Goal: Use online tool/utility: Utilize a website feature to perform a specific function

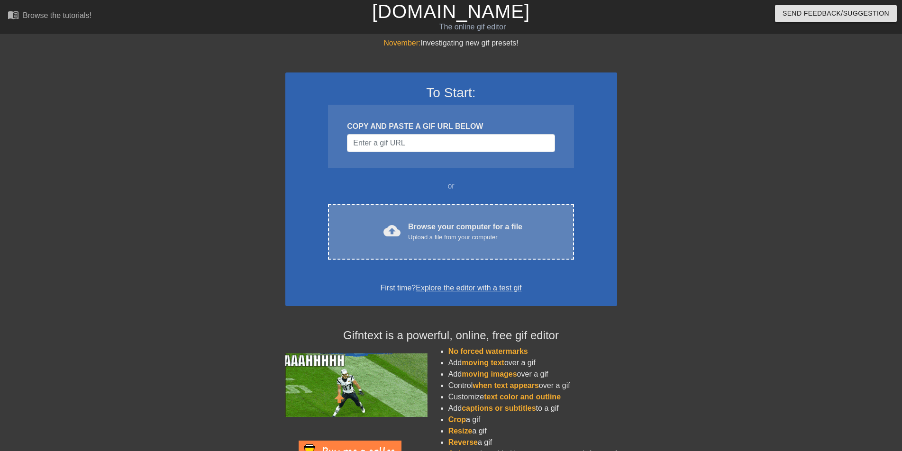
click at [449, 235] on div "Upload a file from your computer" at bounding box center [465, 237] width 114 height 9
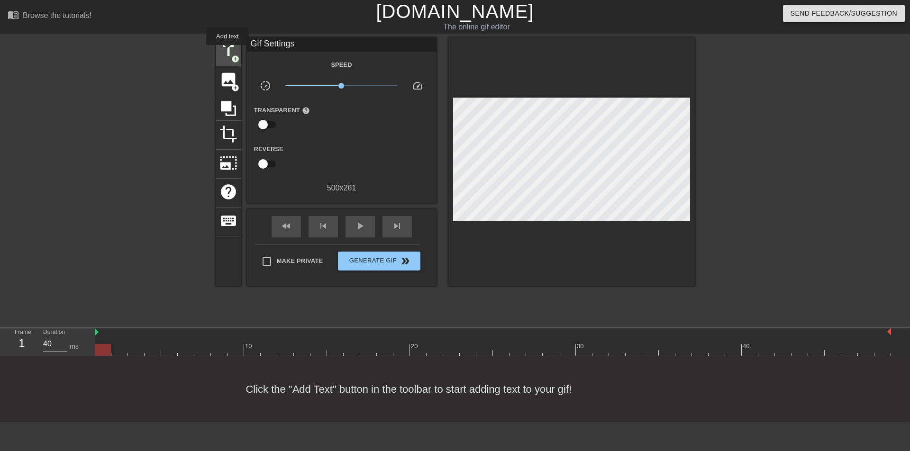
click at [228, 52] on span "title" at bounding box center [229, 51] width 18 height 18
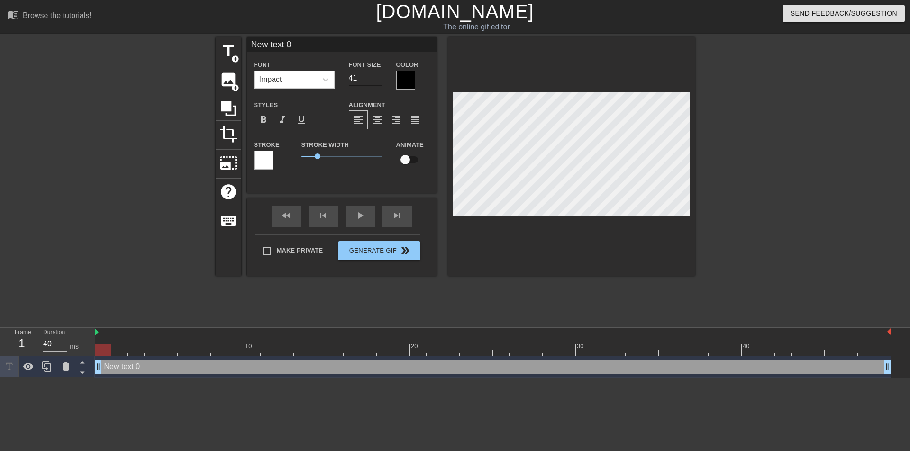
click at [378, 74] on input "41" at bounding box center [365, 78] width 33 height 15
click at [378, 74] on input "42" at bounding box center [365, 78] width 33 height 15
click at [378, 74] on input "43" at bounding box center [365, 78] width 33 height 15
type input "44"
click at [378, 74] on input "44" at bounding box center [365, 78] width 33 height 15
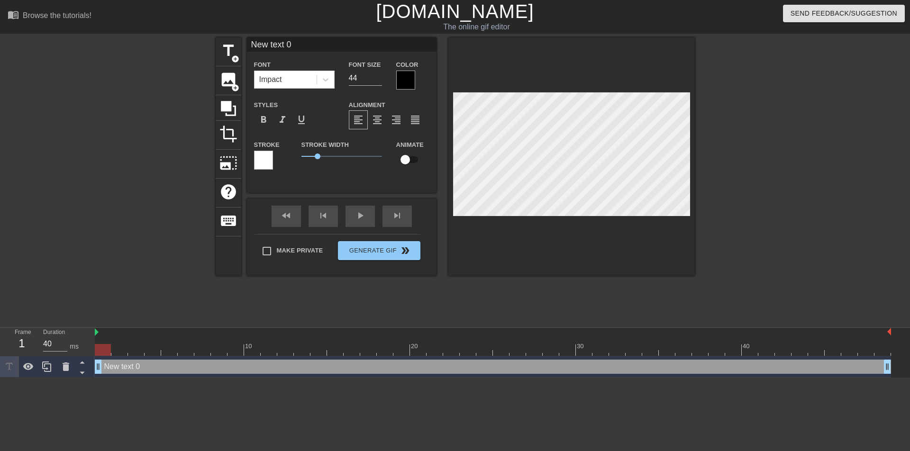
click at [405, 81] on div at bounding box center [405, 80] width 19 height 19
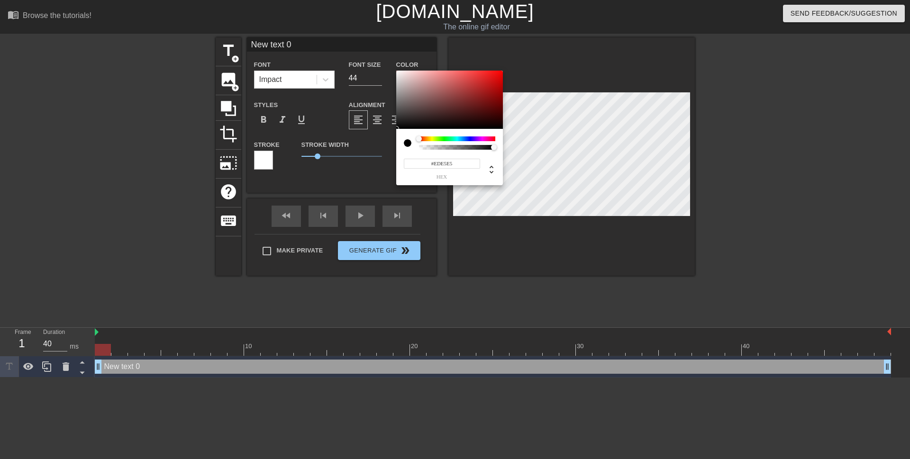
click at [400, 74] on div at bounding box center [449, 100] width 107 height 59
click at [404, 125] on div at bounding box center [449, 100] width 107 height 59
click at [486, 80] on div at bounding box center [449, 100] width 107 height 59
type input "#23D52F"
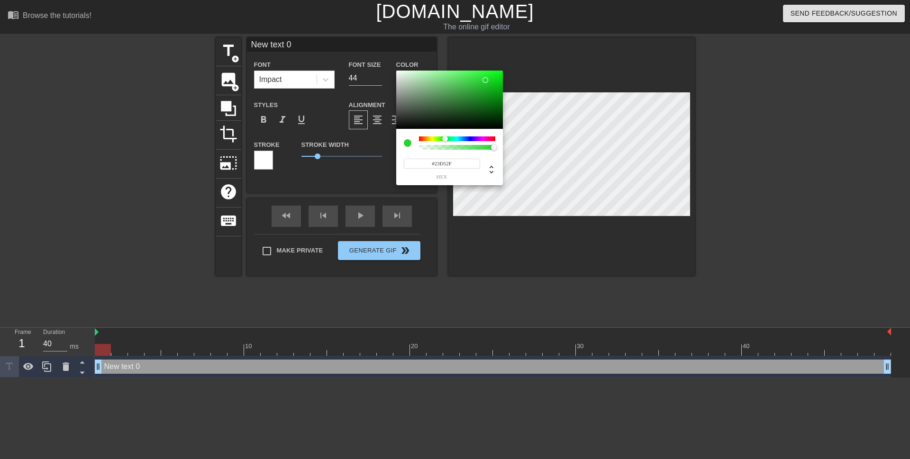
click at [445, 140] on div at bounding box center [457, 139] width 76 height 5
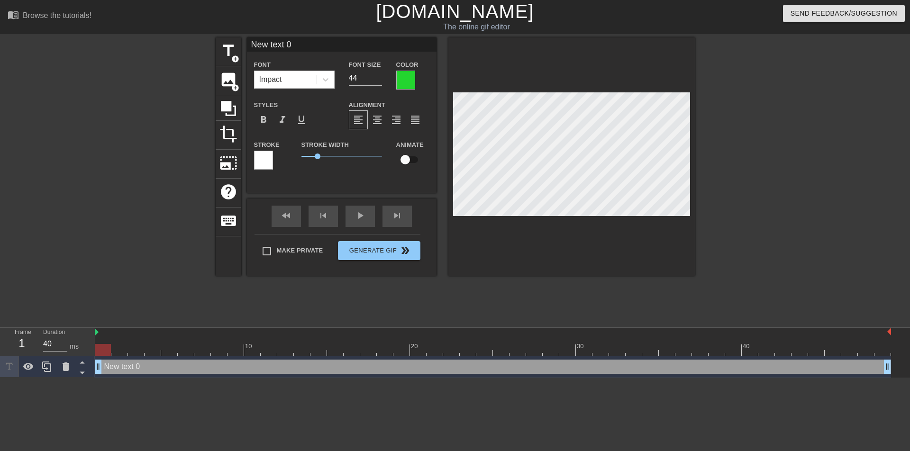
scroll to position [1, 1]
type input "New text"
type textarea "New text"
type input "New text"
type textarea "New text"
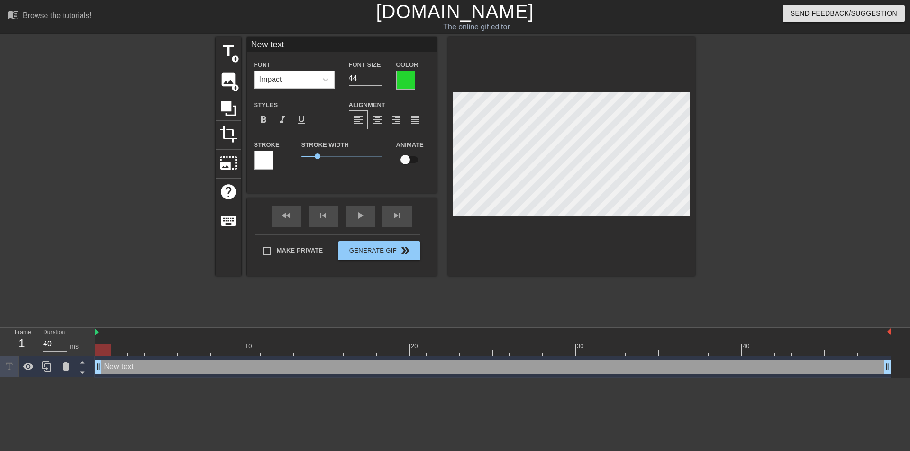
type input "New tex"
type textarea "New tex"
type input "New te"
type textarea "New te"
type input "New t"
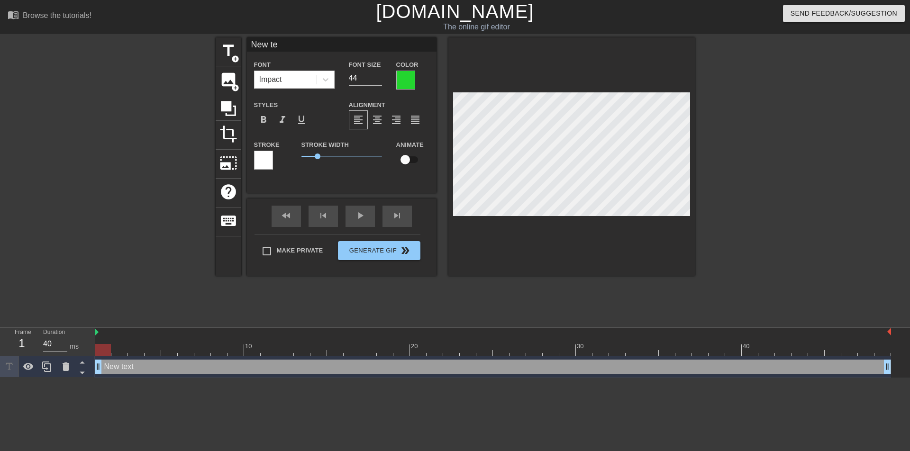
type textarea "New t"
type input "New"
type textarea "New"
type input "New"
type textarea "New"
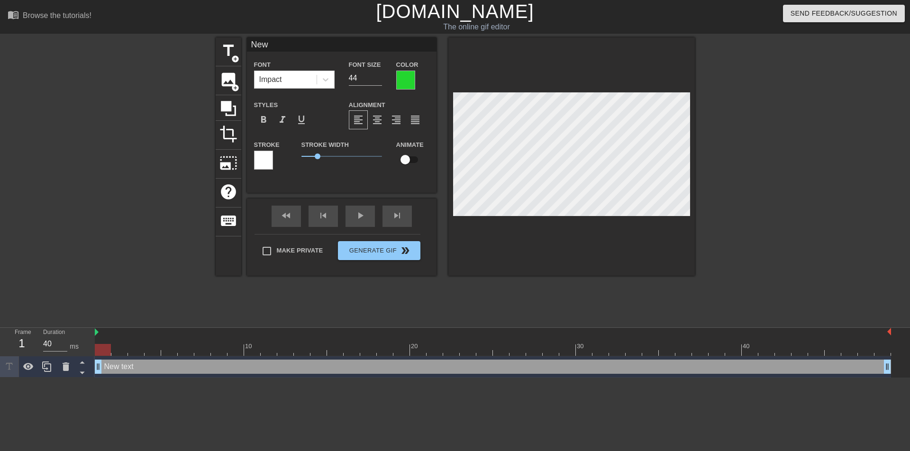
type input "Ne"
type textarea "Ne"
type input "N"
type textarea "N"
type input "c"
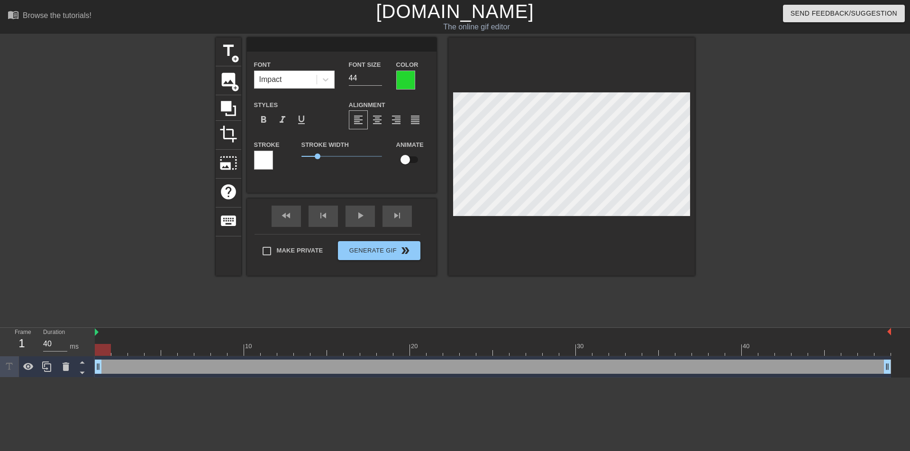
type textarea "c"
type input "cr"
type textarea "cr"
type input "crf"
type textarea "crf"
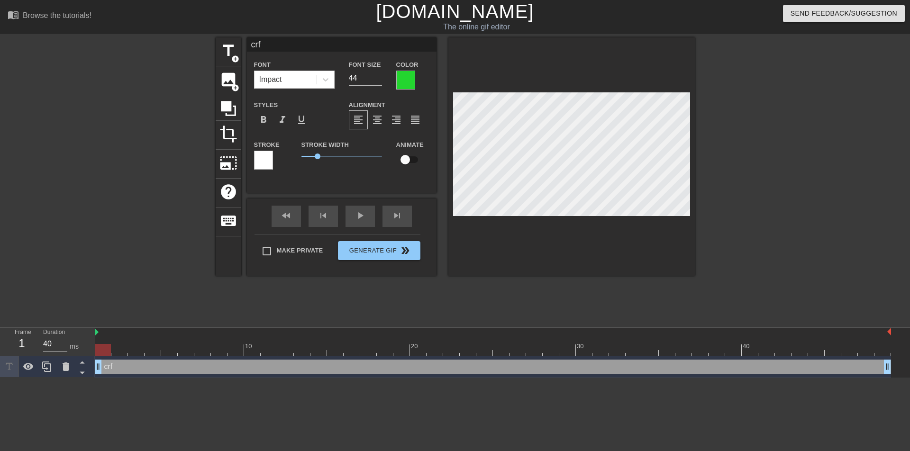
type input "crfx"
type textarea "crfx"
type input "crfxb"
type textarea "crfxb"
type input "crfxbn"
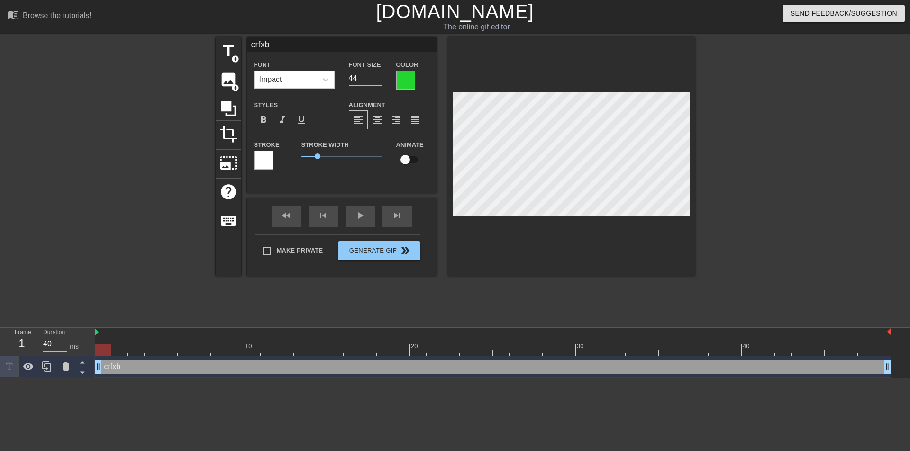
type textarea "crfxbn"
type input "crfxbnt"
type textarea "crfxbnt"
type input "crfxbnt"
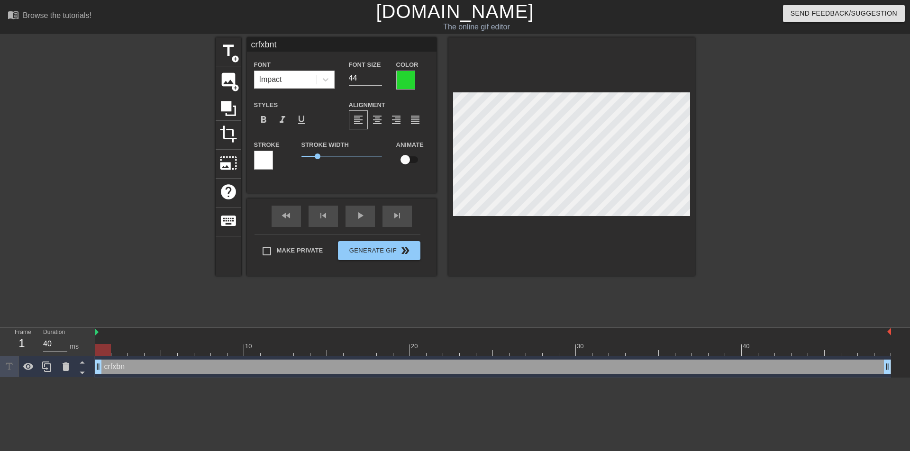
type textarea "crfxbnt"
type input "crfxbnt"
type textarea "crfxbnt"
type input "crfxbn"
type textarea "crfxbn"
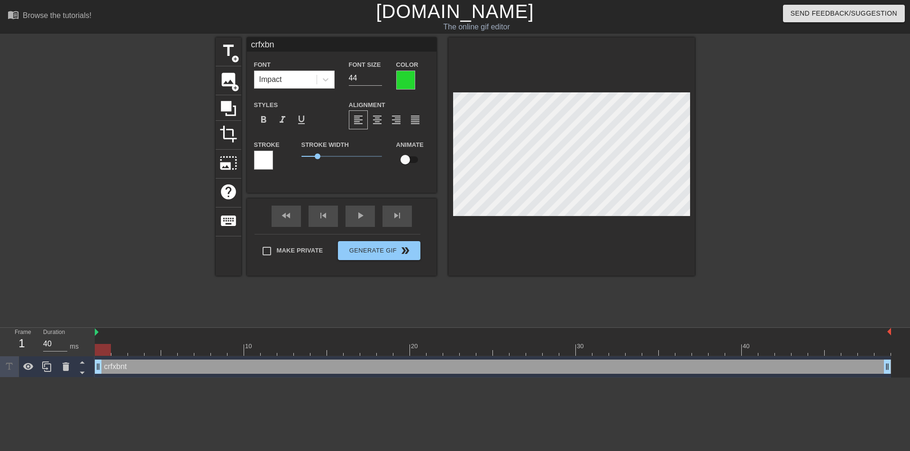
type input "crfxb"
type textarea "crfxb"
type input "crfx"
type textarea "crfx"
type input "crf"
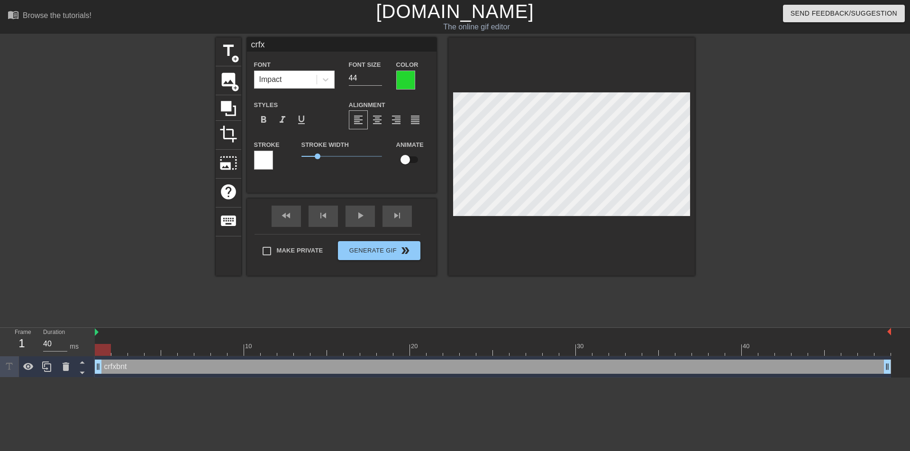
type textarea "crf"
type input "cr"
type textarea "cr"
type input "c"
type textarea "c"
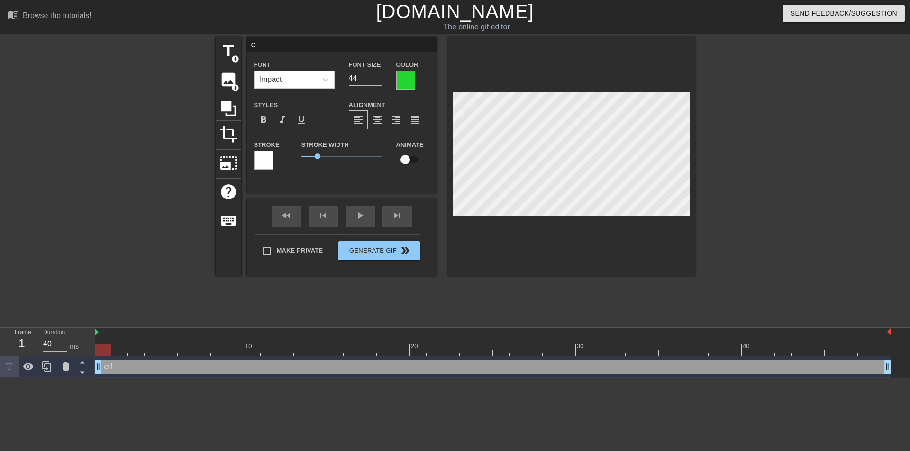
scroll to position [1, 1]
type input "С"
type textarea "С"
type input "СЕ"
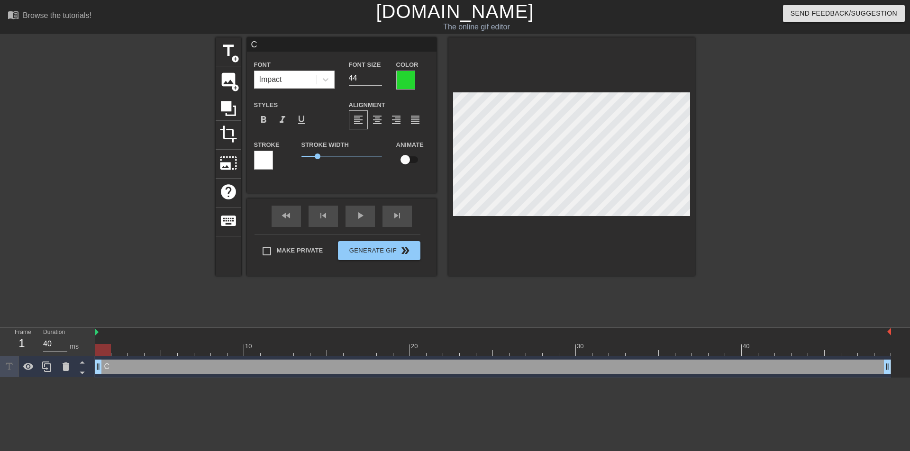
type textarea "СЕ"
type input "С"
type textarea "С"
type input "СК"
type textarea "СК"
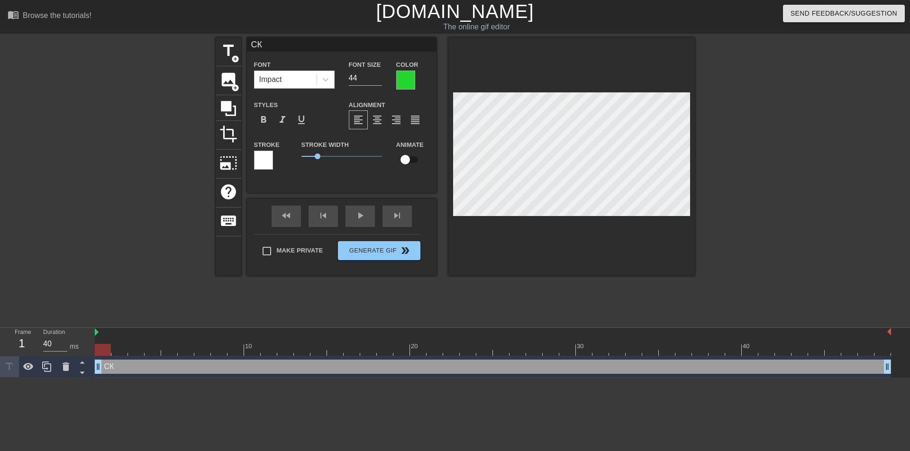
type input "СКА"
type textarea "СКА"
type input "СКАЧ"
type textarea "СКАЧ"
type input "СКАЧИ"
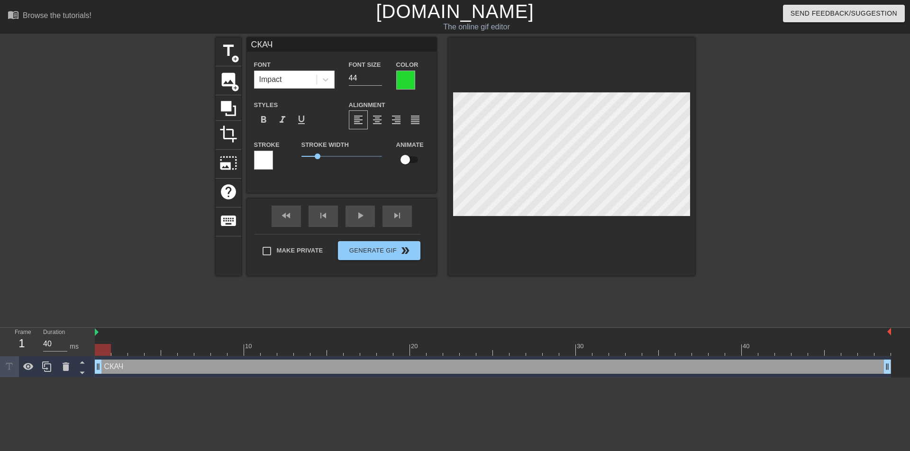
type textarea "СКАЧИ"
type input "СКАЧИТ"
type textarea "СКАЧИТ"
type input "СКАЧИТЕ"
type textarea "СКАЧИТЕ"
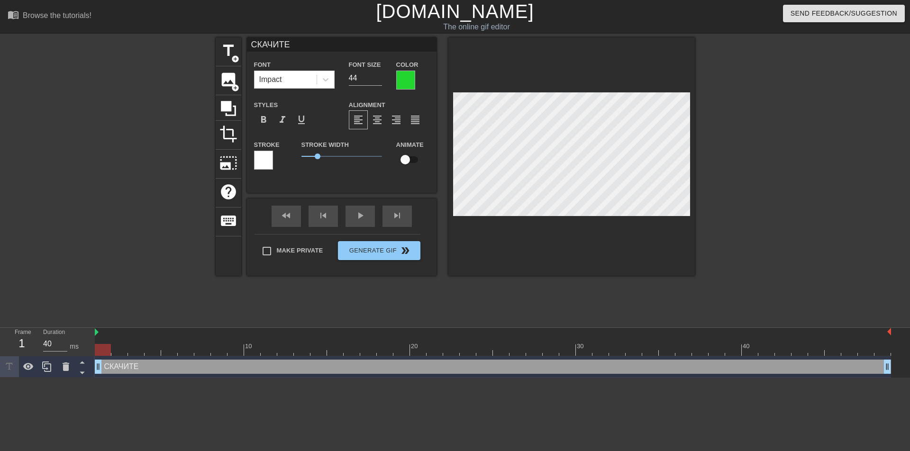
scroll to position [1, 2]
type input "СКАЧИТЕ"
type textarea "СКАЧИТЕ"
type input "СКАЧИТЕ"
type textarea "СКАЧИТЕ"
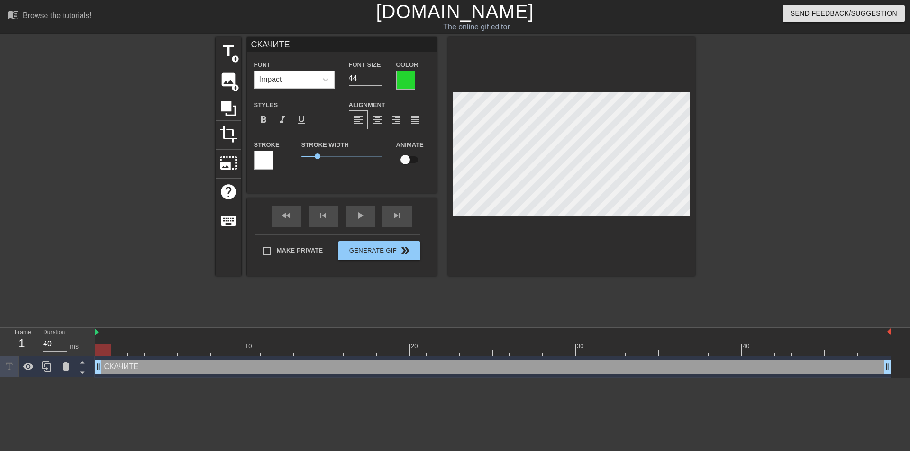
type input "СКАЧИТЕ"
type textarea "СКАЧИТЕ"
type input "СКАЧИТЕ Д"
type textarea "СКАЧИТЕ Д"
type input "СКАЧИТЕ ДА"
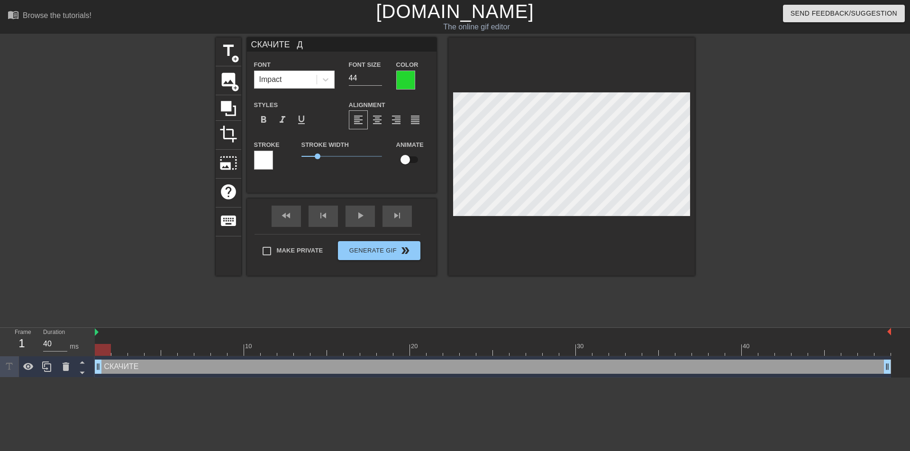
type textarea "СКАЧИТЕ ДА"
type input "СКАЧИТЕ ДАЛ"
type textarea "СКАЧИТЕ ДАЛ"
type input "СКАЧИТЕ ДАЛЬ"
type textarea "СКАЧИТЕ ДАЛЬ"
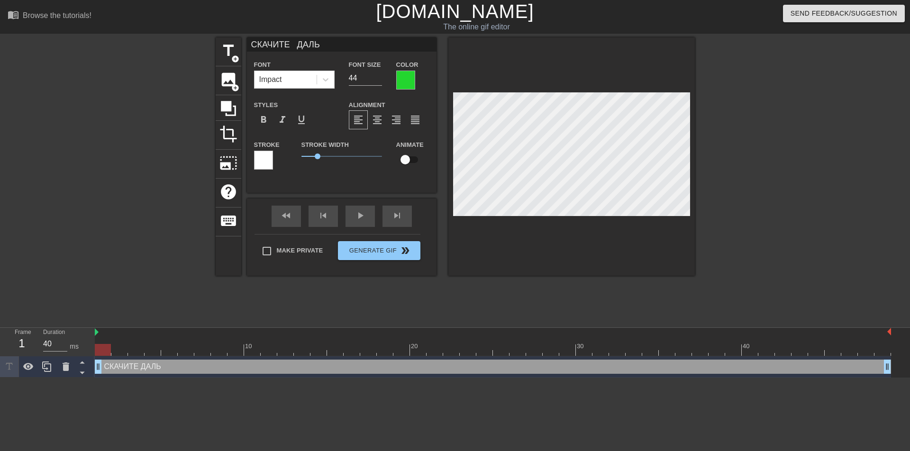
type input "СКАЧИТЕ ДАЛЬШ"
type textarea "СКАЧИТЕ ДАЛЬШ"
type input "СКАЧИТЕ ДАЛЬШЕ"
type textarea "СКАЧИТЕ ДАЛЬШЕ"
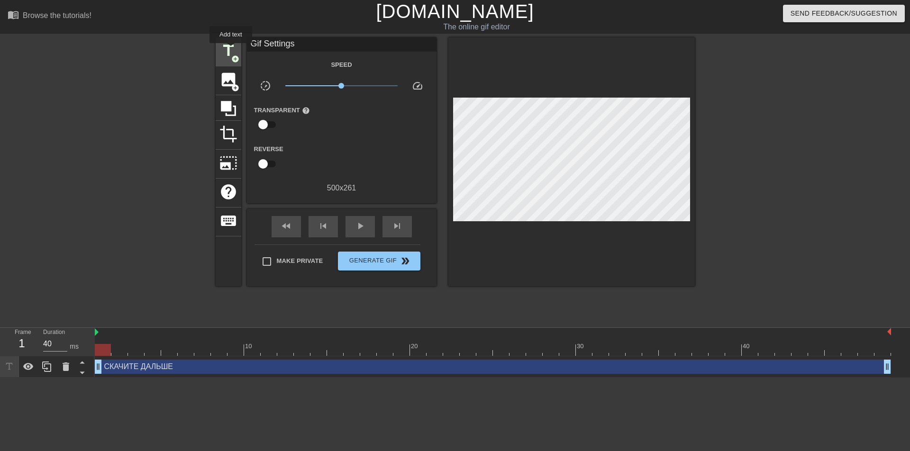
click at [232, 48] on span "title" at bounding box center [229, 51] width 18 height 18
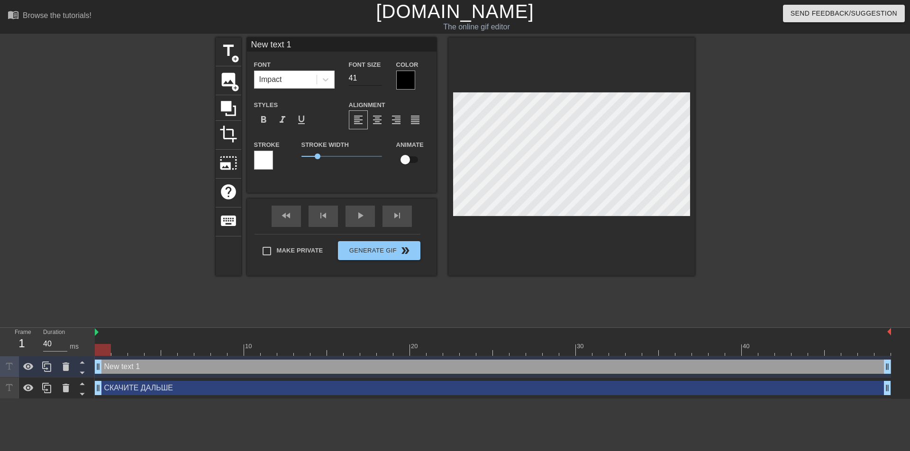
click at [378, 74] on input "41" at bounding box center [365, 78] width 33 height 15
click at [378, 74] on input "42" at bounding box center [365, 78] width 33 height 15
click at [378, 74] on input "43" at bounding box center [365, 78] width 33 height 15
click at [378, 74] on input "44" at bounding box center [365, 78] width 33 height 15
type input "45"
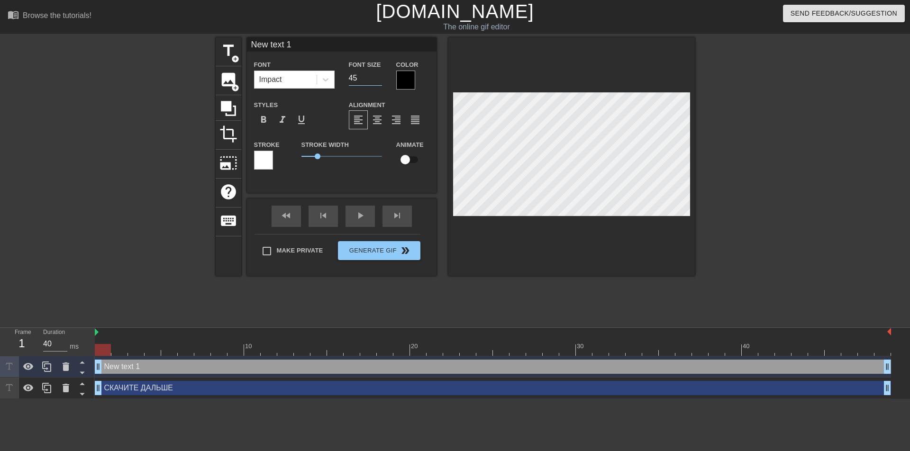
click at [378, 74] on input "45" at bounding box center [365, 78] width 33 height 15
type input "New text"
type textarea "New text"
type input "New text"
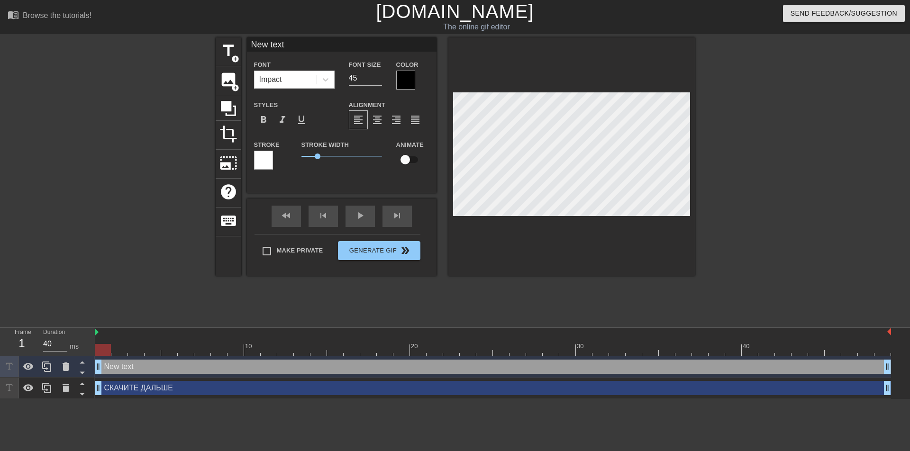
type textarea "New text"
type input "New tex"
type textarea "New tex"
type input "New te"
type textarea "New te"
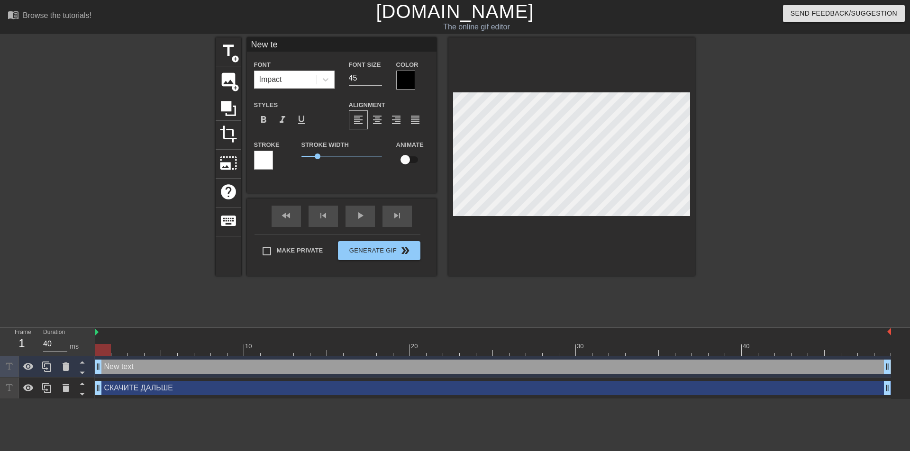
type input "New t"
type textarea "New t"
type input "New"
type textarea "New"
type input "New"
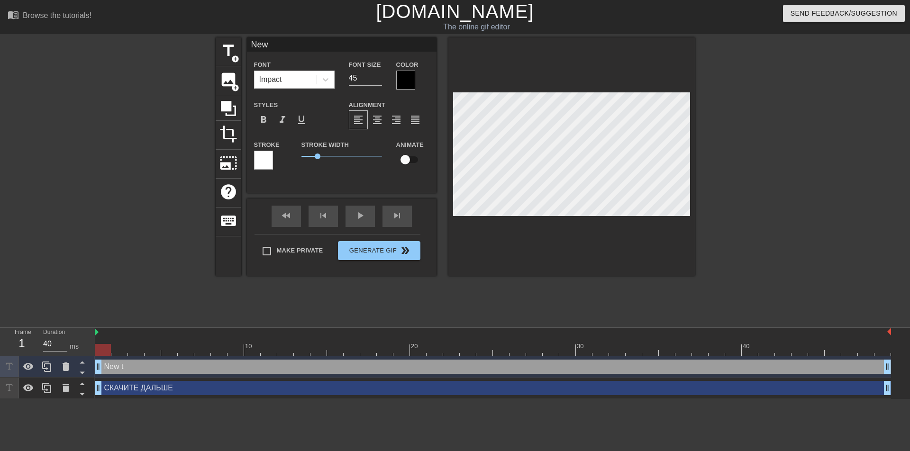
type textarea "New"
type input "Ne"
type textarea "Ne"
type input "N"
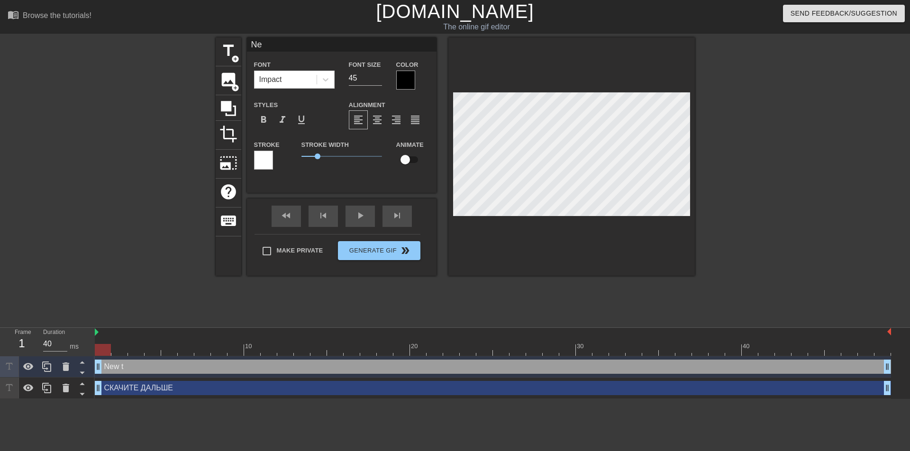
type textarea "N"
type input "Т"
type textarea "Т"
type input "ТУ"
type textarea "ТУ"
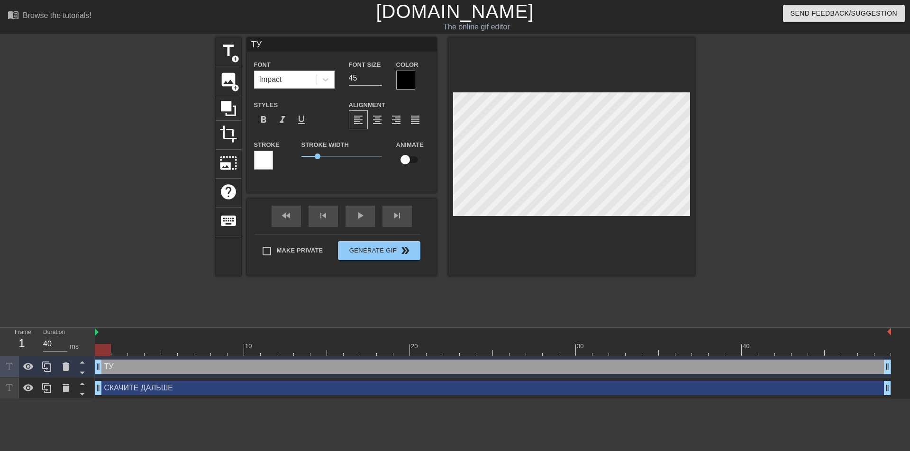
type input "ТУП"
type textarea "ТУП"
type input "ТУПО"
type textarea "ТУПО"
type input "ТУПОЙ"
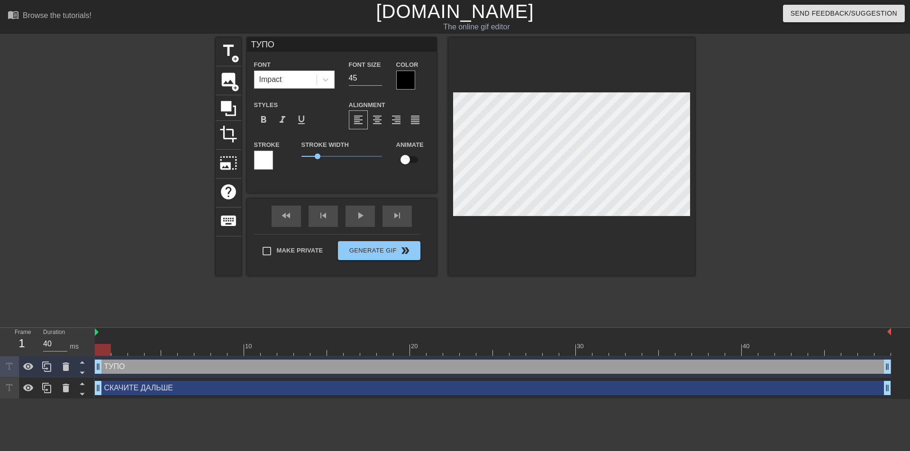
type textarea "ТУПОЙ"
type input "ТУПОЙ"
type textarea "ТУПОЙ"
click at [409, 81] on div at bounding box center [405, 80] width 19 height 19
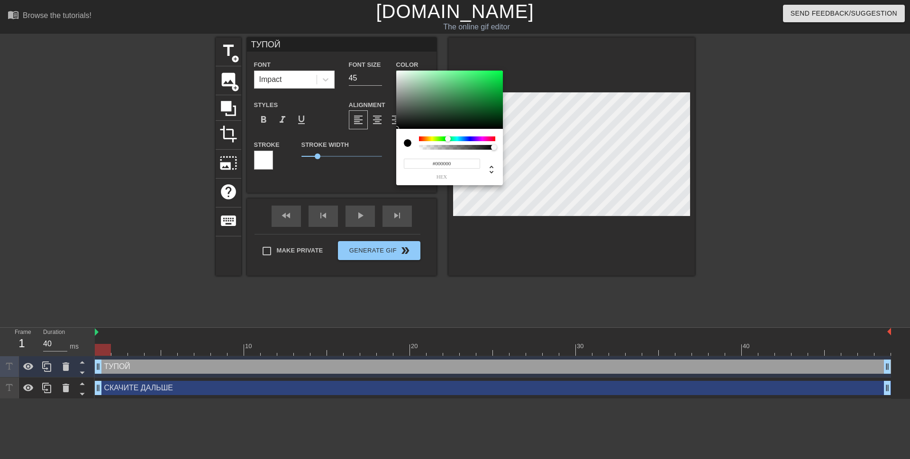
click at [448, 138] on div at bounding box center [457, 139] width 76 height 5
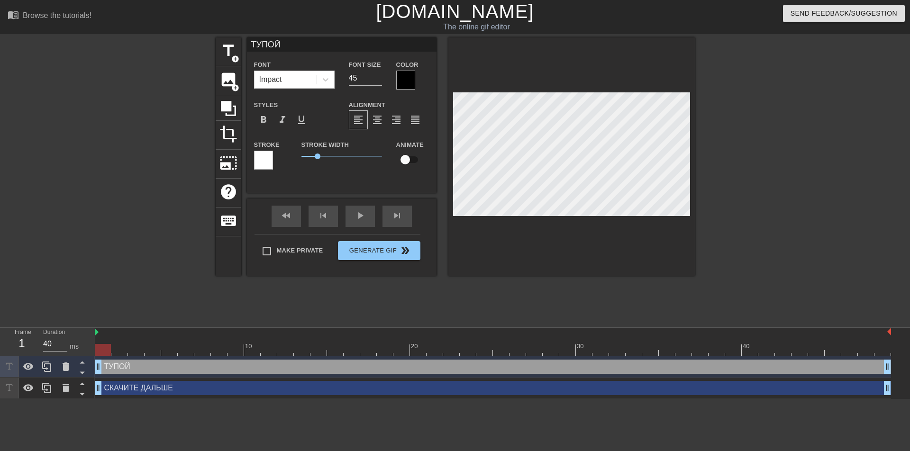
type input "ТУОЙ"
type textarea "ТУОЙ"
type input "ТОЙ"
type textarea "ТОЙ"
type input "ОЙ"
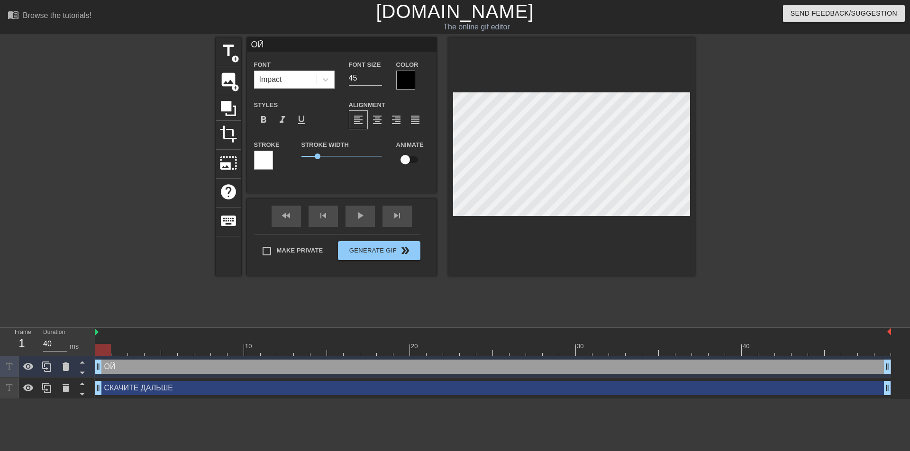
type textarea "ОЙ"
type input "О"
type textarea "О"
type input "Т"
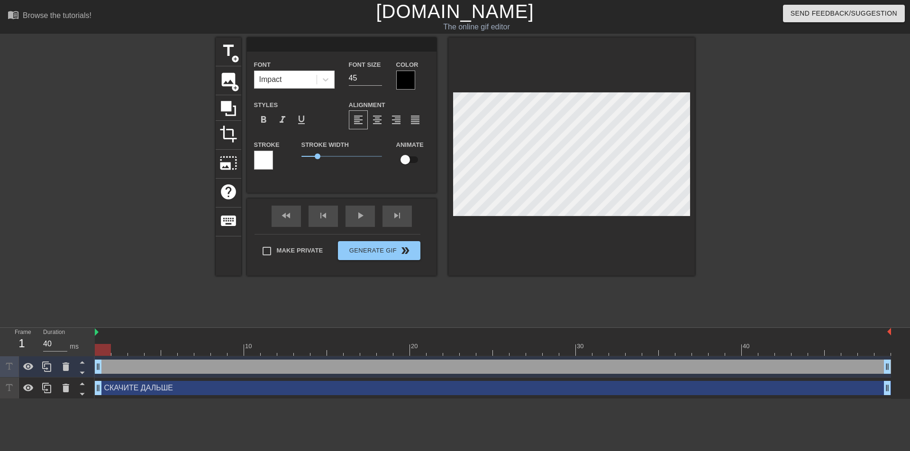
type textarea "Т"
type input "ТУ"
type textarea "ТУ"
type input "ТУП"
type textarea "ТУП"
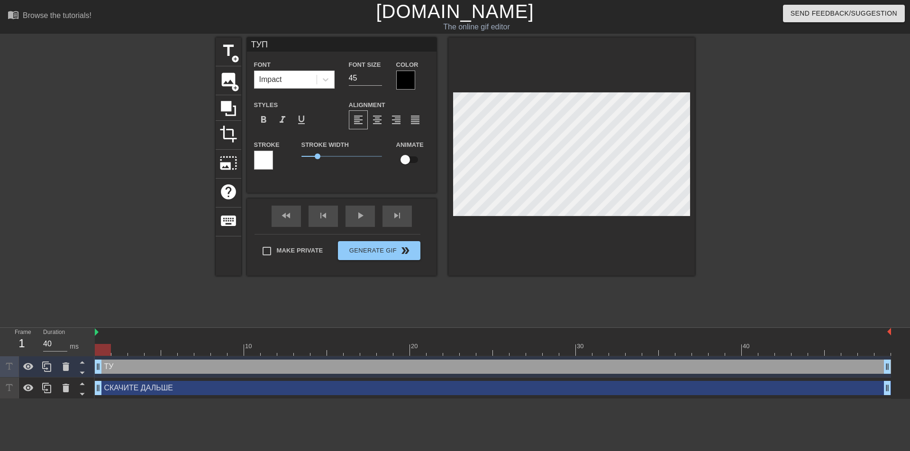
scroll to position [1, 1]
type input "ТУПО"
type textarea "ТУПО"
type input "ТУПОЙ"
type textarea "ТУПОЙ"
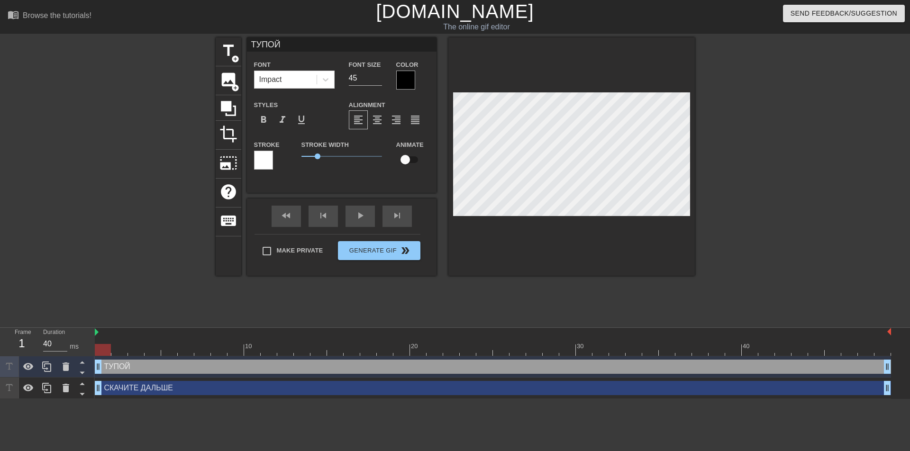
type input "ТУПОЙ"
type textarea "ТУПОЙ"
click at [405, 85] on div at bounding box center [405, 80] width 19 height 19
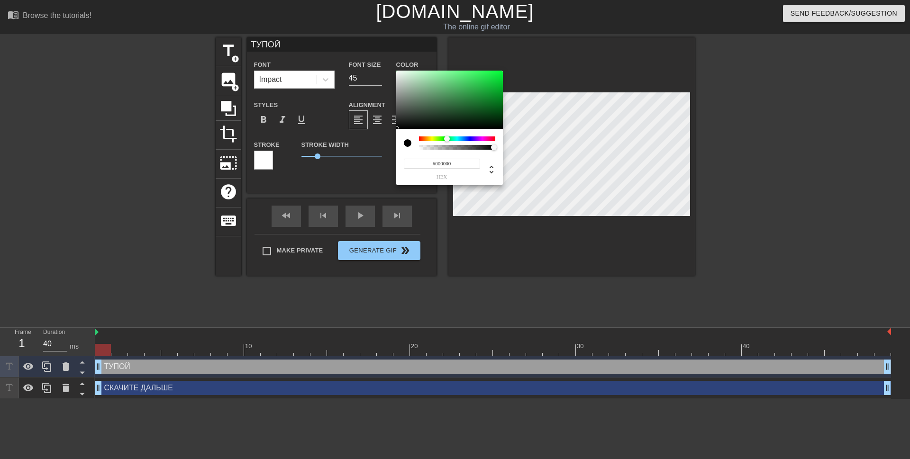
click at [447, 138] on div at bounding box center [457, 139] width 76 height 5
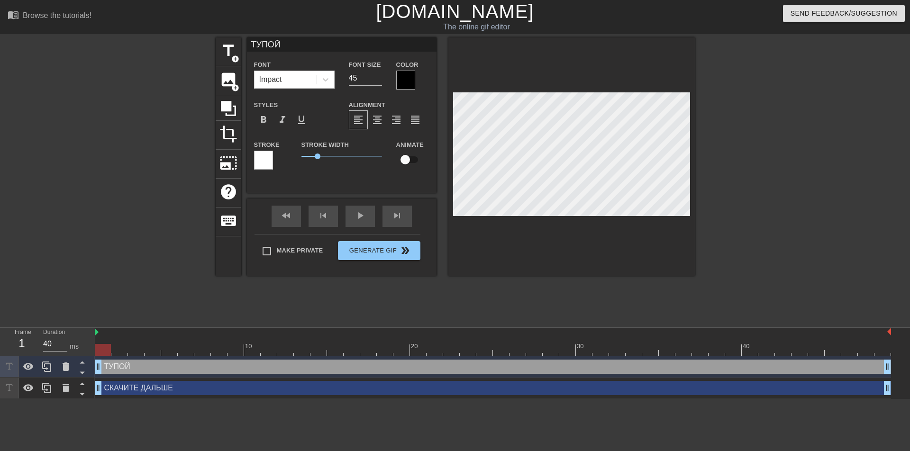
scroll to position [1, 2]
type input "ТУПО"
type textarea "ТУПО"
type input "ТУП"
type textarea "ТУП"
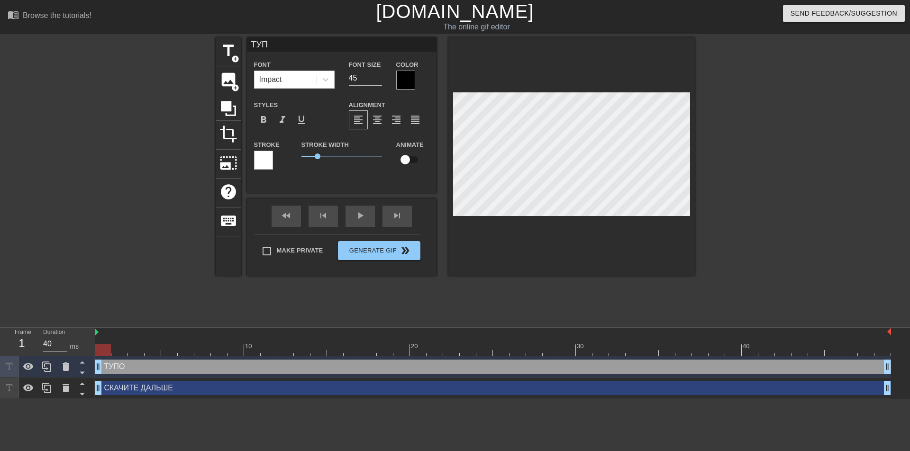
type input "ТУ"
type textarea "ТУ"
type input "Т"
type textarea "Т"
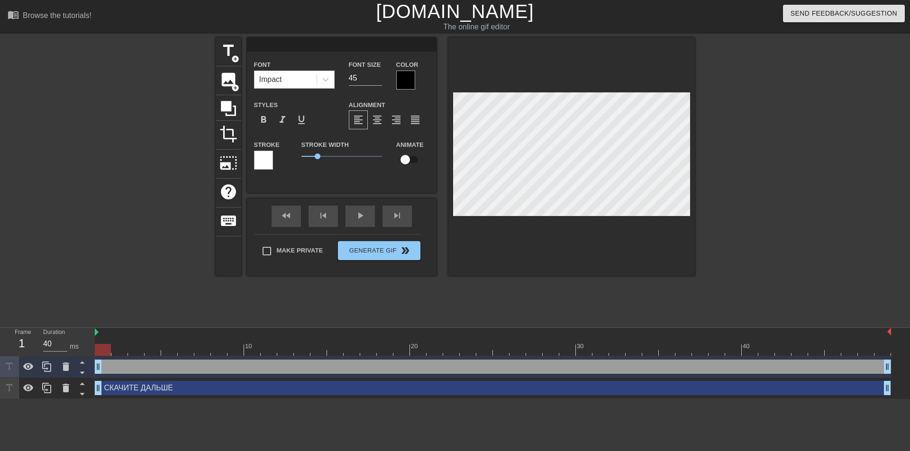
type input "Т"
type textarea "Т"
type input "ТУ"
type textarea "ТУ"
type input "ТУП"
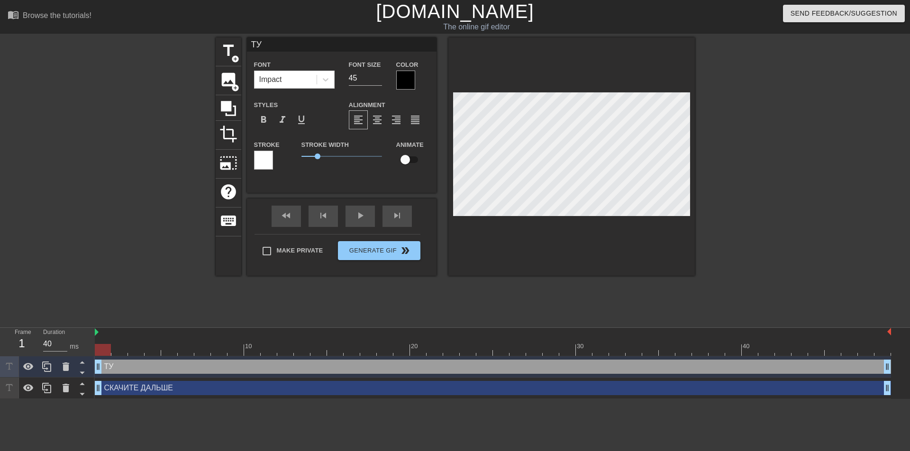
type textarea "ТУП"
type input "ТУПО"
type textarea "ТУПО"
type input "ТУПОЙ"
type textarea "ТУПОЙ"
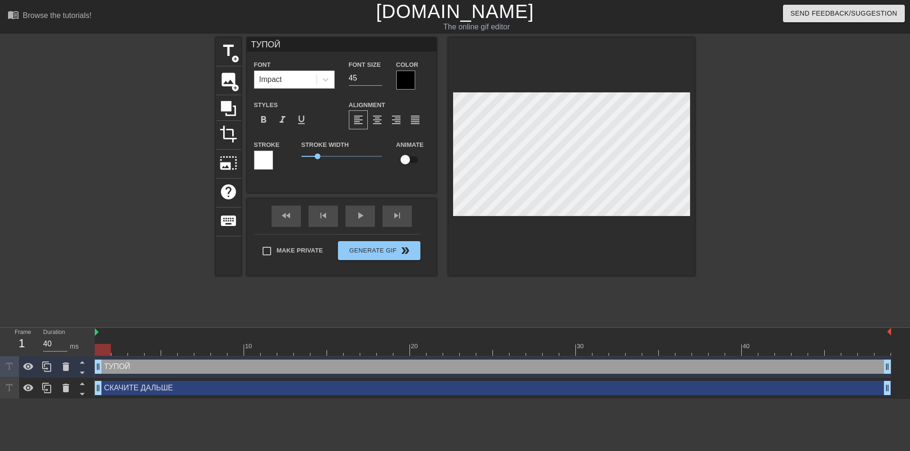
type input "ТУПОЙ"
type textarea "ТУПОЙ"
type input "ТУПОЙ"
type textarea "ТУПОЙ"
type input "ТУПОЙ Т"
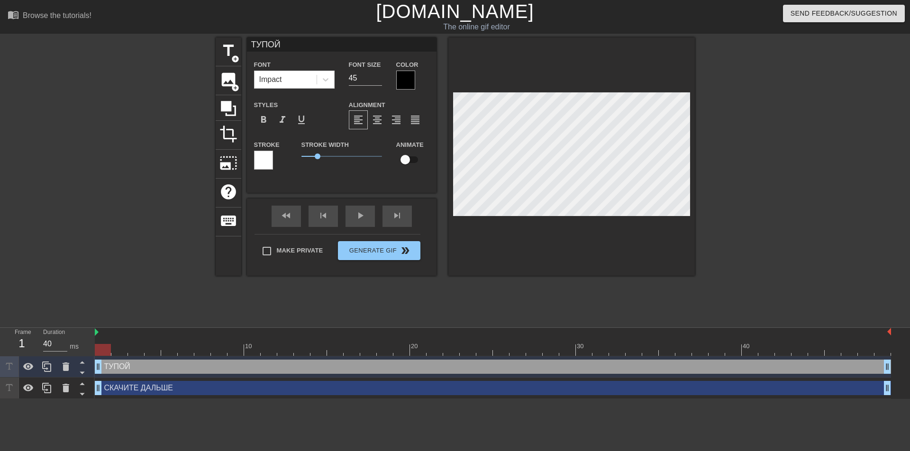
type textarea "ТУПОЙ Т"
type input "ТУПОЙ ТА"
type textarea "ТУПОЙ ТА"
type input "ТУПОЙ ТАБ"
type textarea "ТУПОЙ ТАБ"
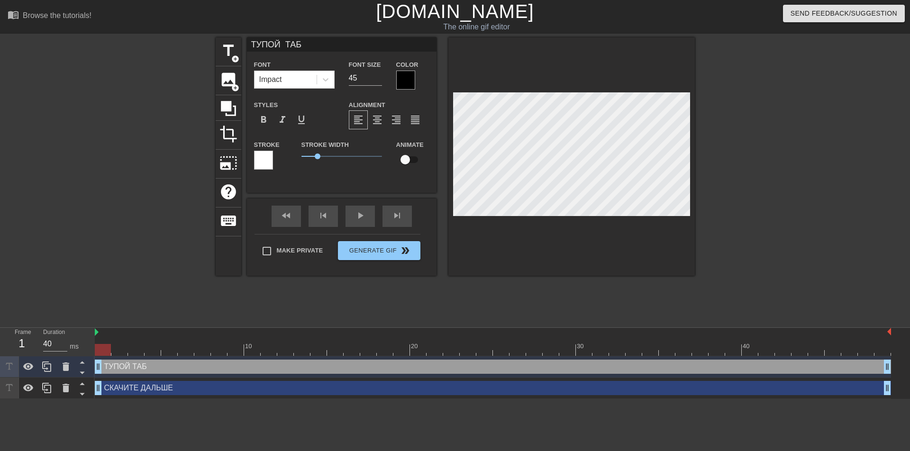
type input "ТУПОЙ ТАБУ"
type textarea "ТУПОЙ ТАБУ"
type input "ТУПОЙ ТАБУР"
type textarea "ТУПОЙ ТАБУР"
type input "ТУПОЙ ТАБУРЕ"
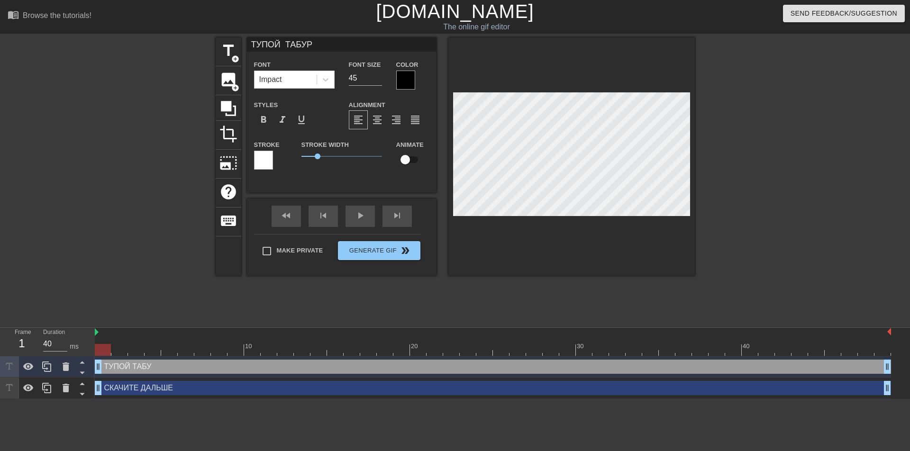
type textarea "ТУПОЙ ТАБУРЕ"
type input "ТУПОЙ ТАБУРЕТ"
type textarea "ТУПОЙ ТАБУРЕТ"
type input "СКАЧИТЕ ДАЛЬШЕ"
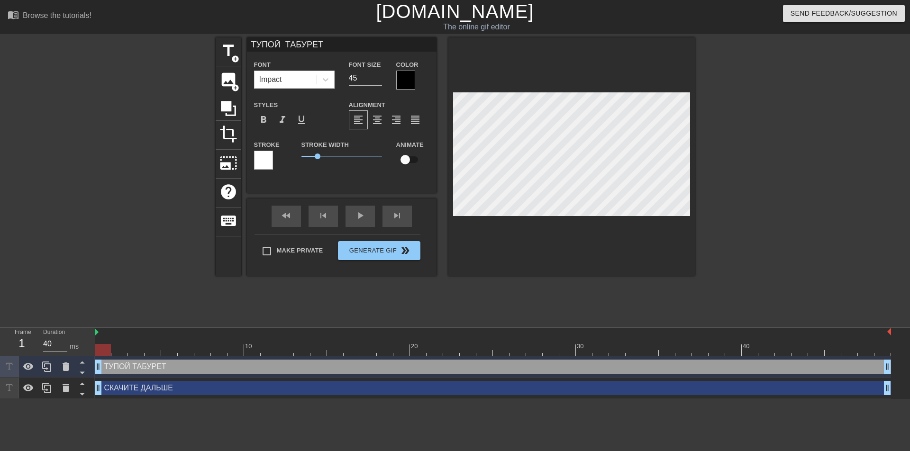
type input "44"
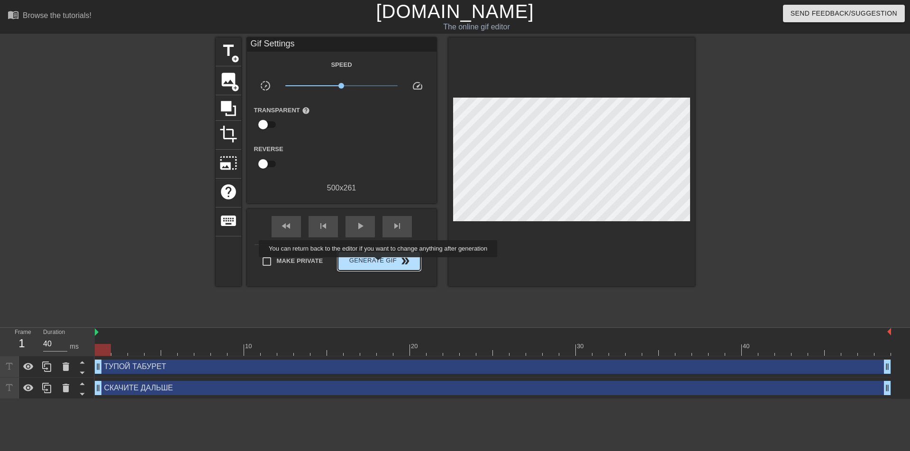
click at [379, 264] on span "Generate Gif double_arrow" at bounding box center [379, 261] width 74 height 11
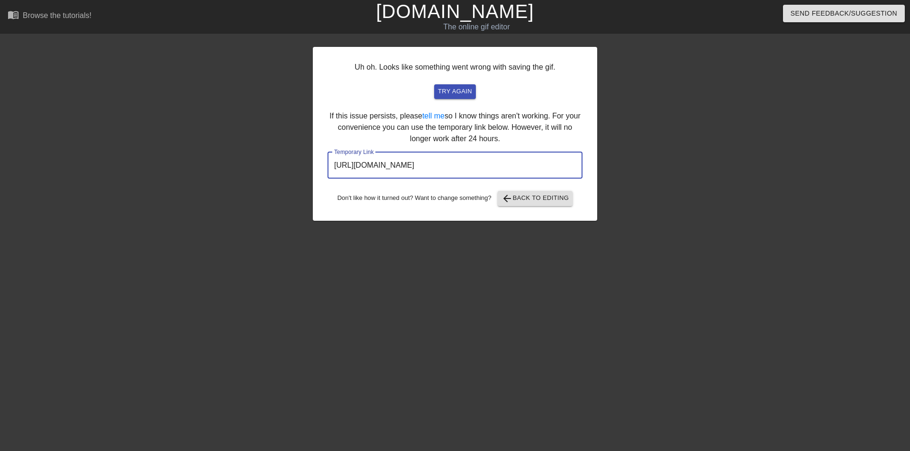
drag, startPoint x: 536, startPoint y: 163, endPoint x: 334, endPoint y: 163, distance: 201.5
click at [334, 163] on input "https://www.gifntext.com/temp_generations/c0fYRYT2.gif" at bounding box center [455, 165] width 255 height 27
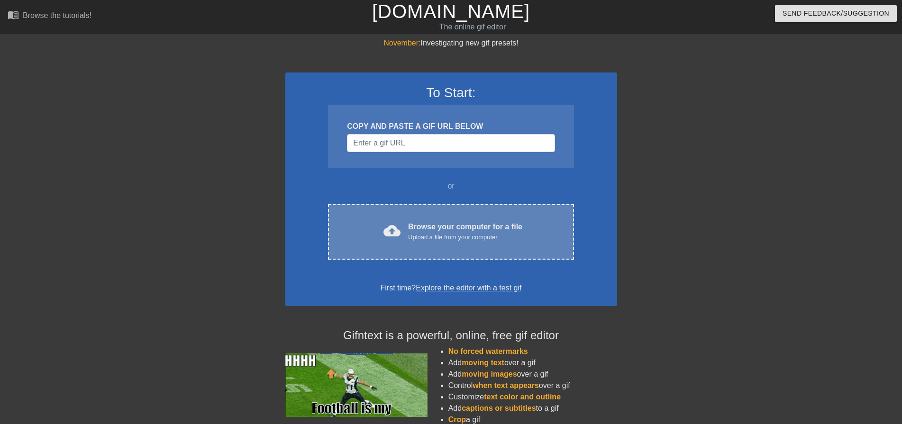
click at [464, 235] on div "Upload a file from your computer" at bounding box center [465, 237] width 114 height 9
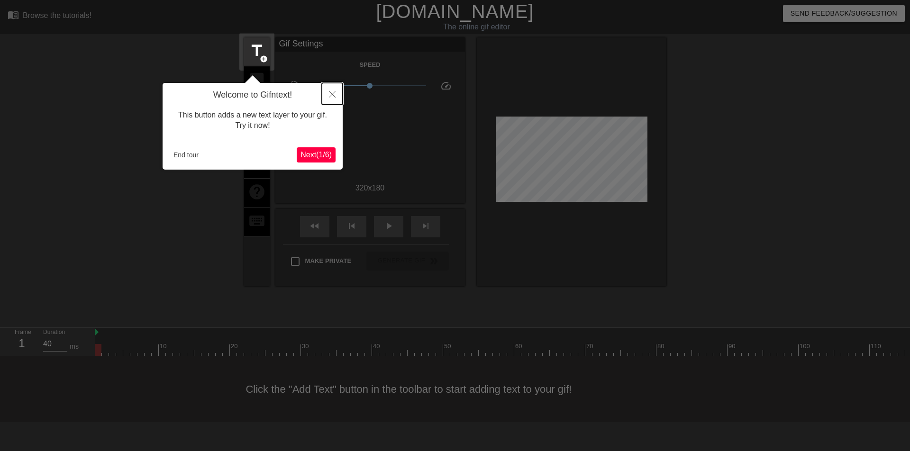
click at [334, 96] on icon "Close" at bounding box center [332, 94] width 7 height 7
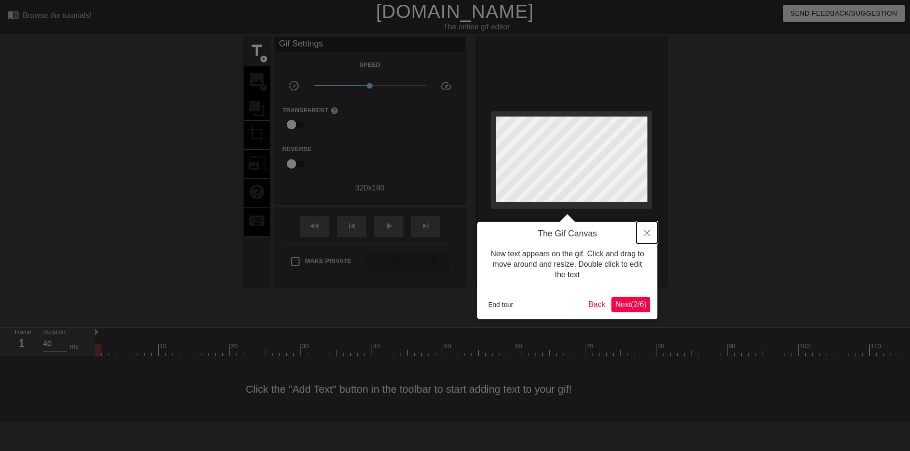
click at [646, 232] on icon "Close" at bounding box center [647, 233] width 7 height 7
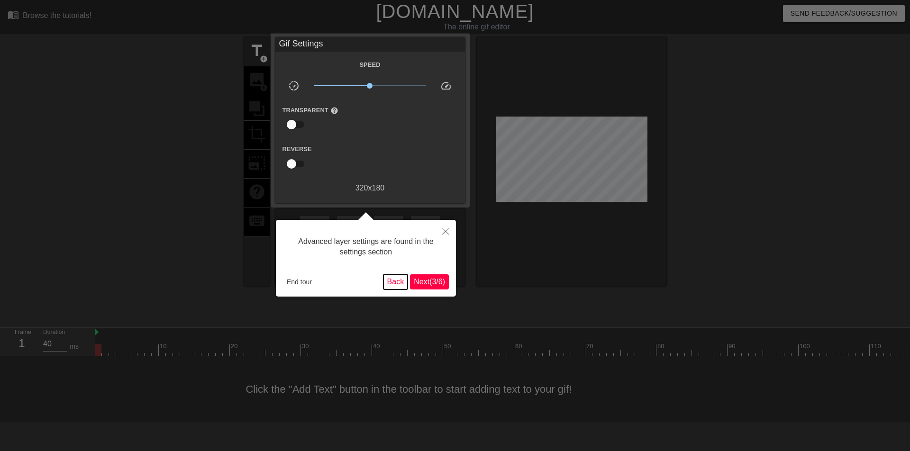
click at [392, 283] on button "Back" at bounding box center [396, 282] width 25 height 15
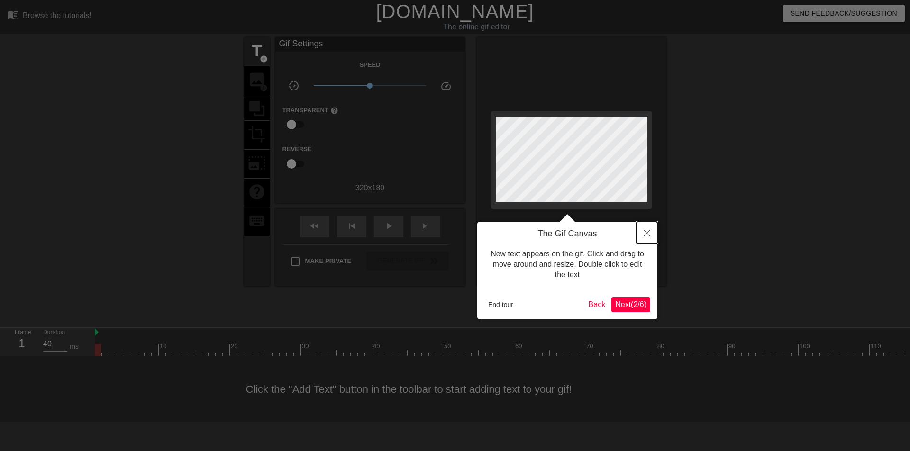
click at [650, 232] on icon "Close" at bounding box center [647, 233] width 7 height 7
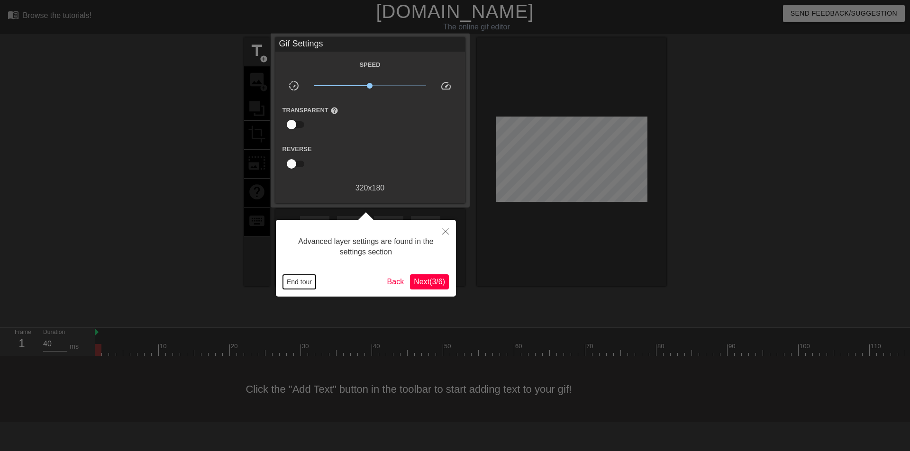
click at [299, 286] on button "End tour" at bounding box center [299, 282] width 33 height 14
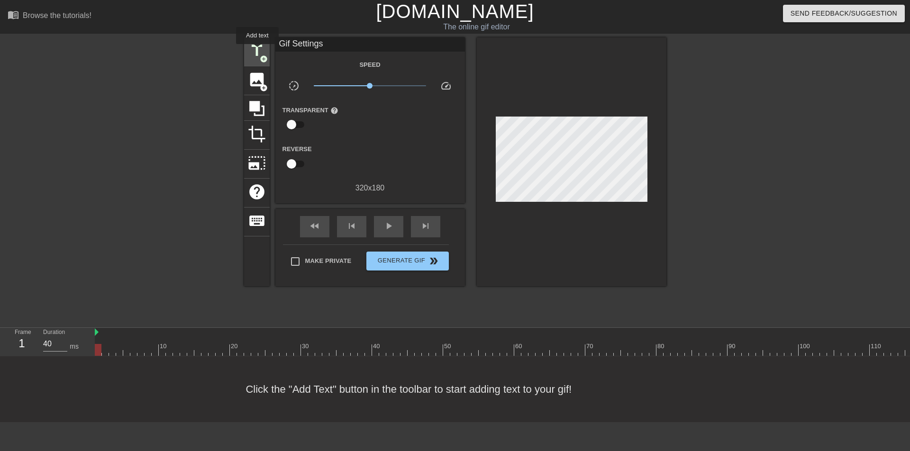
click at [257, 51] on span "title" at bounding box center [257, 51] width 18 height 18
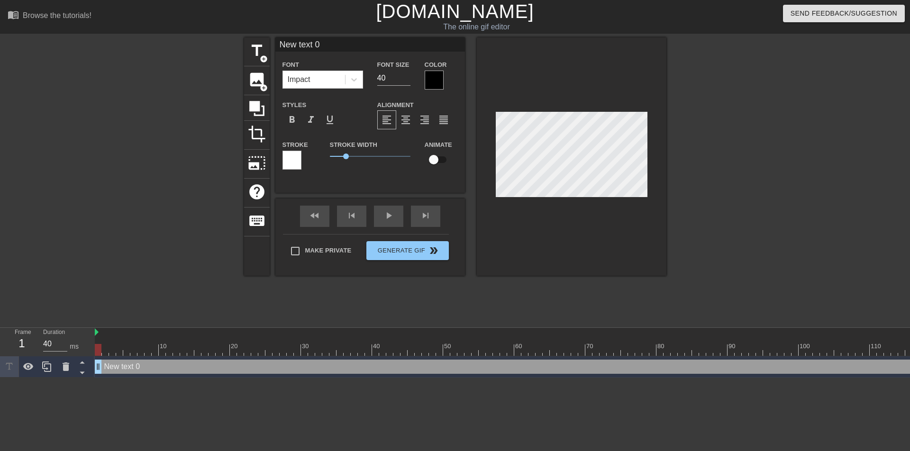
scroll to position [1, 1]
type input "New text"
type textarea "New text"
type input "New text"
type textarea "New text"
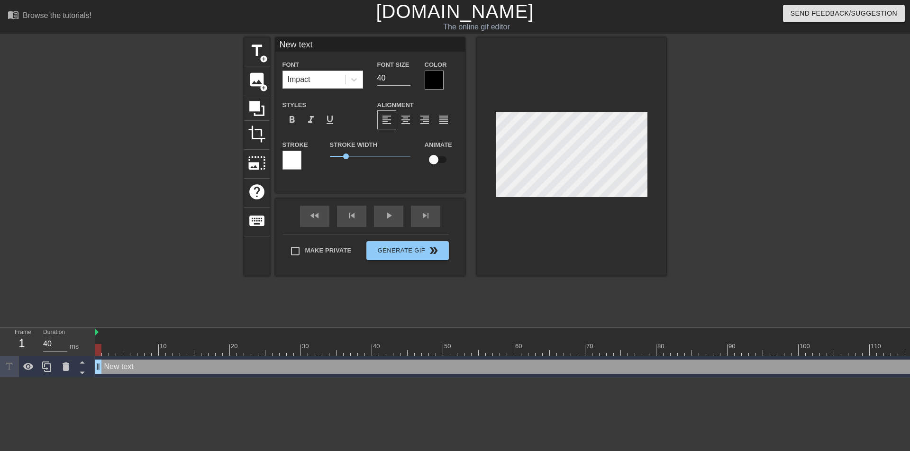
type input "New tex"
type textarea "New tex"
type input "New te"
type textarea "New te"
type input "New t"
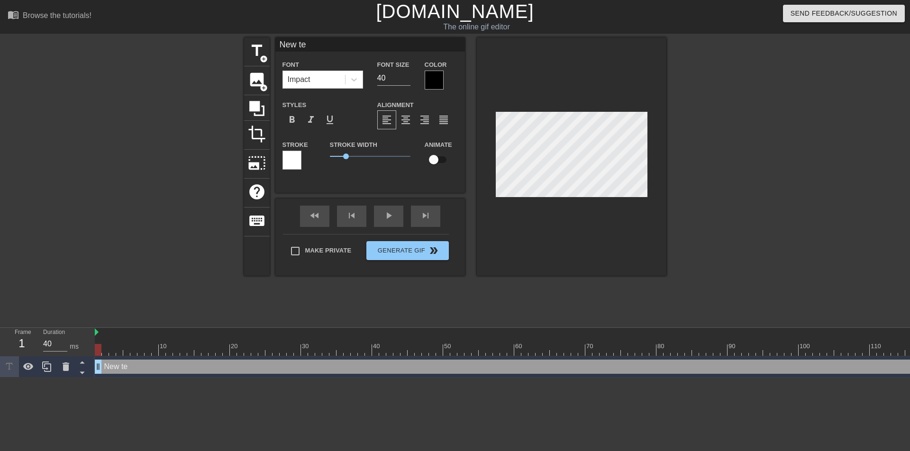
type textarea "New t"
type input "New"
type textarea "New"
type input "New"
type textarea "New"
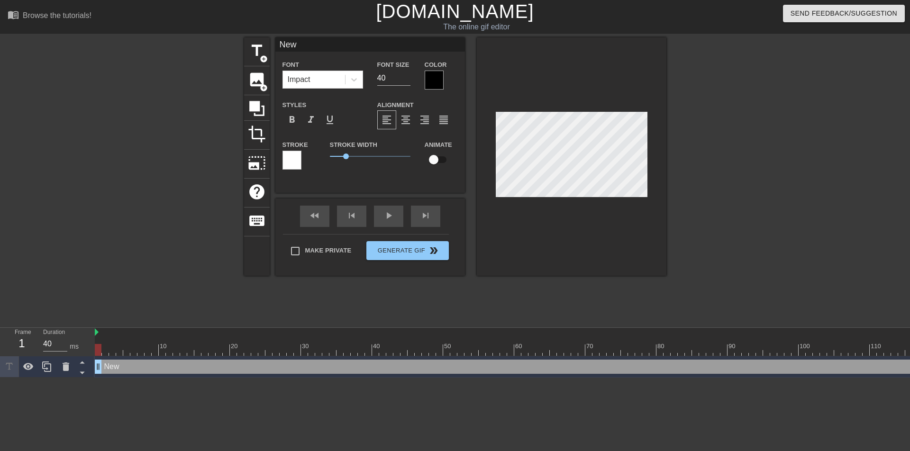
type input "Ne"
type textarea "Ne"
type input "N"
type textarea "N"
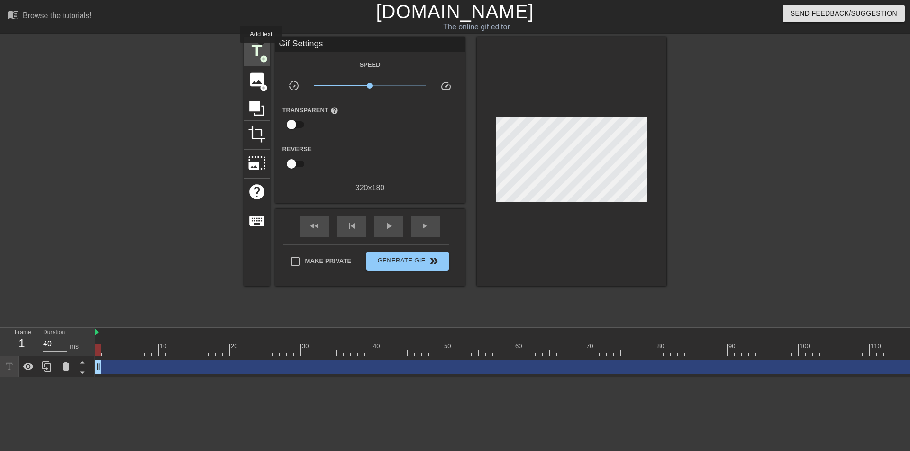
click at [261, 49] on span "title" at bounding box center [257, 51] width 18 height 18
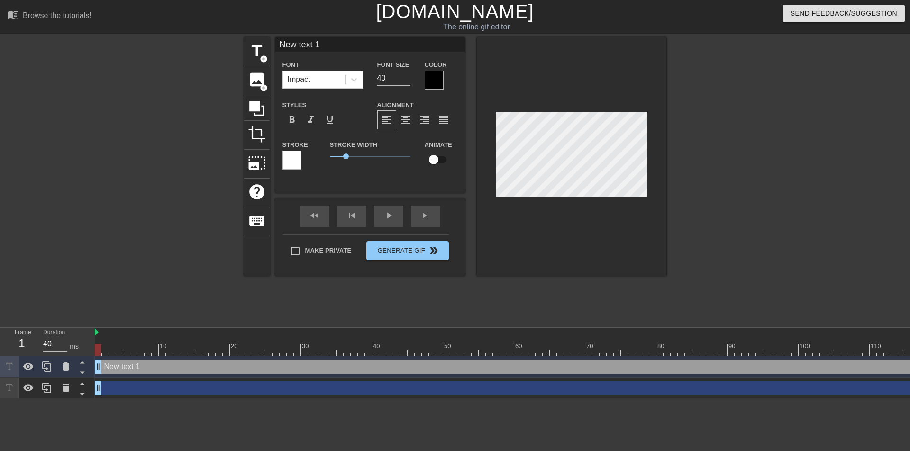
type input "New text1"
type textarea "New text1"
type input "New tex1"
type textarea "New tex1"
type input "New te1"
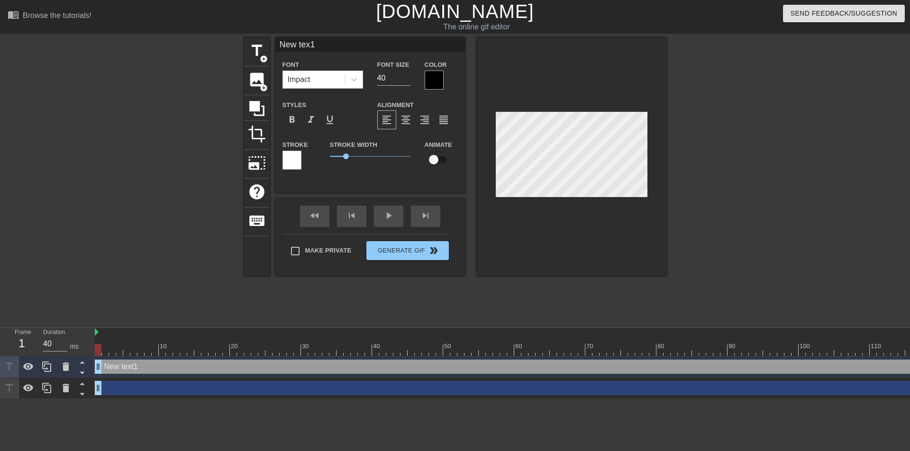
type textarea "New te1"
type input "New t1"
type textarea "New t1"
type input "New 1"
type textarea "New 1"
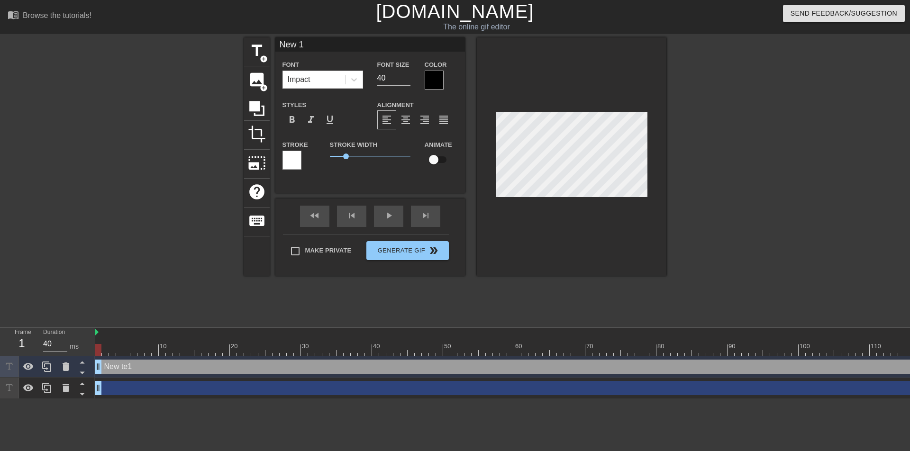
type input "New1"
type textarea "New1"
type input "Ne1"
type textarea "Ne1"
type input "N1"
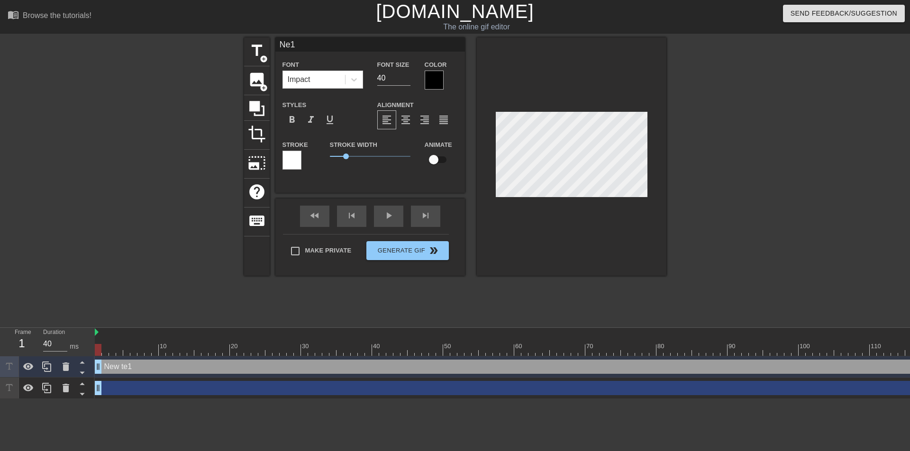
type textarea "N1"
type input "1"
type textarea "1"
click at [563, 202] on div at bounding box center [572, 156] width 190 height 239
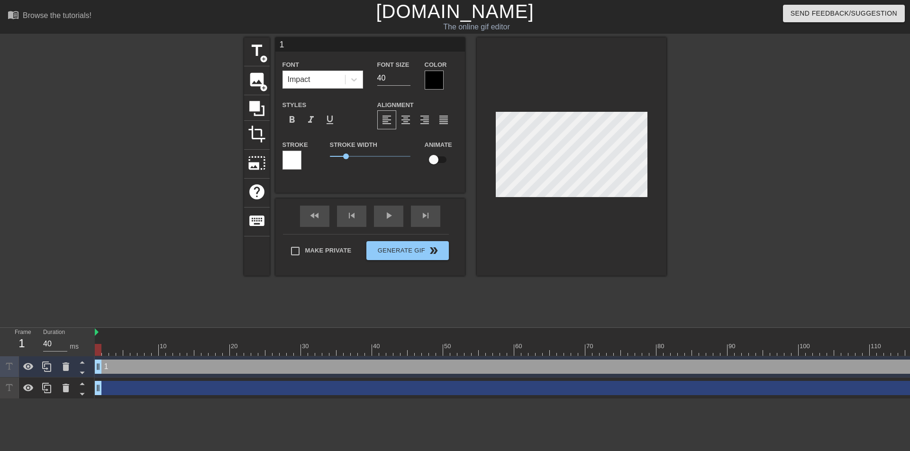
click at [664, 177] on div at bounding box center [572, 156] width 190 height 239
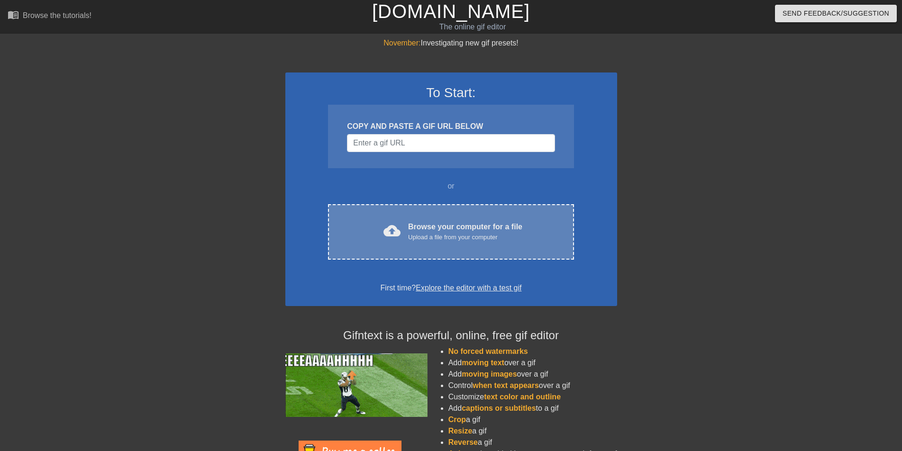
click at [459, 242] on div "cloud_upload Browse your computer for a file Upload a file from your computer" at bounding box center [451, 231] width 206 height 21
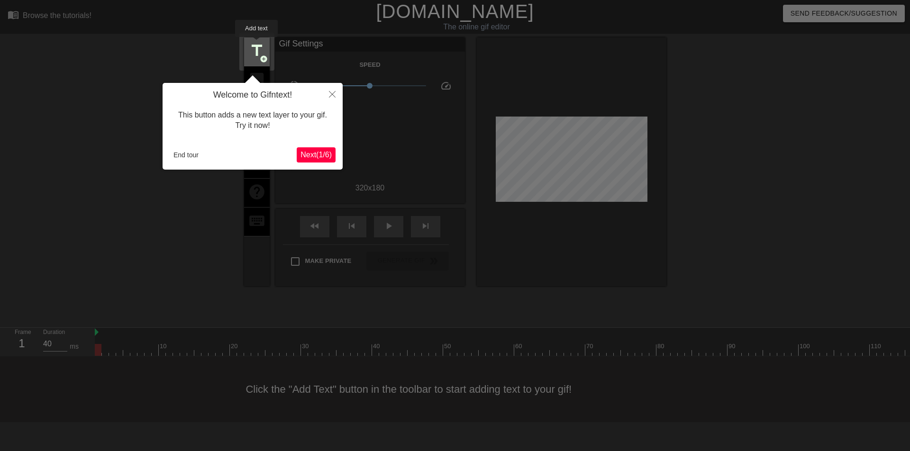
click at [257, 44] on span "title" at bounding box center [257, 51] width 18 height 18
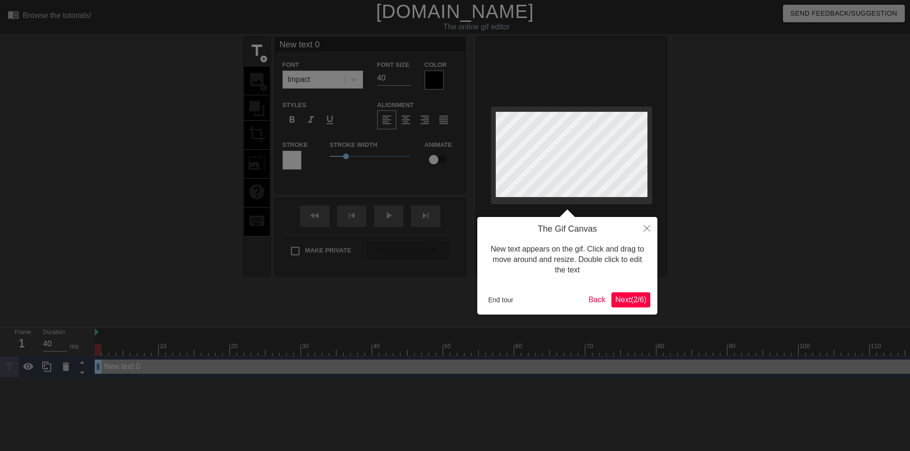
scroll to position [1, 1]
type input "New text"
type textarea "New text"
type input "New text"
type textarea "New text"
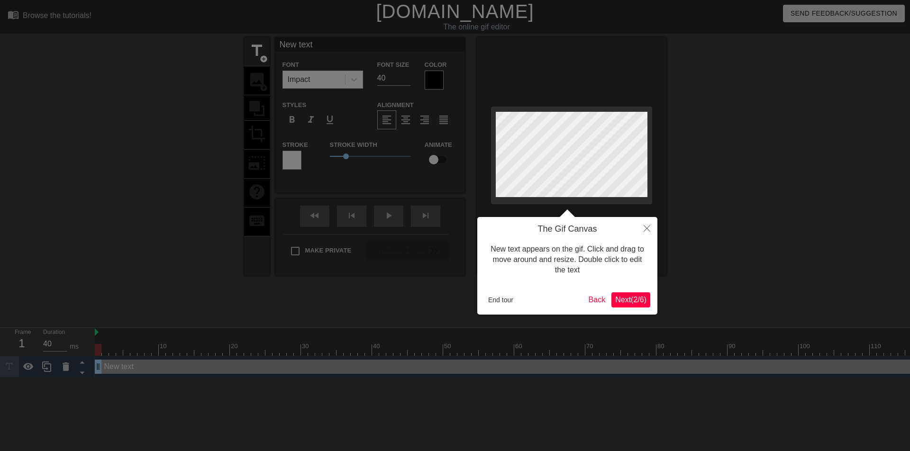
type input "New tex"
type textarea "New tex"
type input "New te"
type textarea "New te"
type input "New t"
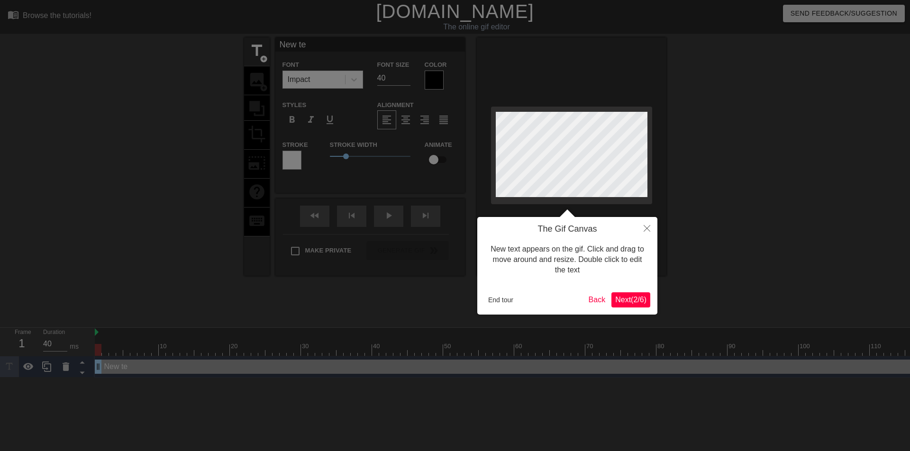
type textarea "New t"
type input "New"
type textarea "New"
type input "New"
type textarea "New"
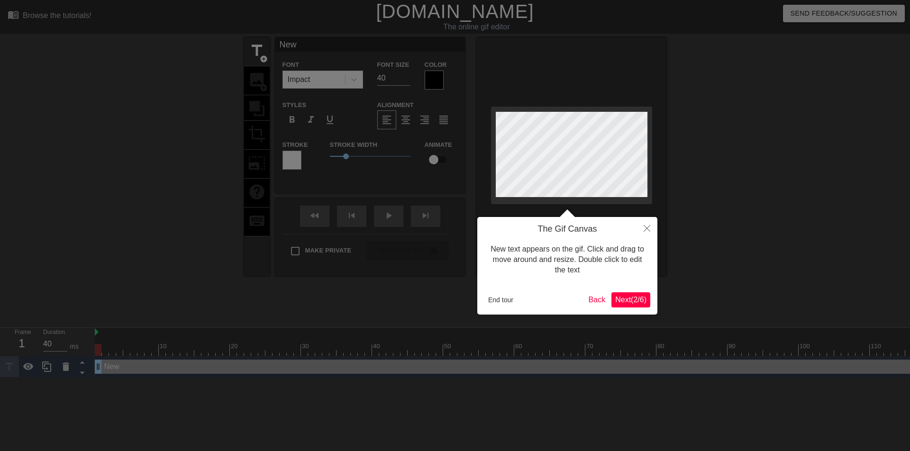
type input "Ne"
type textarea "Ne"
type input "N"
type textarea "N"
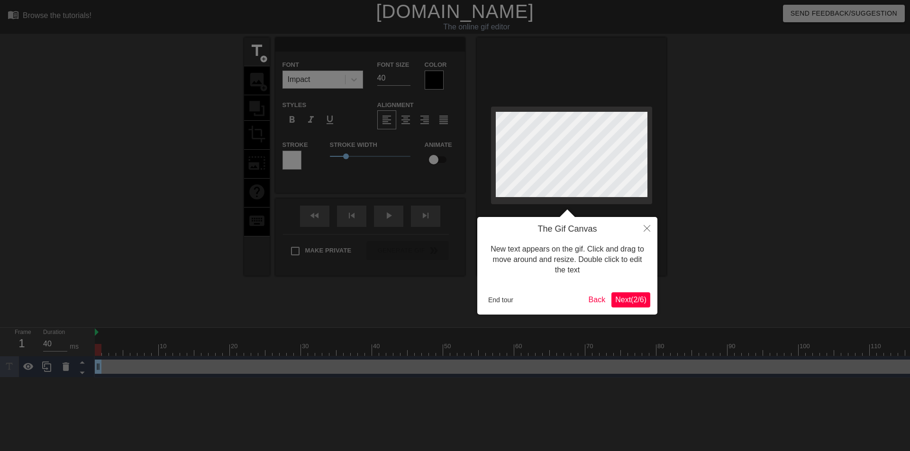
type input "Г"
type textarea "Г"
type input "ГО"
type textarea "ГО"
type input "ГОВ"
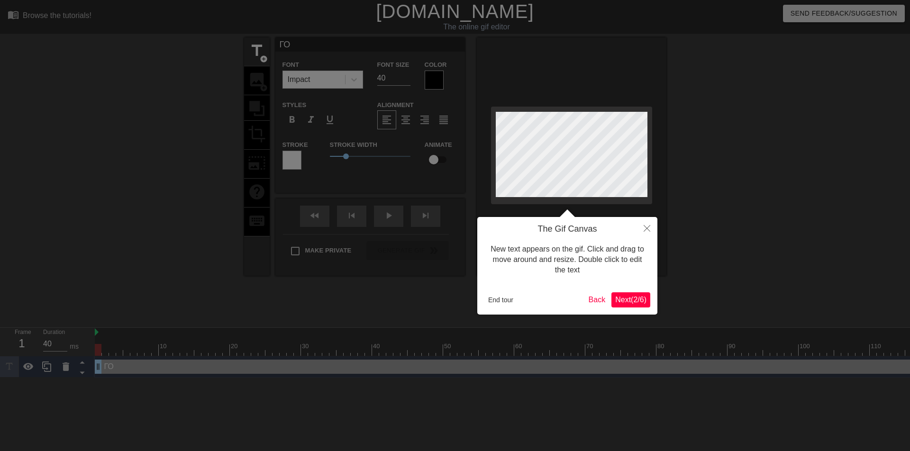
type textarea "ГОВ"
type input "ГОВН"
type textarea "ГОВН"
type input "ГОВНО"
type textarea "ГОВНО"
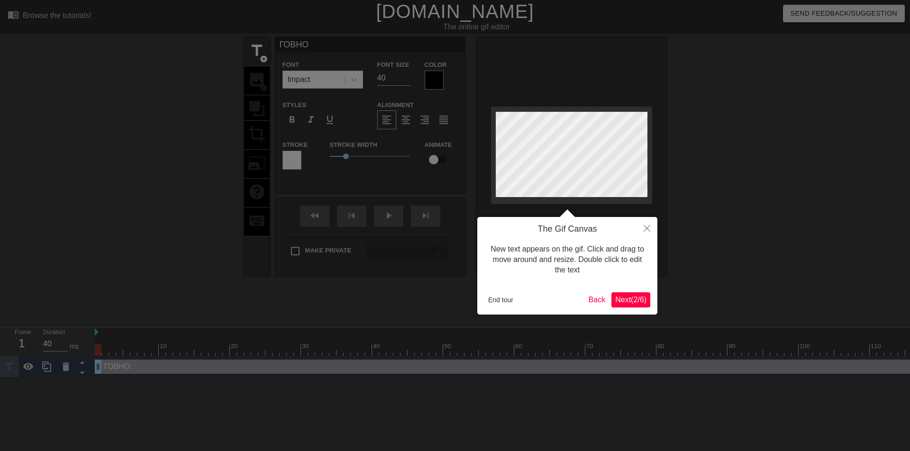
type input "ГОВНОС"
type textarea "ГОВНОС"
type input "ГОВНОСР"
type textarea "ГОВНОСР"
type input "ГОВНОСРА"
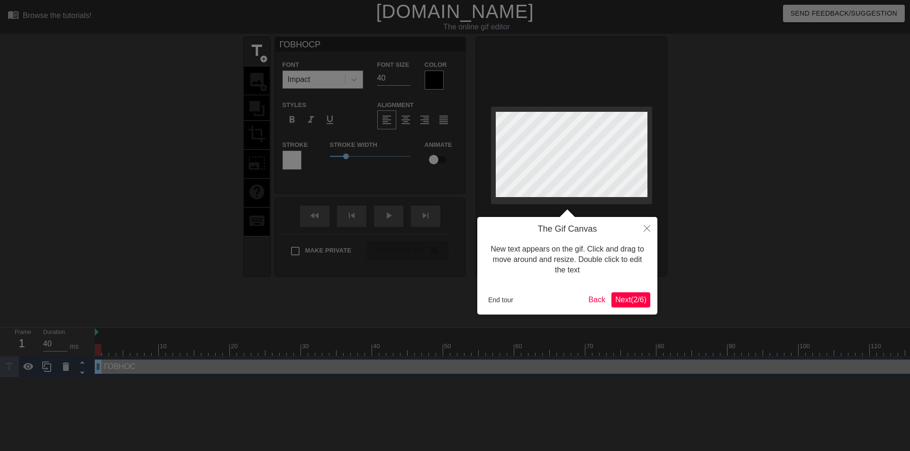
type textarea "ГОВНОСРА"
type input "ГОВНОСРАН"
type textarea "ГОВНОСРАН"
type input "ГОВНОСРАНЬ"
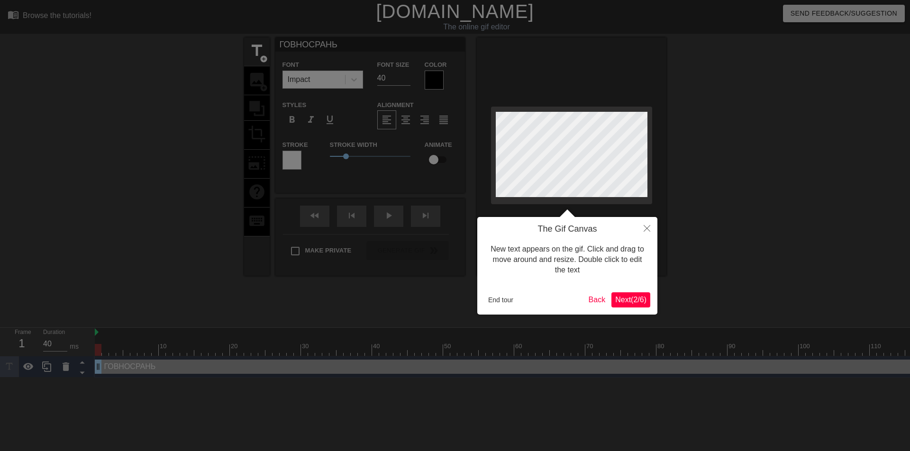
type textarea "ГОВНОСРАНЬ"
click at [649, 229] on icon "Close" at bounding box center [647, 228] width 7 height 7
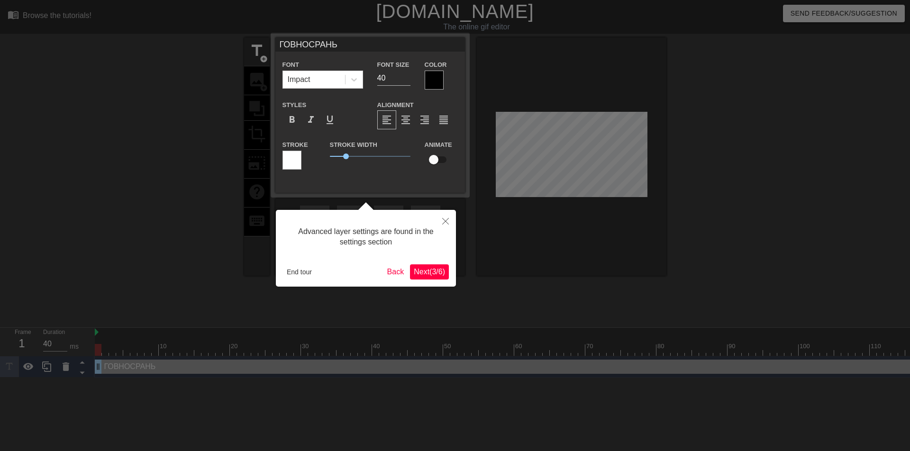
drag, startPoint x: 573, startPoint y: 123, endPoint x: 572, endPoint y: 164, distance: 41.3
click at [572, 164] on div at bounding box center [455, 225] width 910 height 451
click at [440, 78] on div at bounding box center [434, 80] width 19 height 19
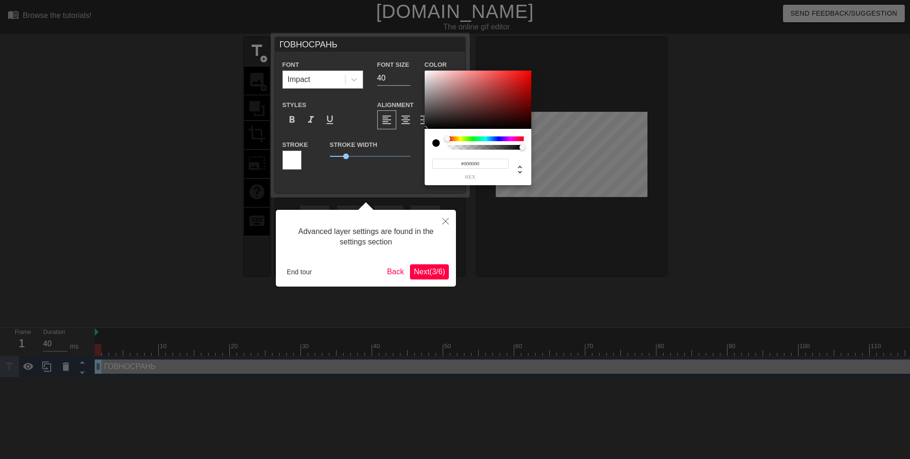
click at [664, 86] on div at bounding box center [455, 229] width 910 height 459
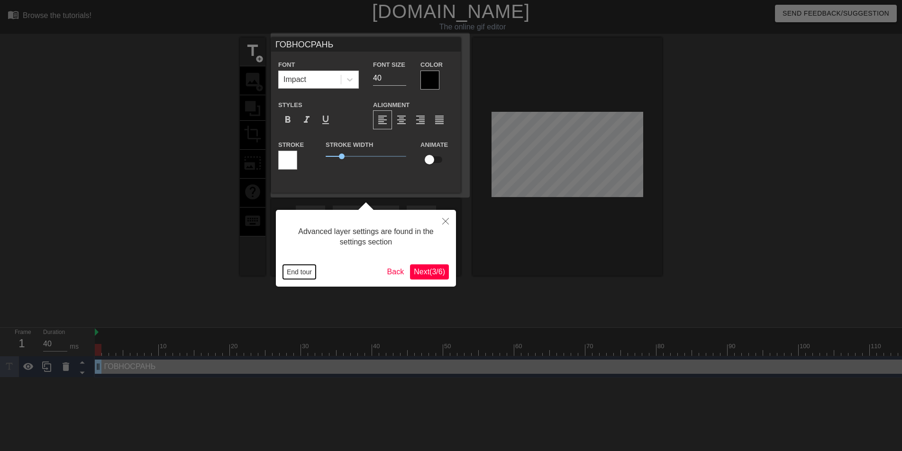
click at [302, 276] on button "End tour" at bounding box center [299, 272] width 33 height 14
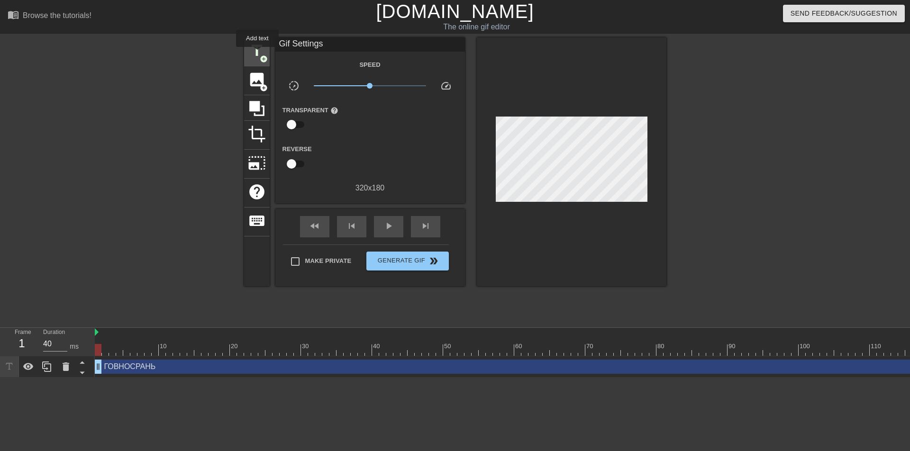
click at [257, 54] on span "title" at bounding box center [257, 51] width 18 height 18
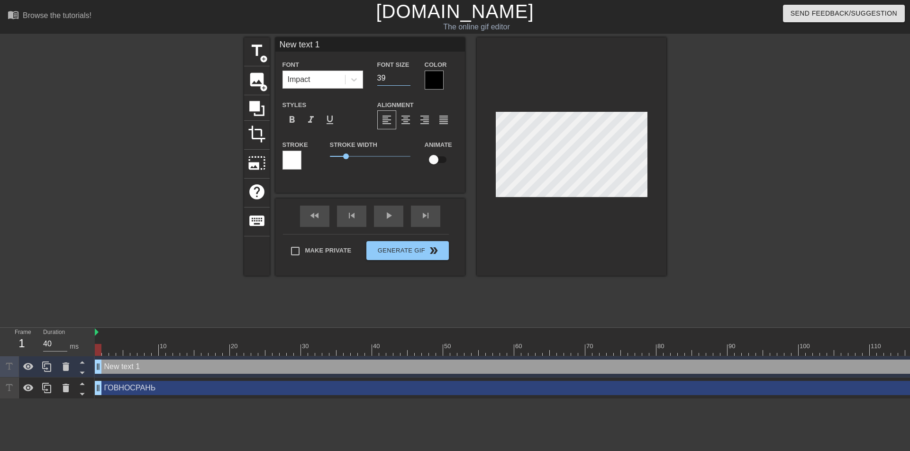
click at [406, 80] on input "39" at bounding box center [393, 78] width 33 height 15
click at [406, 80] on input "38" at bounding box center [393, 78] width 33 height 15
click at [406, 80] on input "37" at bounding box center [393, 78] width 33 height 15
click at [406, 80] on input "36" at bounding box center [393, 78] width 33 height 15
click at [406, 80] on input "35" at bounding box center [393, 78] width 33 height 15
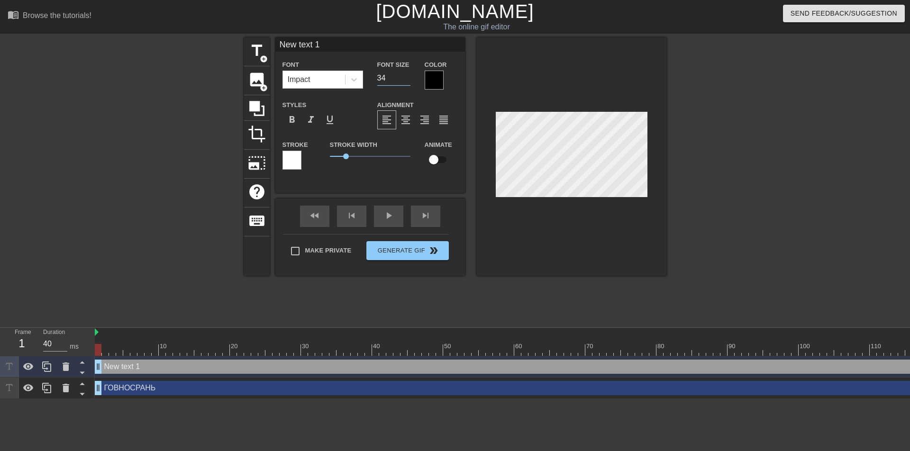
type input "34"
click at [406, 80] on input "34" at bounding box center [393, 78] width 33 height 15
type input "New text1"
type textarea "New text1"
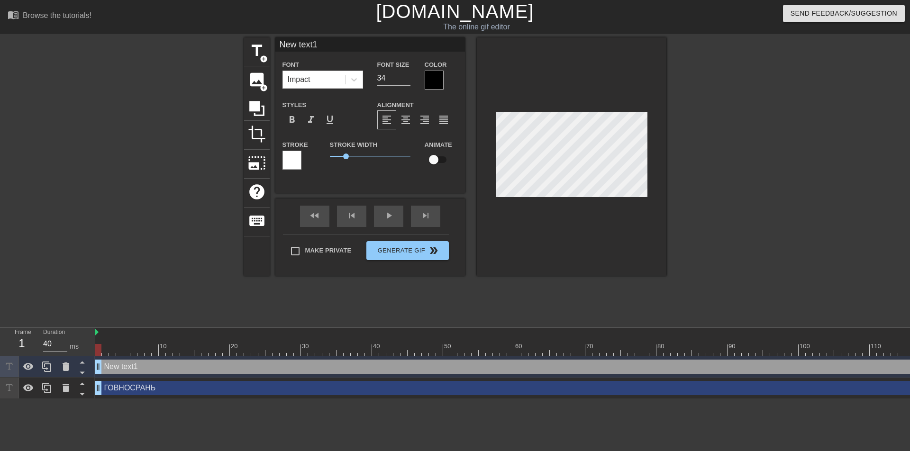
type input "New tex1"
type textarea "New tex1"
type input "New te1"
type textarea "New te1"
type input "New t1"
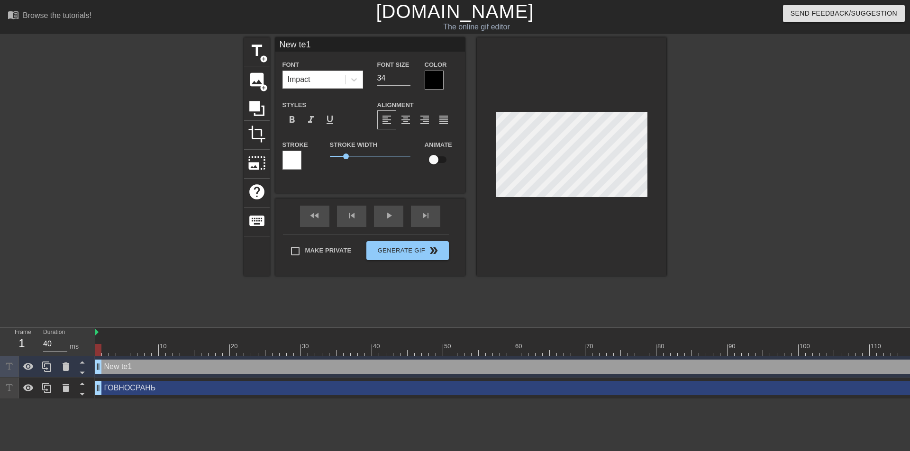
type textarea "New t1"
type input "New 1"
type textarea "New 1"
type input "New1"
type textarea "New1"
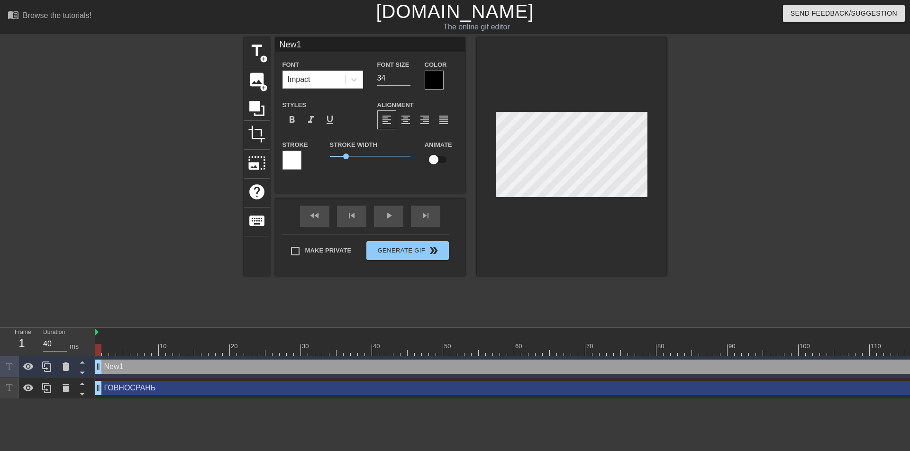
type input "Ne1"
type textarea "Ne1"
type input "N1"
type textarea "N1"
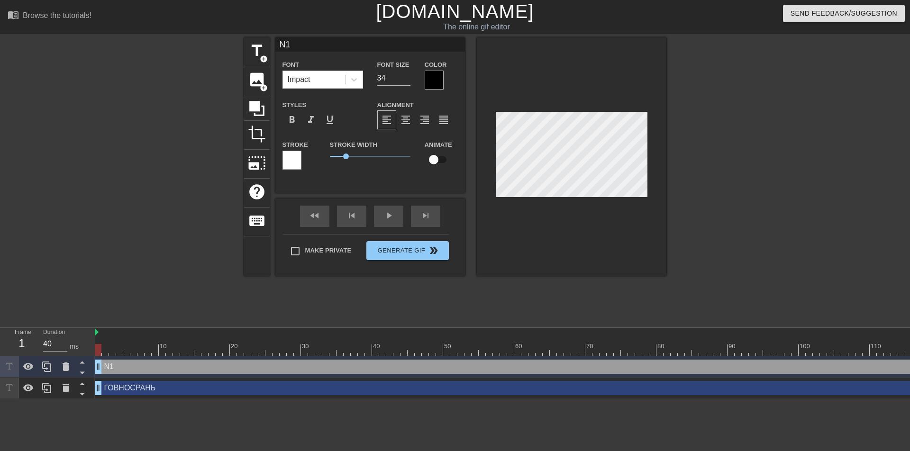
type input "1"
type textarea "1"
type input "о1"
type textarea "о1"
type input "оЛ1"
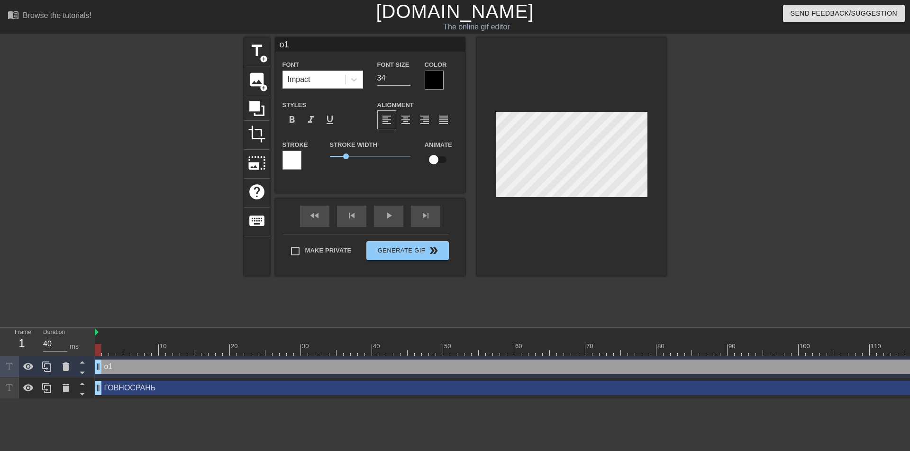
type textarea "оЛ1"
type input "оЛЕ1"
type textarea "оЛЕ1"
type input "оЛЕГ1"
type textarea "оЛЕГ1"
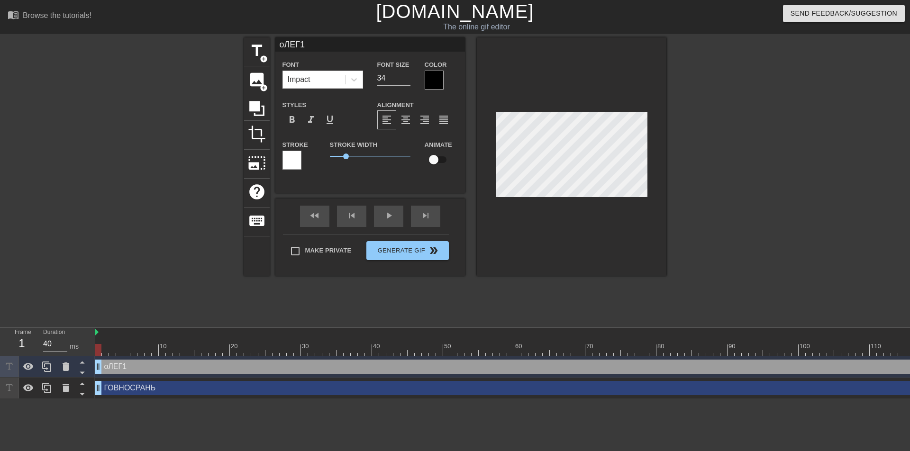
type input "оЛЕ1"
type textarea "оЛЕ1"
type input "оЛ1"
type textarea "оЛ1"
type input "о1"
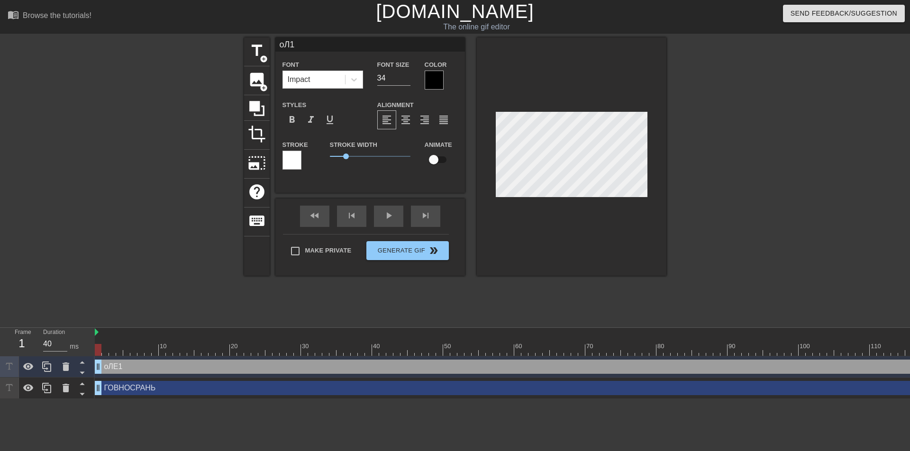
type textarea "о1"
type input "1"
type textarea "1"
click at [254, 53] on span "title" at bounding box center [257, 51] width 18 height 18
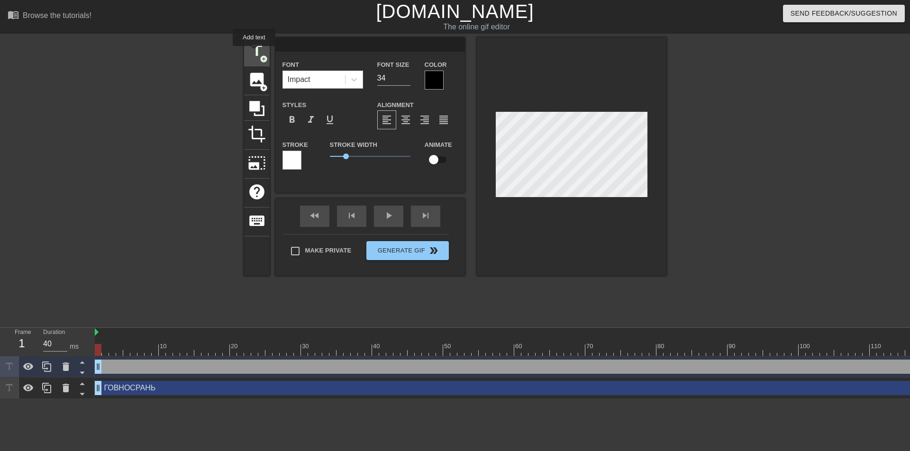
type input "New text 2"
type input "40"
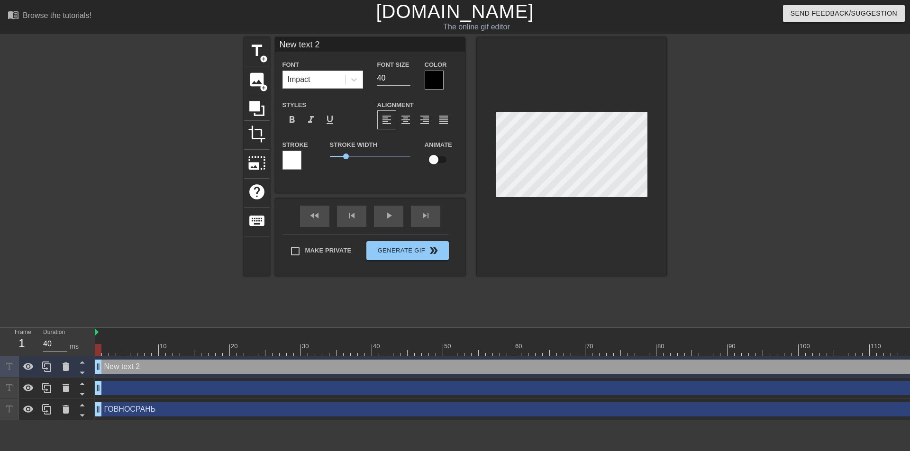
scroll to position [1, 1]
type input "New txt 2"
type textarea "New txt 2"
type input "New xt 2"
type textarea "New xt 2"
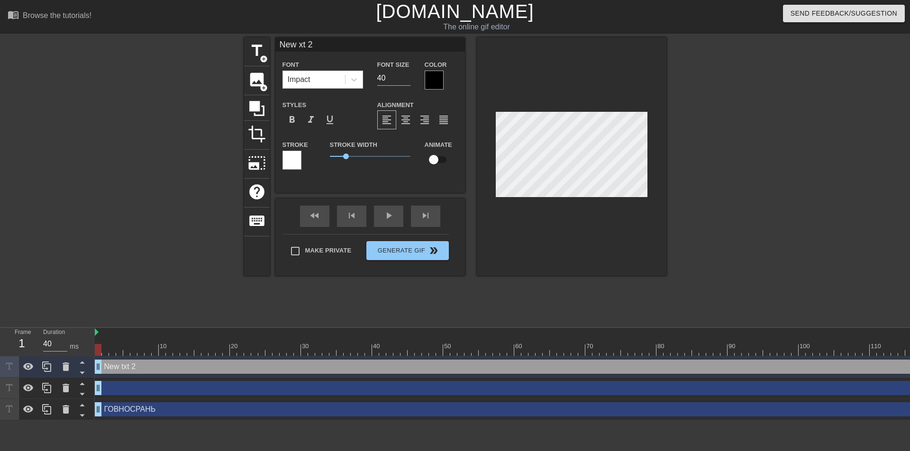
type input "Newxt 2"
type textarea "Newxt 2"
type input "Next 2"
type textarea "Next 2"
type input "Nxt 2"
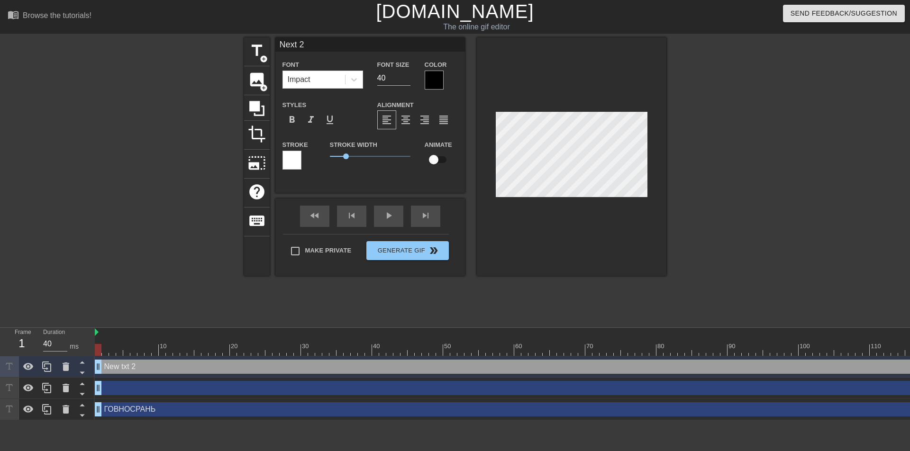
type textarea "Nxt 2"
type input "xt 2"
type textarea "xt 2"
type input "Тxt 2"
type textarea "Тxt 2"
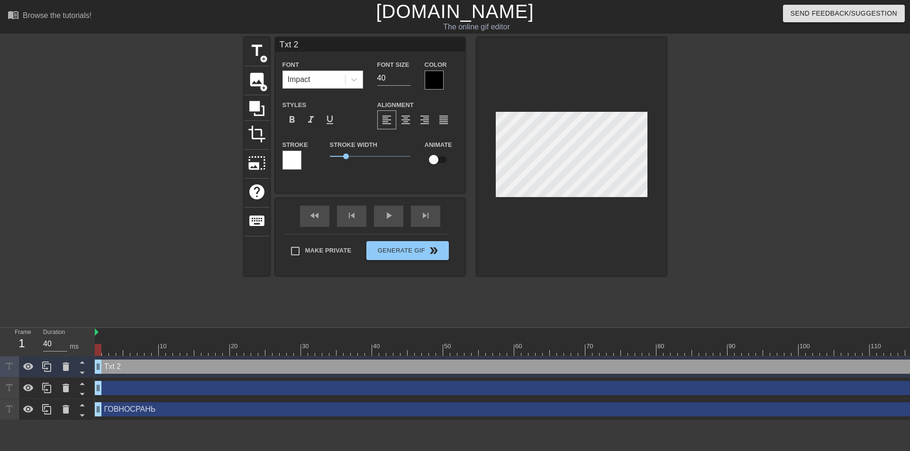
type input "ТАxt 2"
type textarea "ТАxt 2"
type input "ТАБxt 2"
type textarea "ТАБxt 2"
type input "ТАБУxt 2"
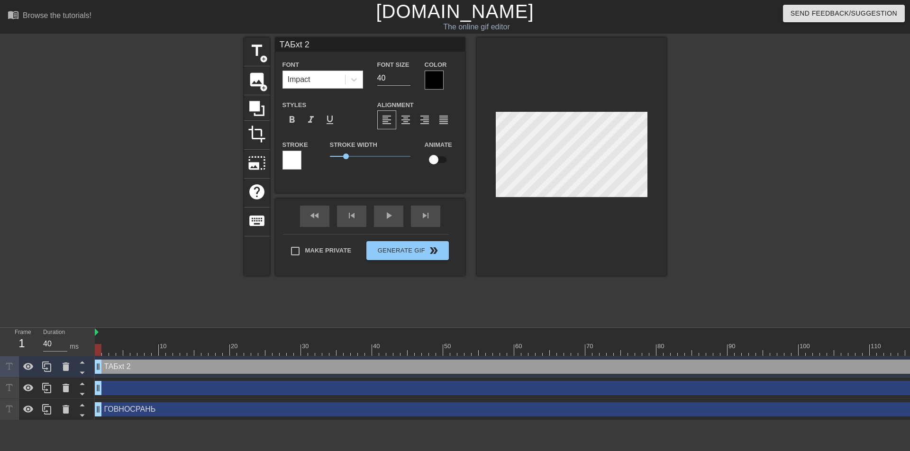
type textarea "ТАБУxt 2"
type input "ТАБУРxt 2"
type textarea "ТАБУРxt 2"
type input "ТАБУРЕxt 2"
type textarea "ТАБУРЕxt 2"
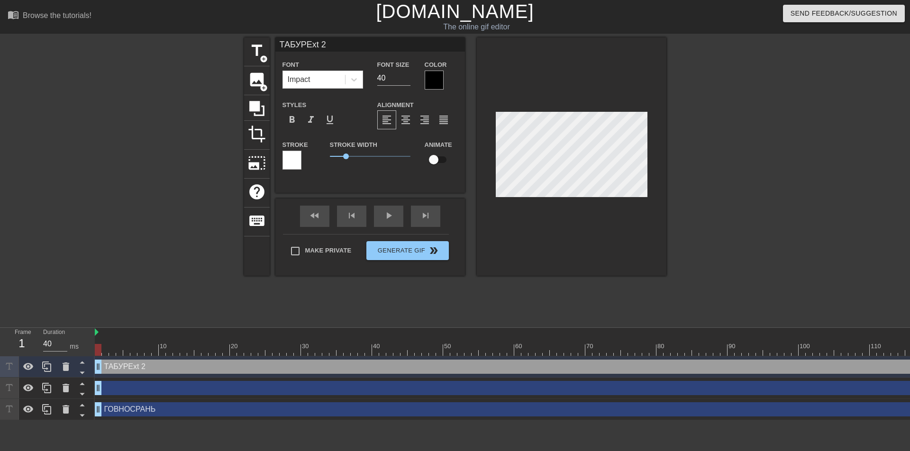
type input "ТАБУРЕТxt 2"
type textarea "ТАБУРЕТxt 2"
type input "ТАБУРЕТКxt 2"
type textarea "ТАБУРЕТКxt 2"
type input "ТАБУРЕТКАxt 2"
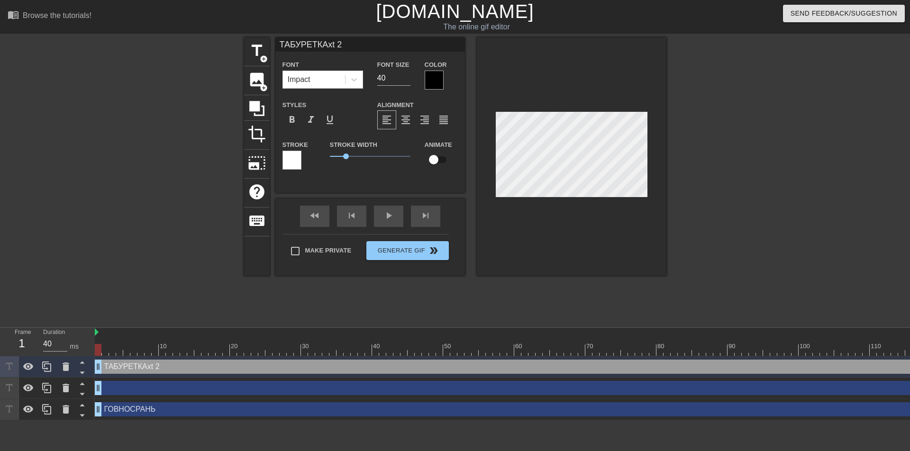
scroll to position [1, 3]
type textarea "ТАБУРЕТКАxt 2"
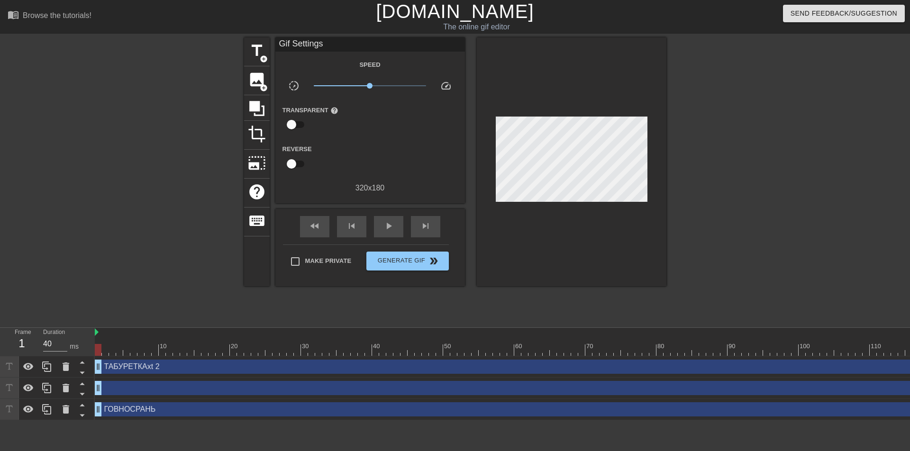
click at [637, 214] on div at bounding box center [572, 161] width 190 height 249
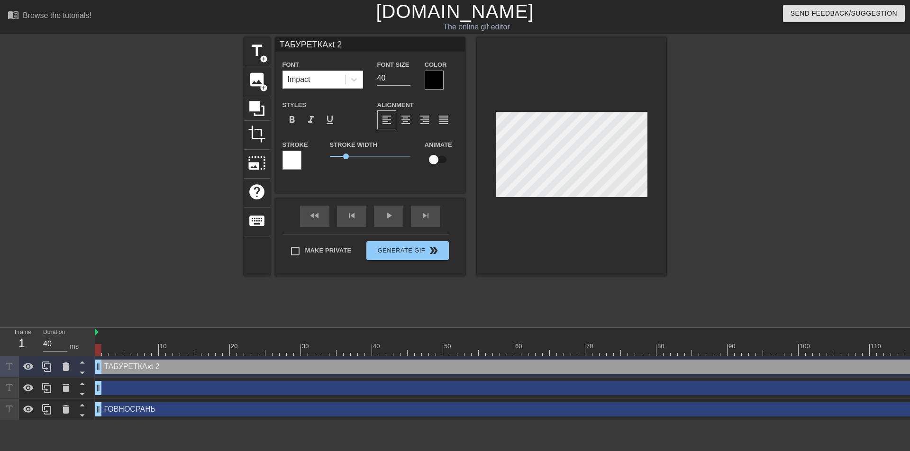
scroll to position [1, 1]
type input "ТАБУРЕТКАxt"
type textarea "ТАБУРЕТКАxt"
type input "ТАБУРЕТКАxt"
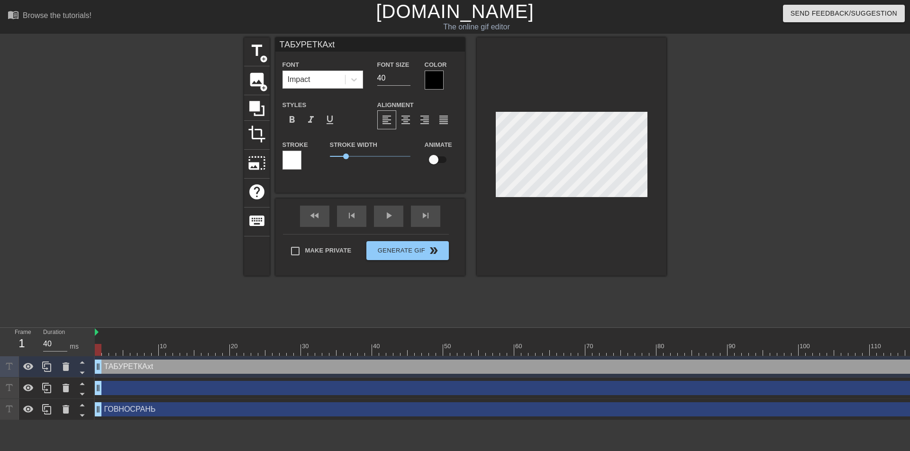
type textarea "ТАБУРЕТКАxt"
type input "ТАБУРЕТКАx"
type textarea "ТАБУРЕТКАx"
type input "ТАБУРЕТКА"
type textarea "ТАБУРЕТКА"
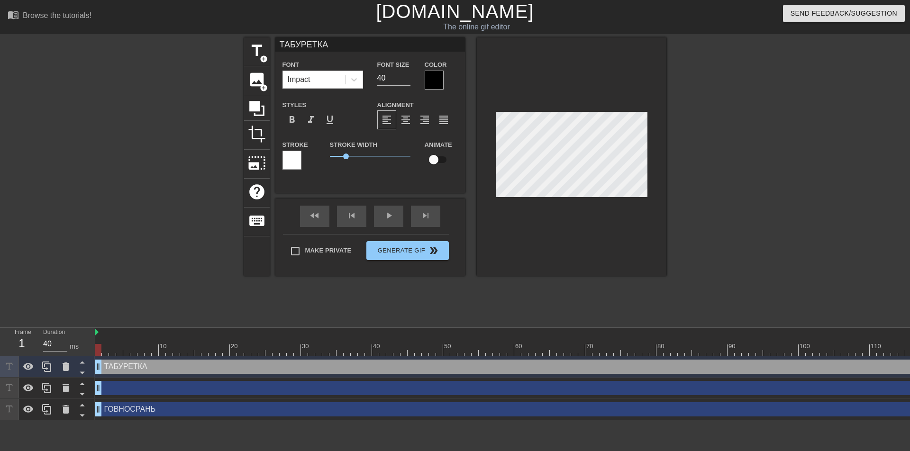
type input "ТАБУРЕТКА"
type textarea "ТАБУРЕТКА"
type input "ТАБУРЕТКА [PERSON_NAME]"
type textarea "ТАБУРЕТКА [PERSON_NAME]"
type input "ТАБУРЕТКА [PERSON_NAME]"
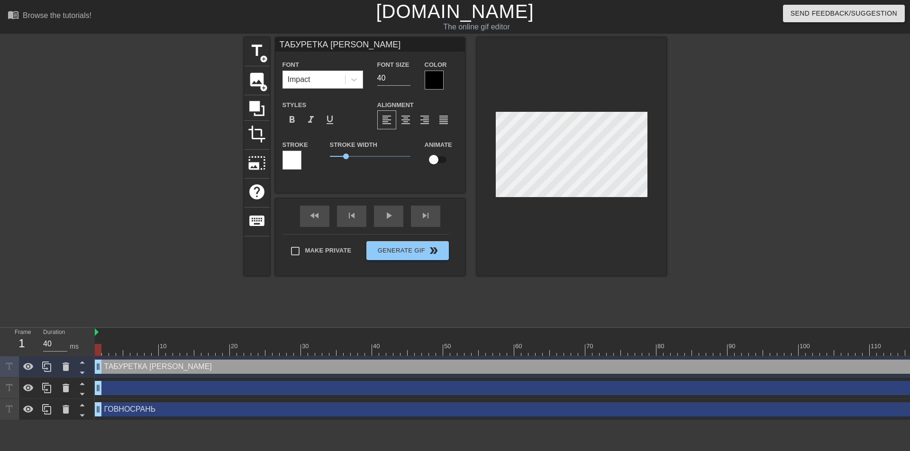
type textarea "ТАБУРЕТКА [PERSON_NAME]"
type input "ТАБУРЕТКА ОЛЕ"
type textarea "ТАБУРЕТКА ОЛЕ"
type input "ТАБУРЕТКА [PERSON_NAME]"
type textarea "ТАБУРЕТКА [PERSON_NAME]"
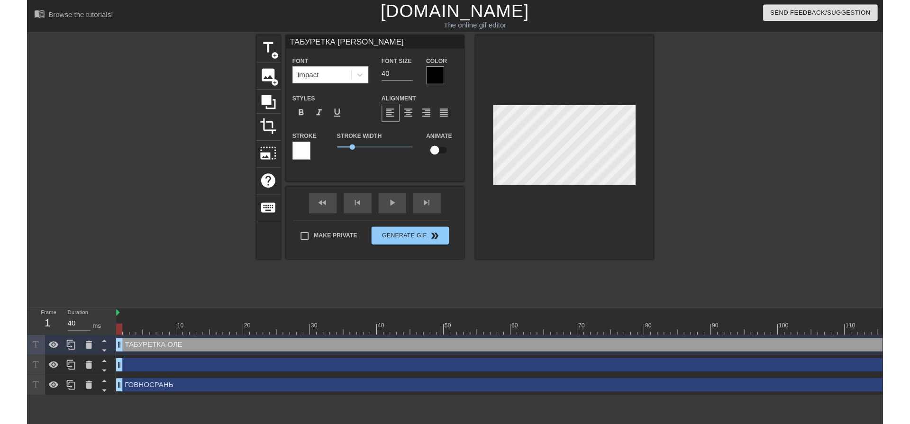
scroll to position [1, 4]
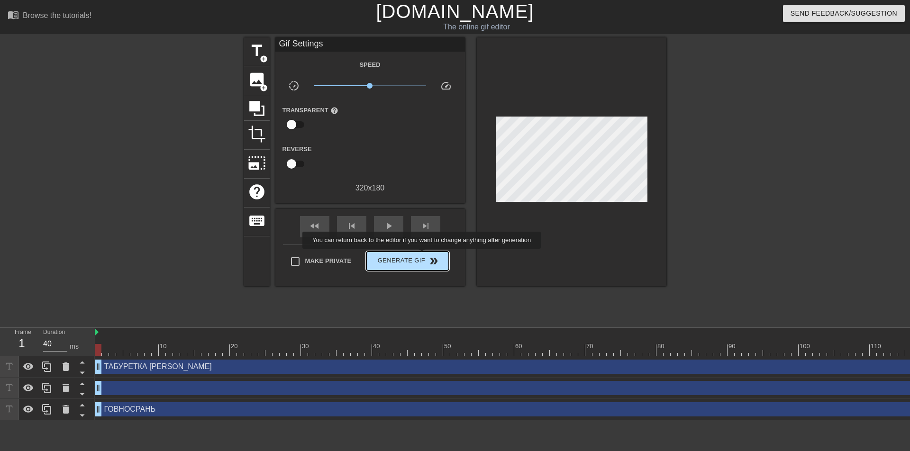
click at [417, 258] on span "Generate Gif double_arrow" at bounding box center [407, 261] width 74 height 11
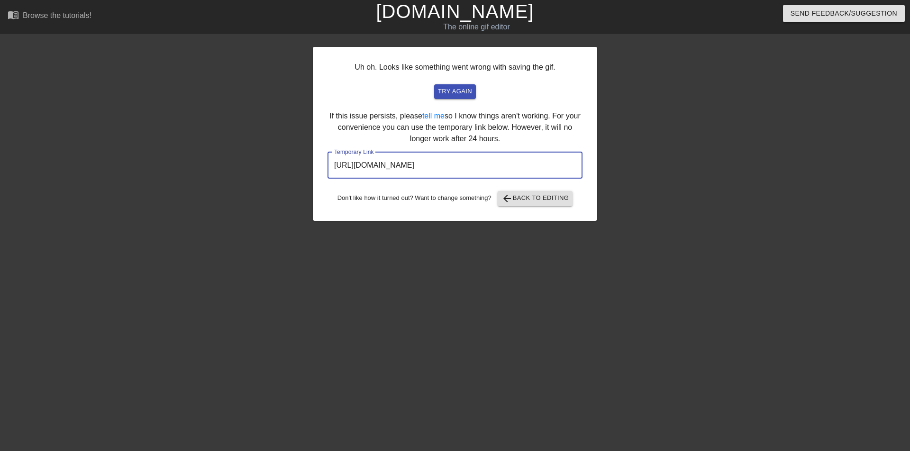
drag, startPoint x: 535, startPoint y: 165, endPoint x: 329, endPoint y: 167, distance: 205.8
click at [329, 167] on input "[URL][DOMAIN_NAME]" at bounding box center [455, 165] width 255 height 27
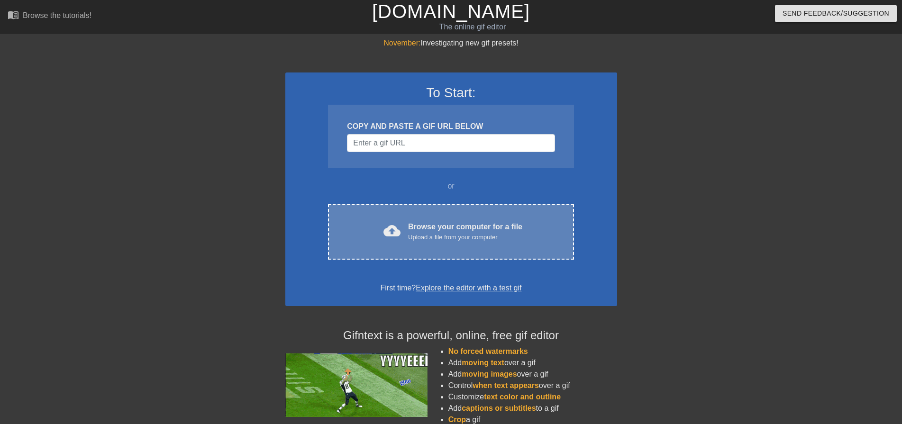
click at [455, 240] on div "Upload a file from your computer" at bounding box center [465, 237] width 114 height 9
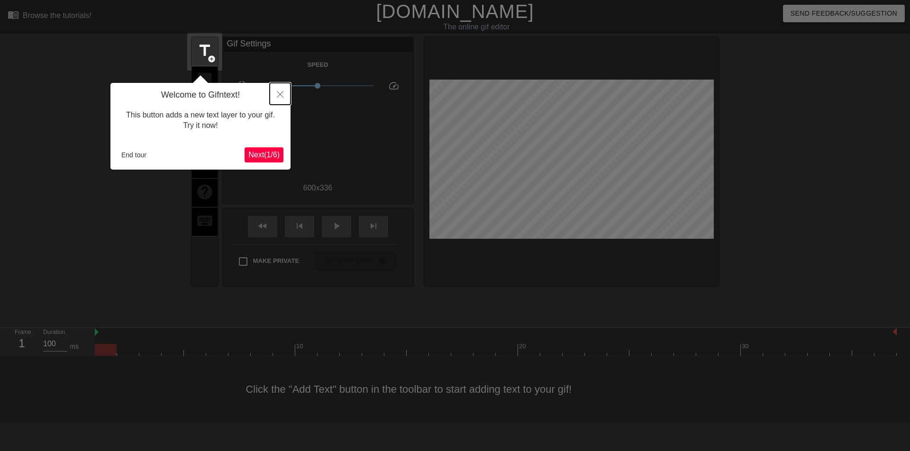
click at [282, 95] on icon "Close" at bounding box center [280, 94] width 7 height 7
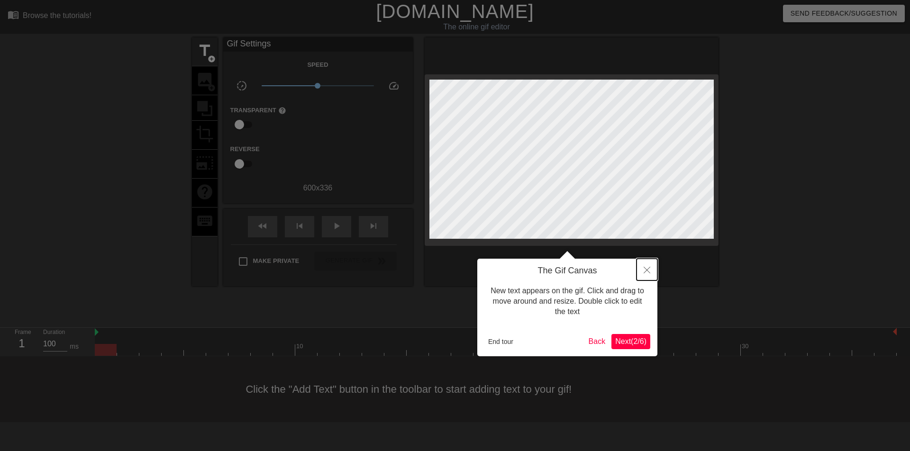
click at [644, 272] on icon "Close" at bounding box center [647, 270] width 7 height 7
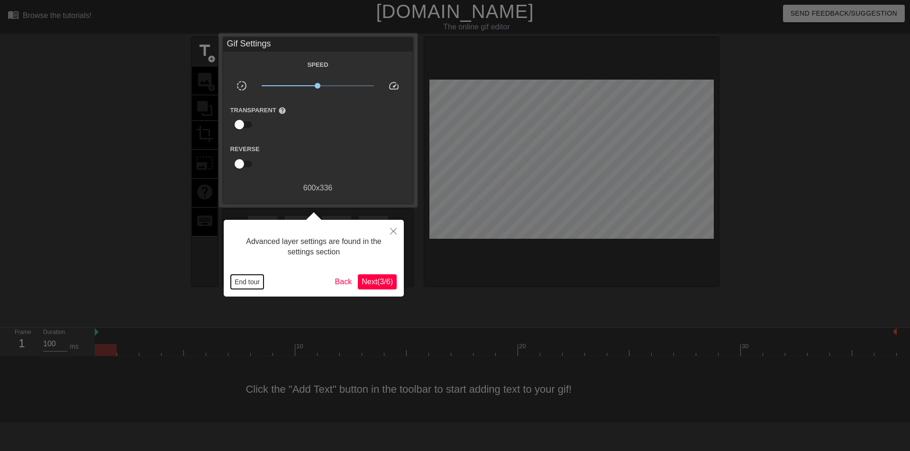
click at [251, 281] on button "End tour" at bounding box center [247, 282] width 33 height 14
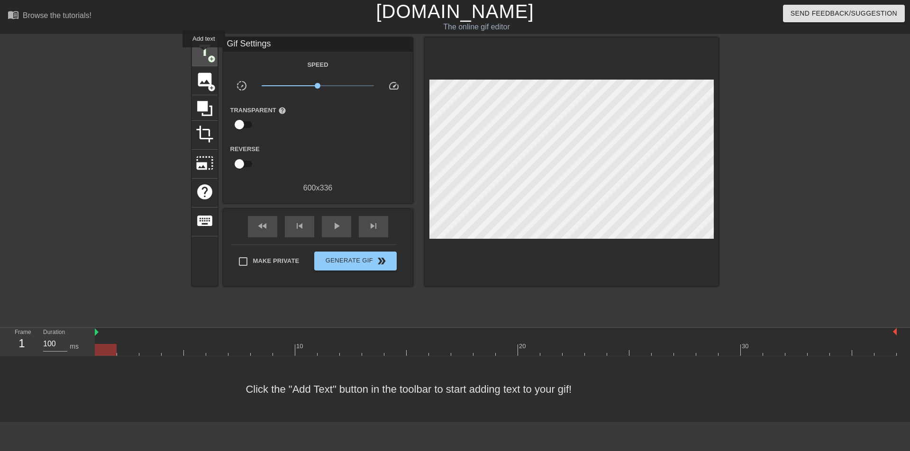
click at [204, 54] on span "title" at bounding box center [205, 51] width 18 height 18
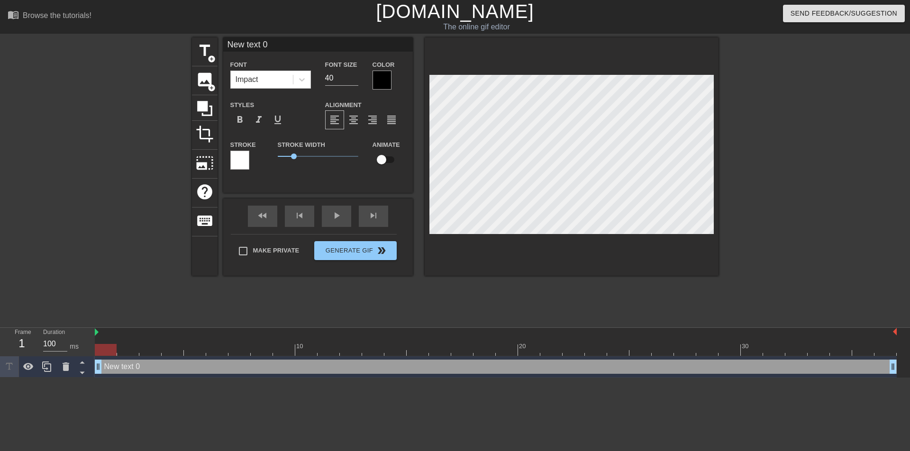
click at [383, 83] on div at bounding box center [382, 80] width 19 height 19
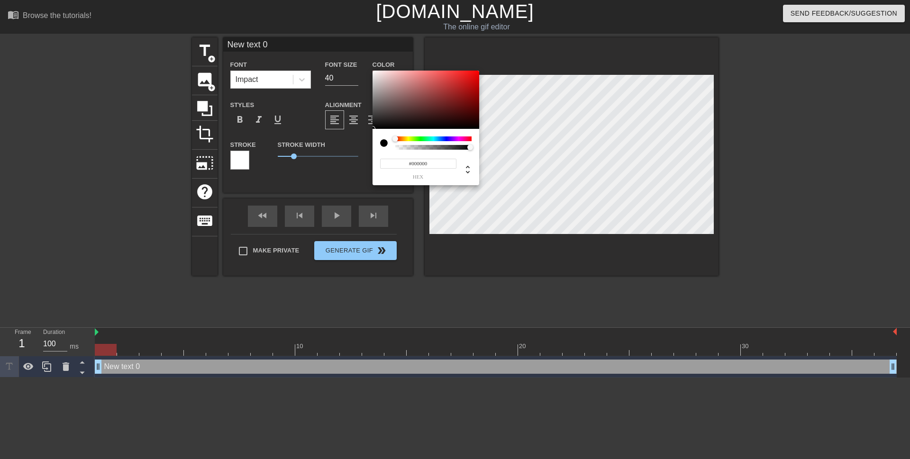
type input "#DF1616"
click at [468, 78] on div at bounding box center [426, 100] width 107 height 59
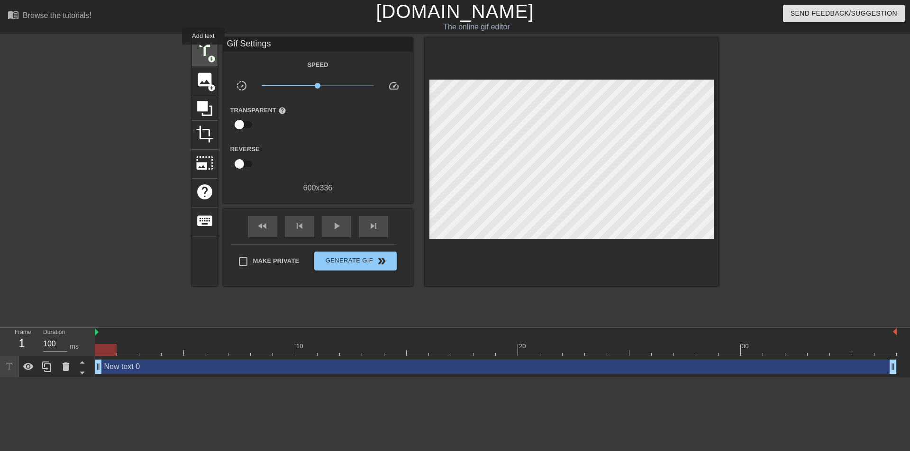
click at [203, 51] on span "title" at bounding box center [205, 51] width 18 height 18
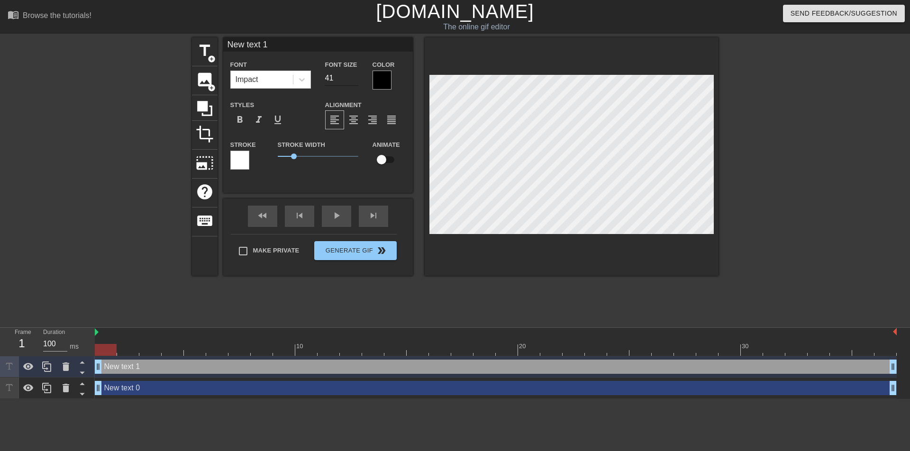
click at [354, 74] on input "41" at bounding box center [341, 78] width 33 height 15
click at [354, 74] on input "42" at bounding box center [341, 78] width 33 height 15
click at [354, 74] on input "43" at bounding box center [341, 78] width 33 height 15
click at [354, 74] on input "44" at bounding box center [341, 78] width 33 height 15
click at [354, 74] on input "45" at bounding box center [341, 78] width 33 height 15
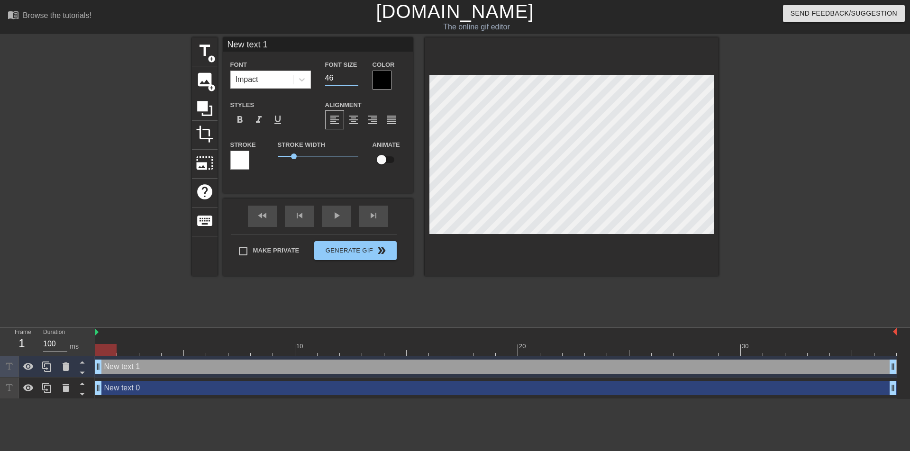
click at [354, 74] on input "46" at bounding box center [341, 78] width 33 height 15
type input "47"
click at [354, 74] on input "47" at bounding box center [341, 78] width 33 height 15
type input "New text 0"
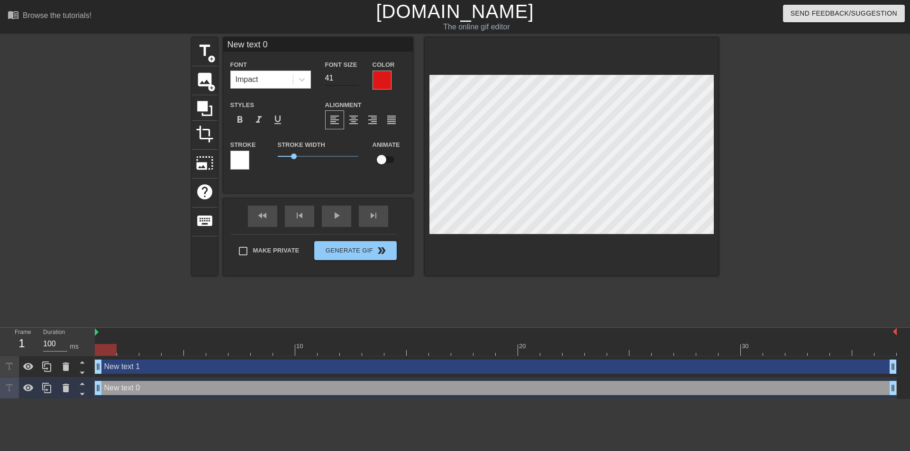
click at [355, 75] on input "41" at bounding box center [341, 78] width 33 height 15
click at [355, 75] on input "42" at bounding box center [341, 78] width 33 height 15
click at [355, 74] on input "43" at bounding box center [341, 78] width 33 height 15
click at [355, 74] on input "44" at bounding box center [341, 78] width 33 height 15
click at [355, 74] on input "45" at bounding box center [341, 78] width 33 height 15
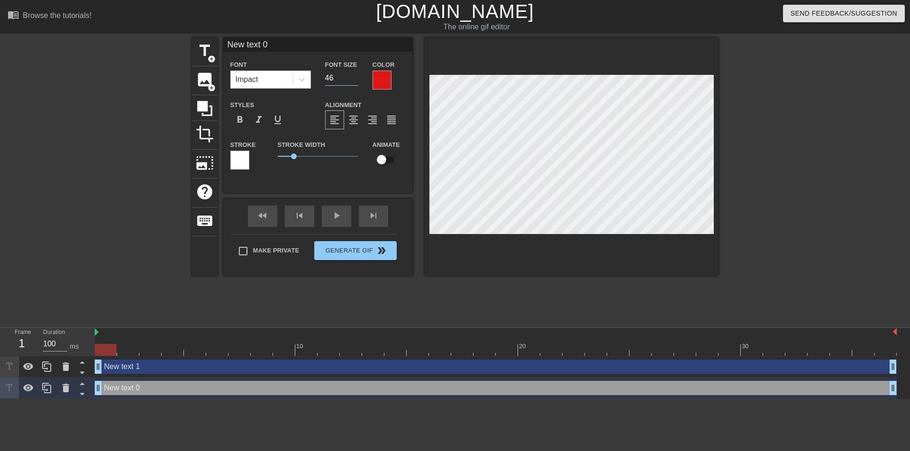
click at [355, 74] on input "46" at bounding box center [341, 78] width 33 height 15
click at [355, 74] on input "47" at bounding box center [341, 78] width 33 height 15
click at [355, 74] on input "48" at bounding box center [341, 78] width 33 height 15
click at [355, 74] on input "49" at bounding box center [341, 78] width 33 height 15
click at [355, 74] on input "50" at bounding box center [341, 78] width 33 height 15
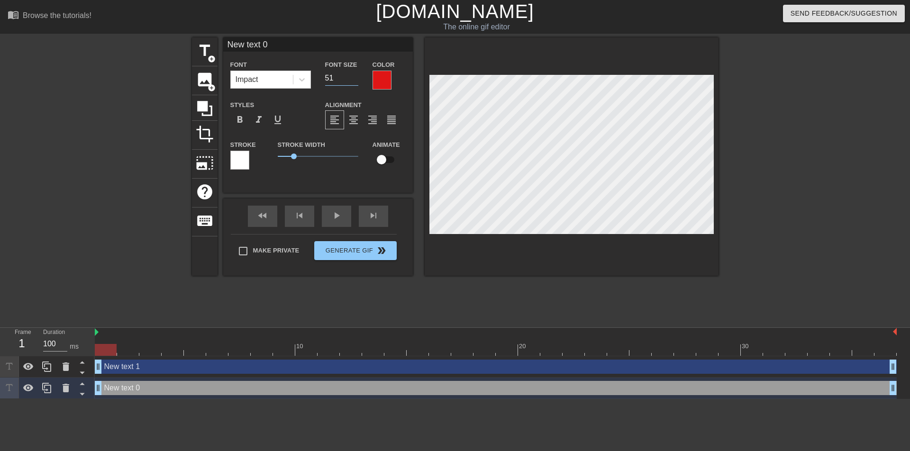
click at [355, 74] on input "51" at bounding box center [341, 78] width 33 height 15
click at [355, 74] on input "52" at bounding box center [341, 78] width 33 height 15
click at [355, 74] on input "53" at bounding box center [341, 78] width 33 height 15
click at [355, 74] on input "54" at bounding box center [341, 78] width 33 height 15
type input "55"
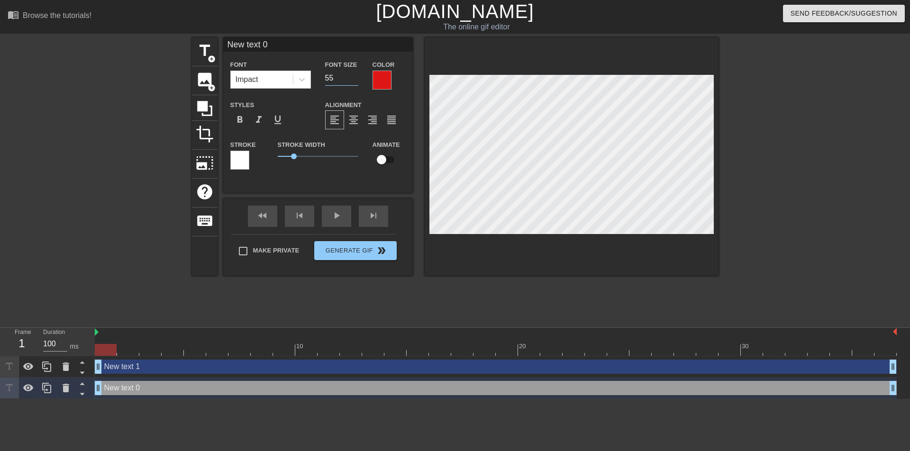
click at [355, 73] on input "55" at bounding box center [341, 78] width 33 height 15
type input "New text"
type textarea "New text"
type input "New text"
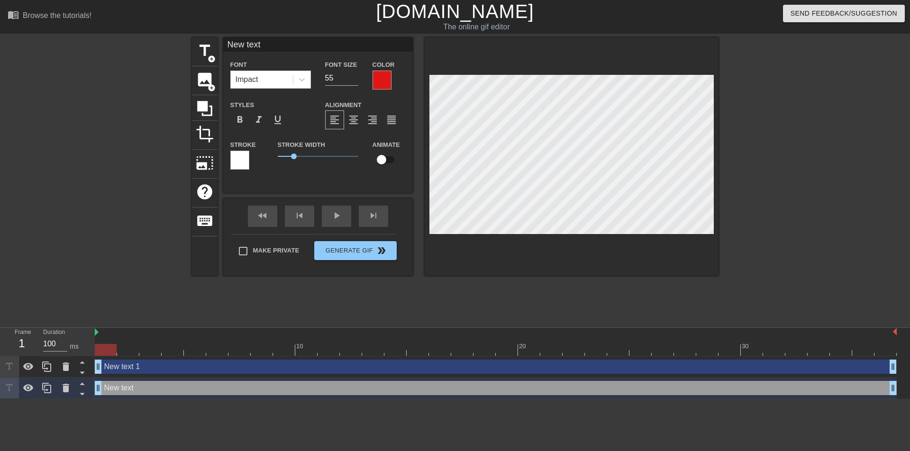
type textarea "New text"
type input "New tex"
type textarea "New tex"
type input "New te"
type textarea "New te"
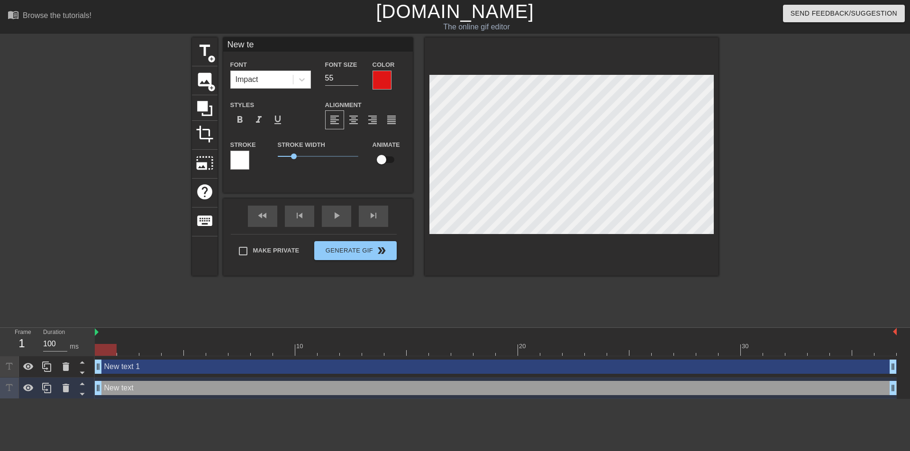
type input "New t"
type textarea "New t"
type input "New"
type textarea "New"
type input "New"
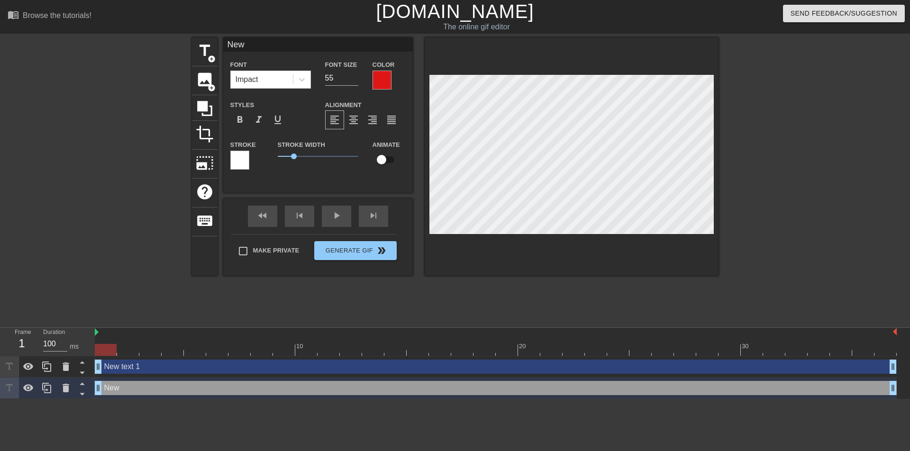
type textarea "New"
type input "Ne"
type textarea "Ne"
type input "N"
type textarea "N"
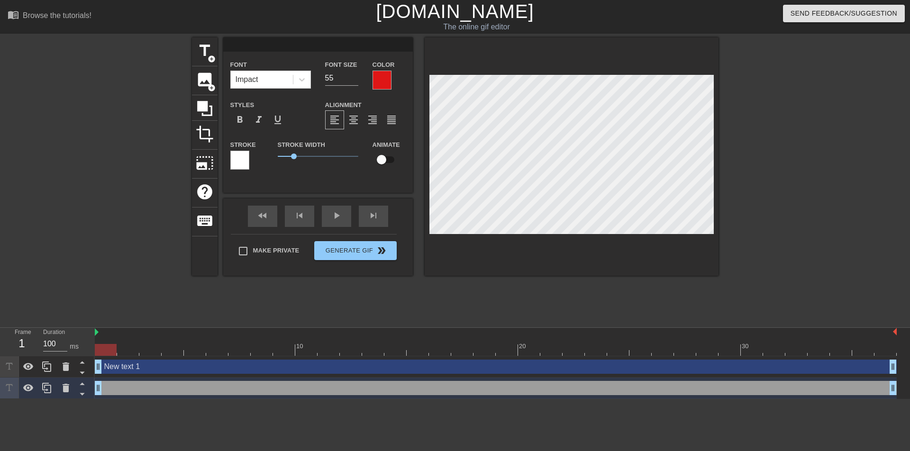
type input "C"
type textarea "C"
type input "C,"
type textarea "C,"
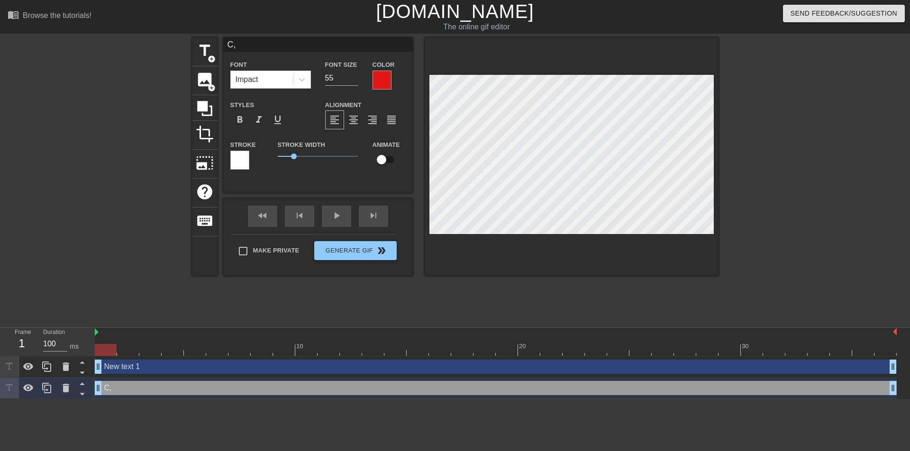
type input "C"
type textarea "C"
type input "с"
type textarea "с"
type input "сб"
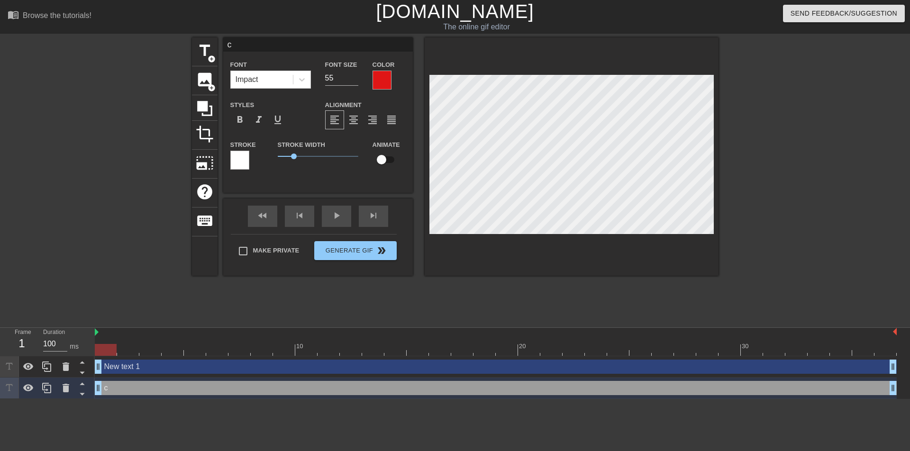
type textarea "сб"
type input "с"
type textarea "с"
type input "С"
type textarea "С"
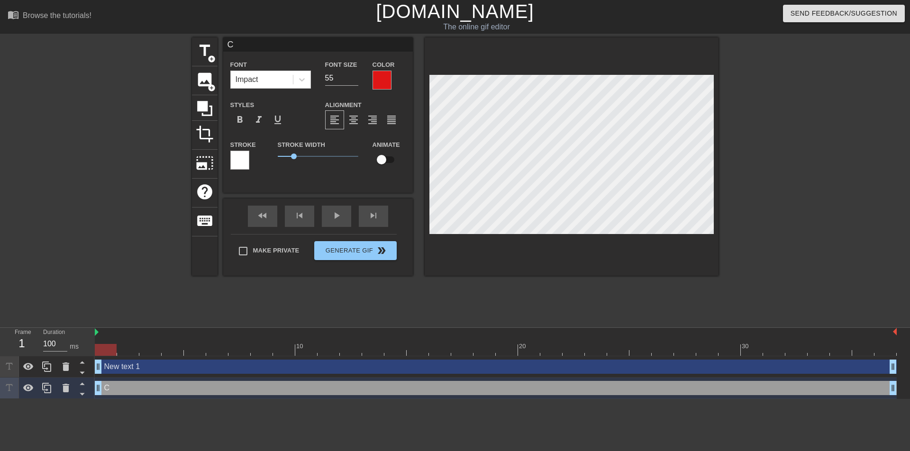
type input "СБ"
type textarea "СБ"
type input "СБО"
type textarea "СБО"
type input "СБОР"
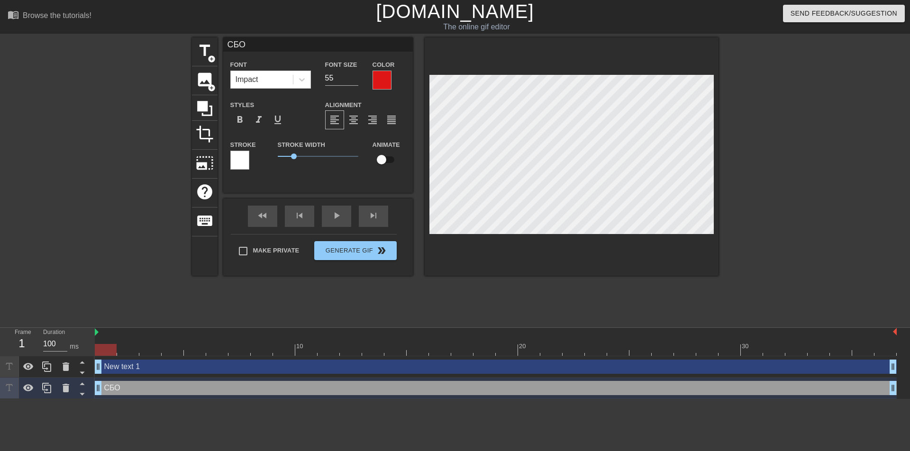
type textarea "СБОР"
type input "СБОР"
type textarea "СБОР"
type input "СБОР"
type textarea "СБОР"
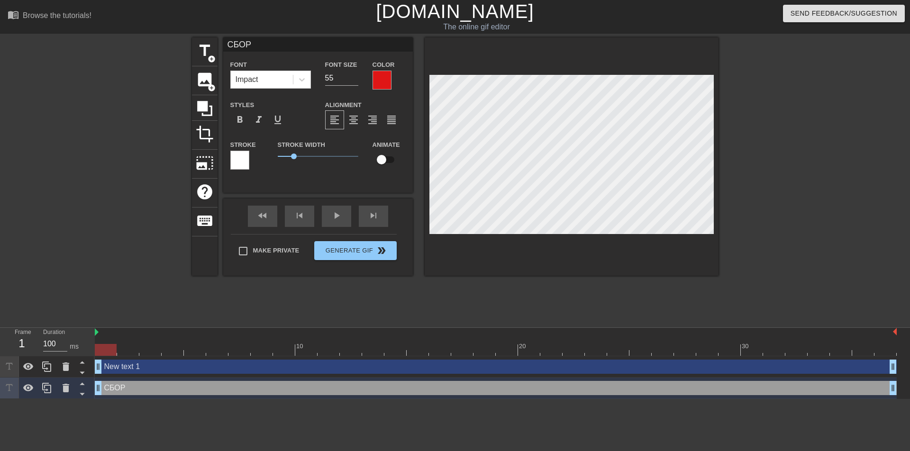
type input "СБОР Т"
type textarea "СБОР Т"
type input "СБОР ТА"
type textarea "СБОР ТА"
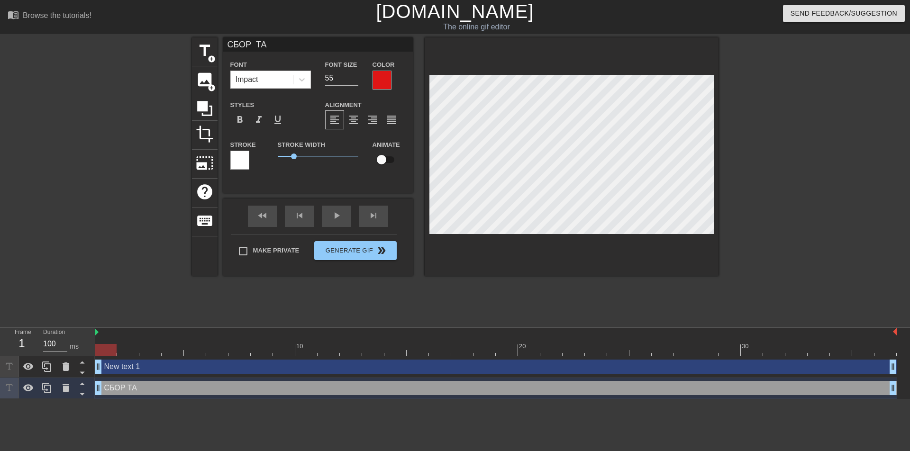
type input "СБОР ТАБ"
type textarea "СБОР ТАБ"
type input "СБОР ТАБУ"
type textarea "СБОР ТАБУ"
type input "СБОР ТАБУР"
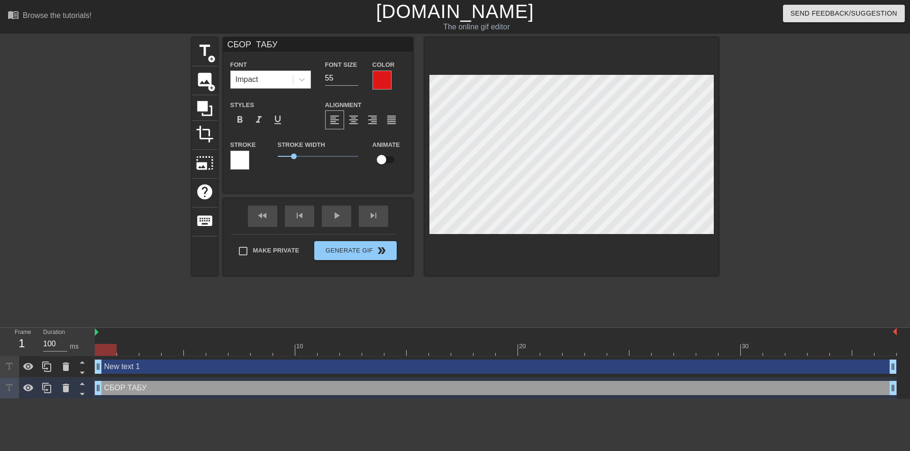
type textarea "СБОР ТАБУР"
type input "СБОР ТАБУРЕ"
type textarea "СБОР ТАБУРЕ"
type input "СБОР ТАБУРЕТ"
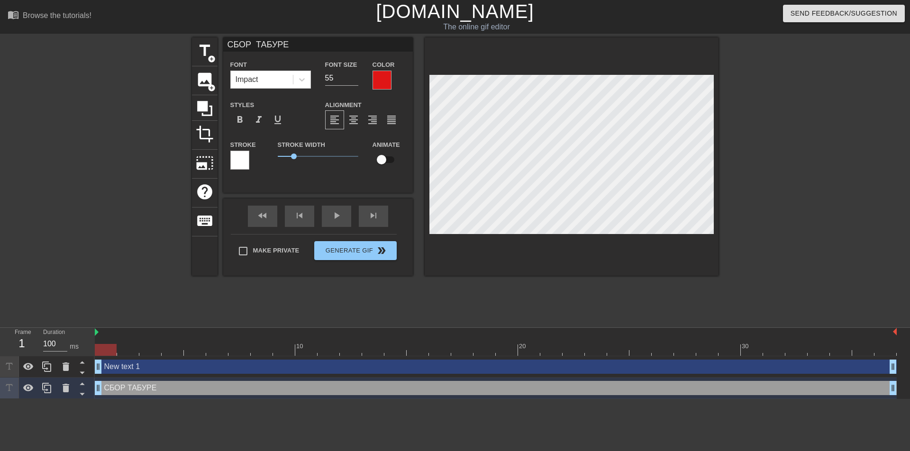
type textarea "СБОР ТАБУРЕТ"
type input "СБОР ТАБУРЕТК"
type textarea "СБОР ТАБУРЕТК"
type input "СБОР ТАБУРЕТКИ"
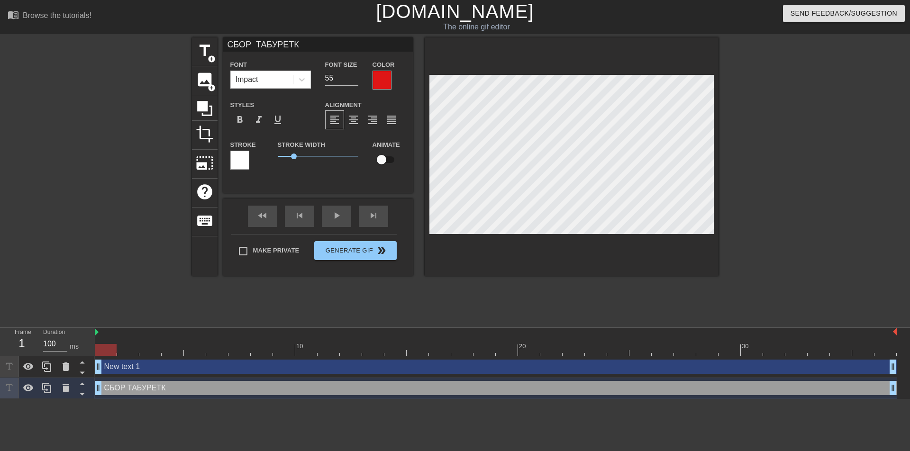
type textarea "СБОР ТАБУРЕТКИ"
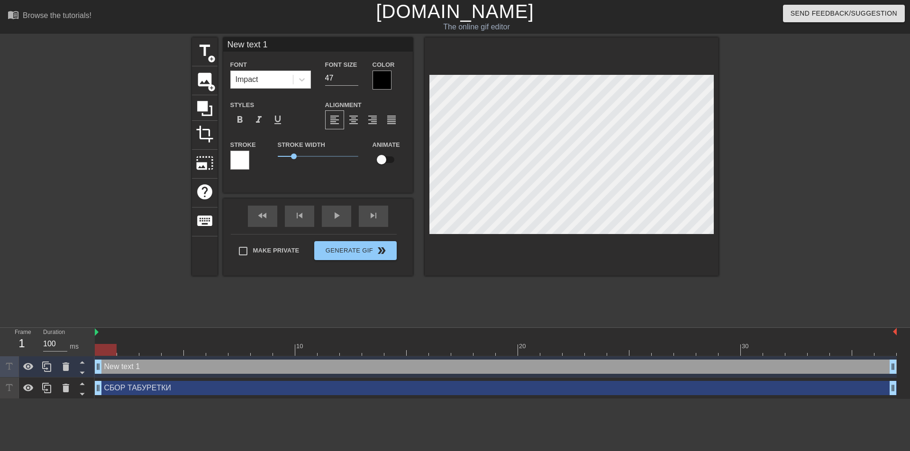
type input "New text 1"
click at [356, 76] on input "48" at bounding box center [341, 78] width 33 height 15
click at [356, 75] on input "49" at bounding box center [341, 78] width 33 height 15
click at [356, 75] on input "50" at bounding box center [341, 78] width 33 height 15
click at [356, 75] on input "51" at bounding box center [341, 78] width 33 height 15
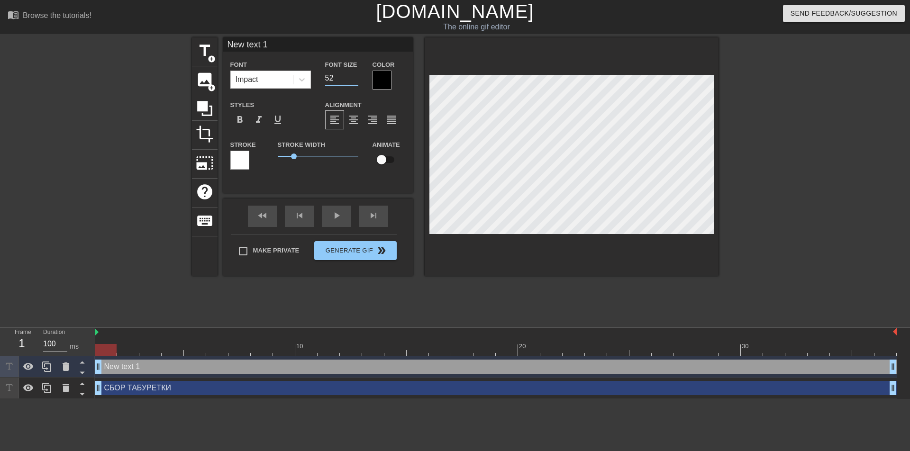
click at [356, 75] on input "52" at bounding box center [341, 78] width 33 height 15
type input "53"
click at [356, 75] on input "53" at bounding box center [341, 78] width 33 height 15
type input "New tex 1"
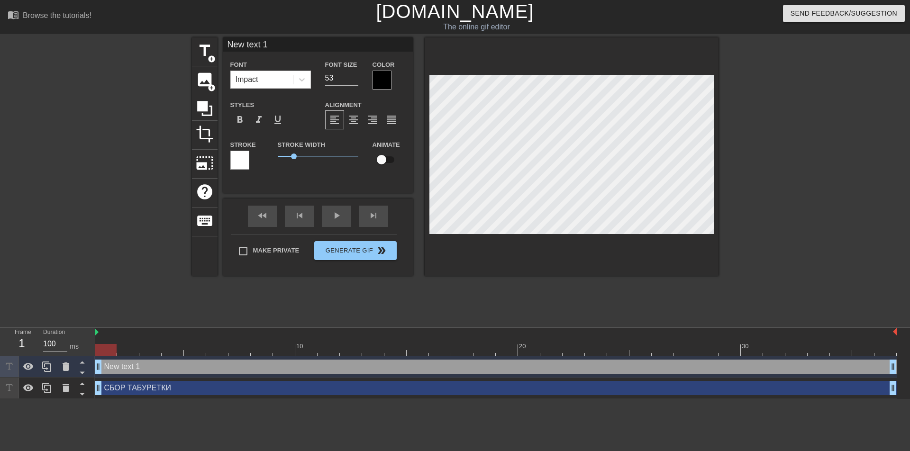
type textarea "New tex 1"
type input "New te 1"
type textarea "New te 1"
type input "New t 1"
type textarea "New t 1"
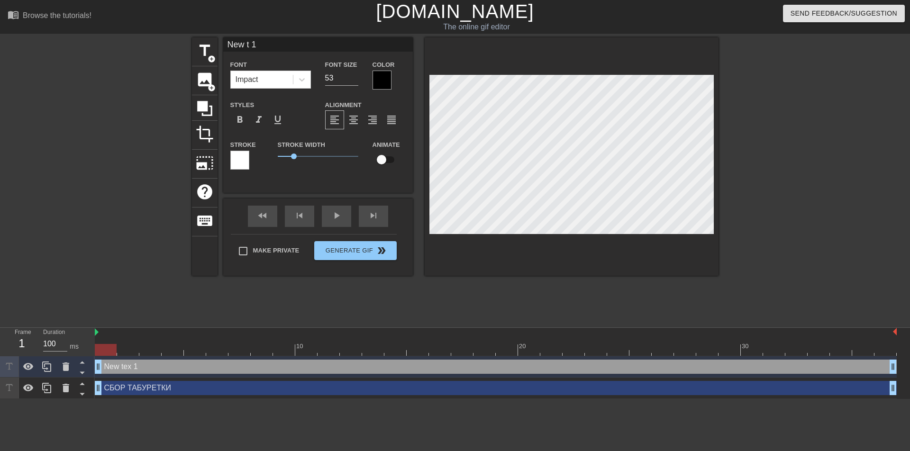
type input "New 1"
type textarea "New 1"
type input "New 1"
type textarea "New 1"
type input "Ne 1"
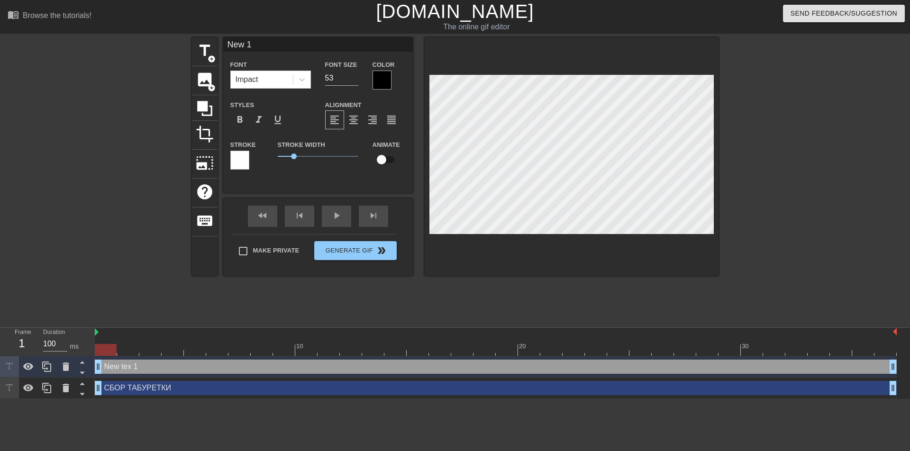
type textarea "Ne 1"
type input "N 1"
type textarea "N 1"
type input "1"
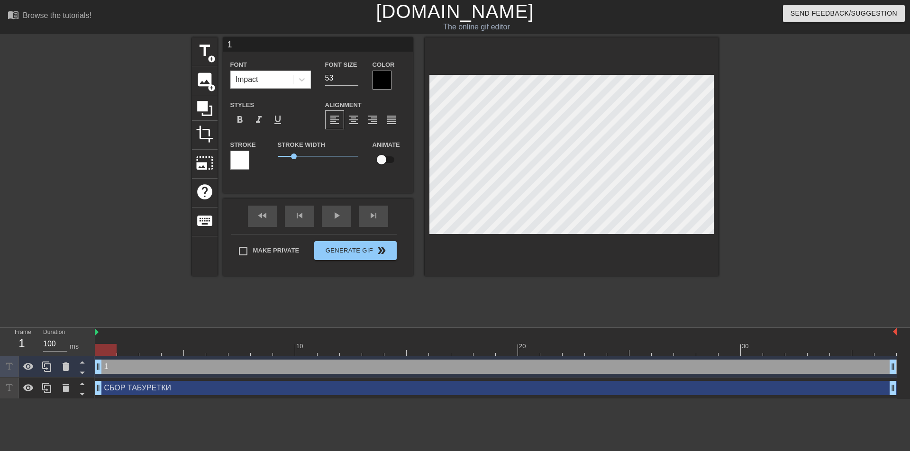
type textarea "1"
click at [384, 81] on div at bounding box center [382, 80] width 19 height 19
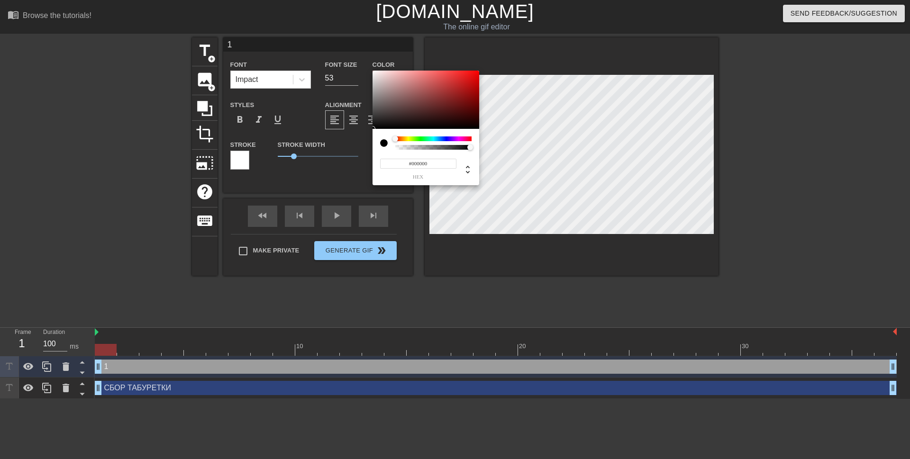
type input "#E91A1A"
click at [467, 75] on div at bounding box center [426, 100] width 107 height 59
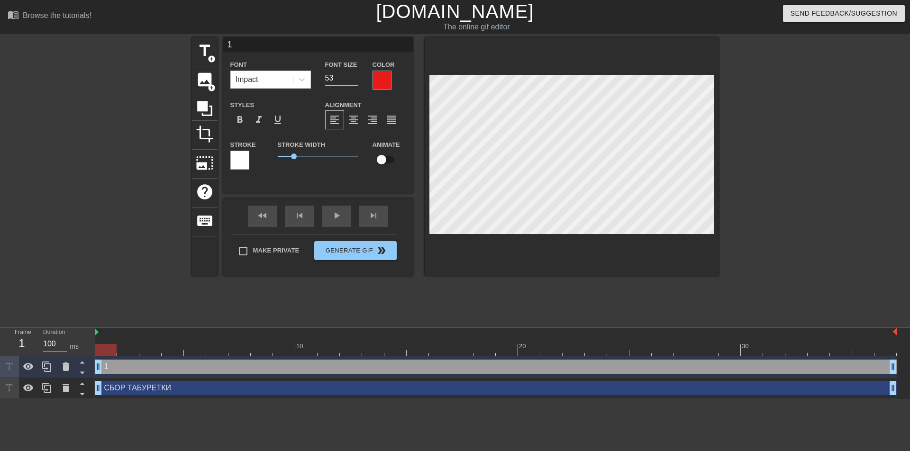
scroll to position [1, 1]
type input "Б"
type textarea "Б"
type input "БЫ"
type textarea "БЫ"
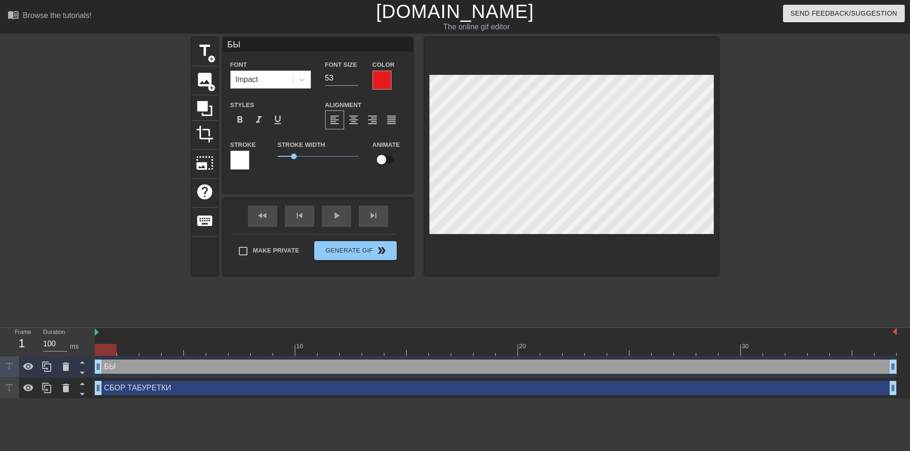
type input "БЫД"
type textarea "БЫД"
type input "БЫДЛ"
type textarea "БЫДЛ"
type input "БЫДЛО"
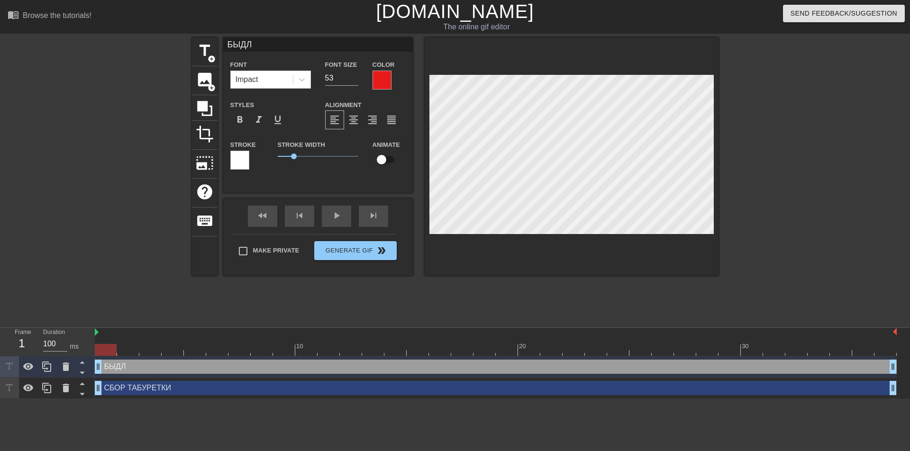
type textarea "БЫДЛО"
type input "БЫДЛОМ"
type textarea "БЫДЛОМ"
type input "БЫДЛОМ"
type textarea "БЫДЛОМ"
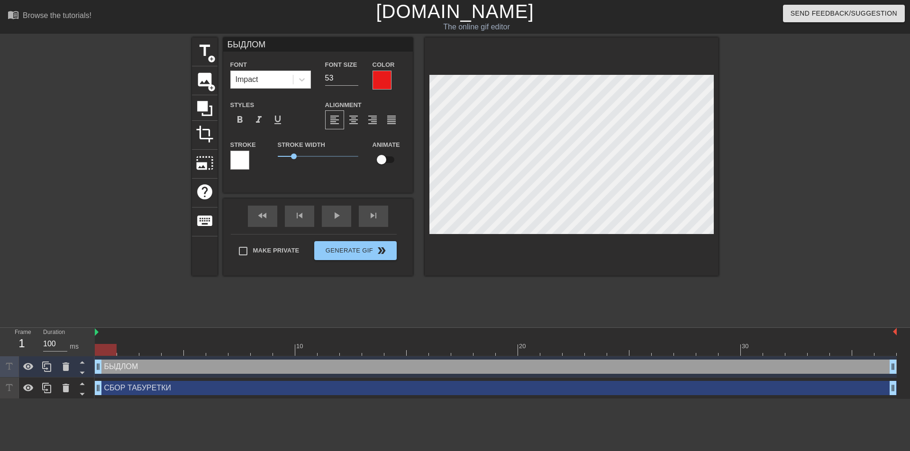
type input "БЫДЛОМ"
type textarea "БЫДЛОМ"
type input "БЫДЛОМ М"
type textarea "БЫДЛОМ М"
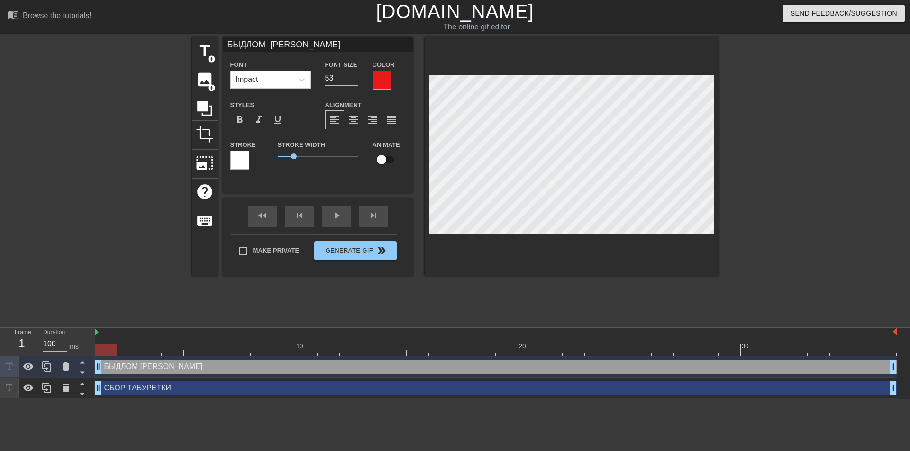
type input "БЫДЛОМ МО"
type textarea "БЫДЛОМ МО"
type input "БЫДЛОМ МОС"
type textarea "БЫДЛОМ МОС"
type input "БЫДЛОМ МОСК"
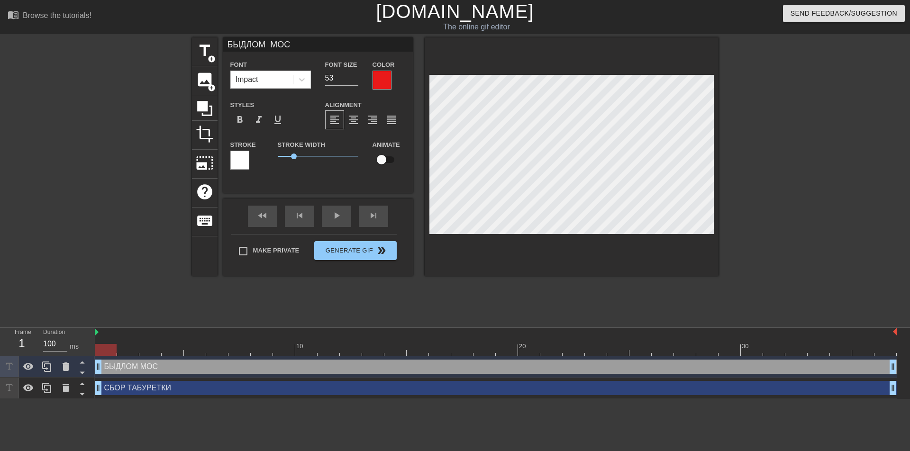
type textarea "БЫДЛОМ МОСК"
type input "БЫДЛОМ МОСКО"
type textarea "БЫДЛОМ МОСКО"
type input "БЫДЛОМ МОСКОВ"
type textarea "БЫДЛОМ МОСКОВ"
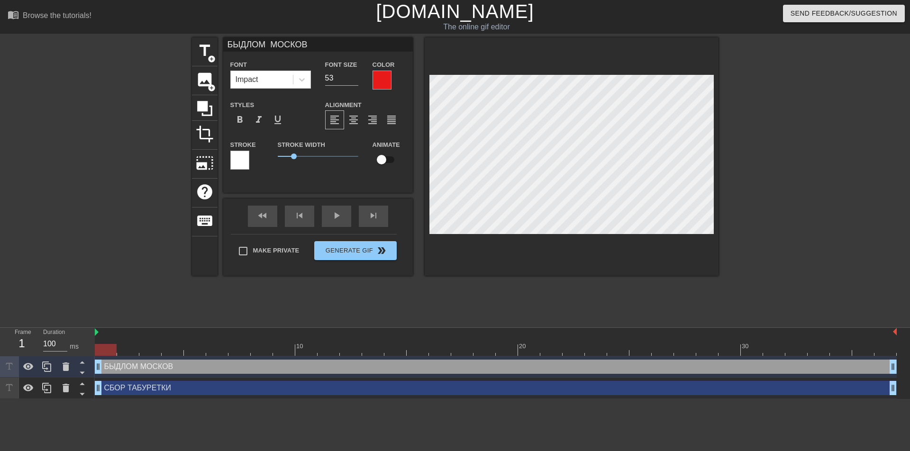
type input "БЫДЛОМ МОСКОВС"
type textarea "БЫДЛОМ МОСКОВС"
type input "БЫДЛОМ МОСКОВСК"
type textarea "БЫДЛОМ МОСКОВСК"
type input "БЫДЛОМ МОСКОВСКИ"
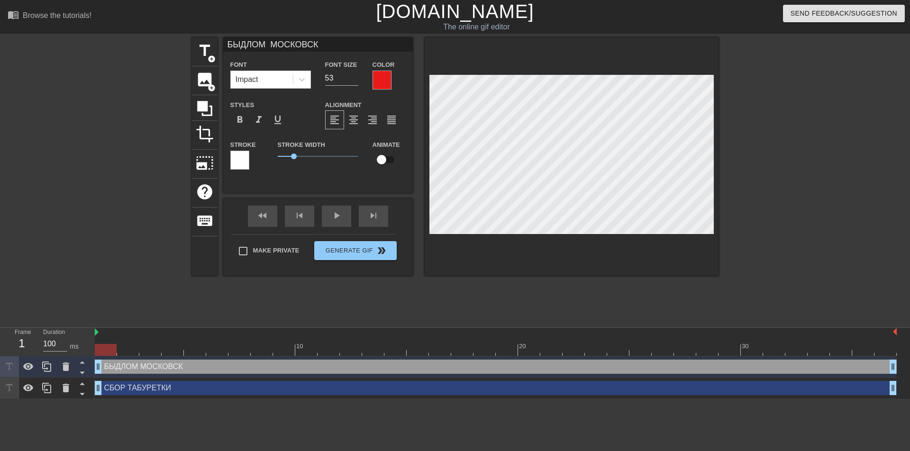
type textarea "БЫДЛОМ МОСКОВСКИ"
type input "БЫДЛОМ МОСКОВСКИМ"
type textarea "БЫДЛОМ МОСКОВСКИМ"
type input "БЫДЛОМ МОСКОВСКИМ"
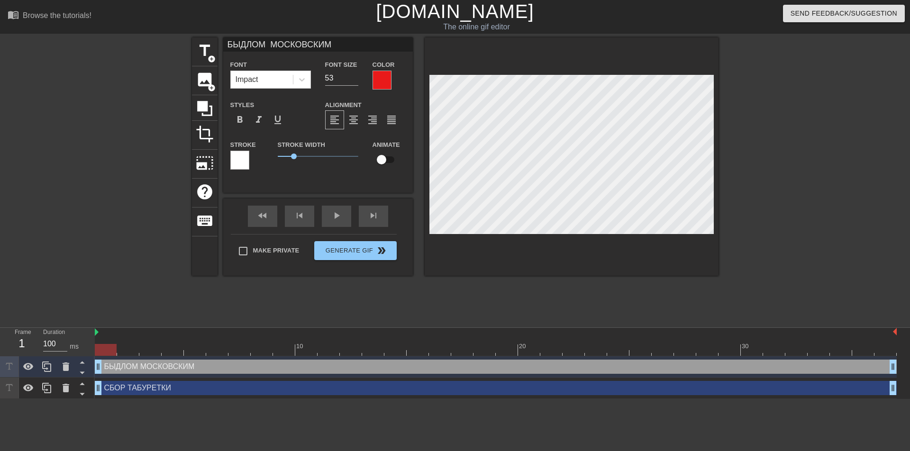
type textarea "БЫДЛОМ МОСКОВСКИМ"
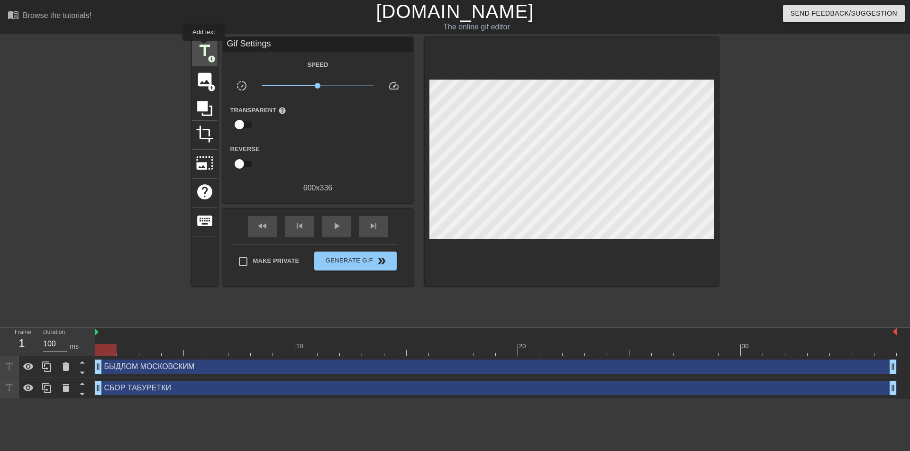
click at [204, 47] on span "title" at bounding box center [205, 51] width 18 height 18
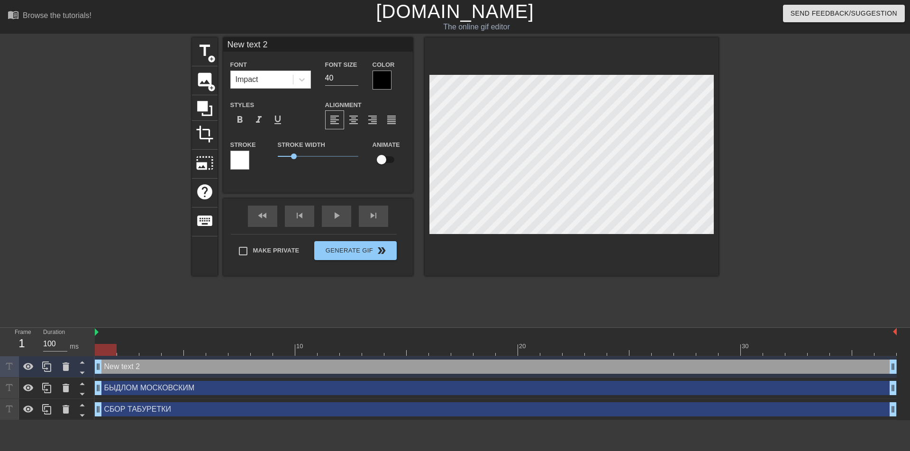
scroll to position [1, 1]
type input "New text"
type textarea "New text"
type input "New text"
type textarea "New text"
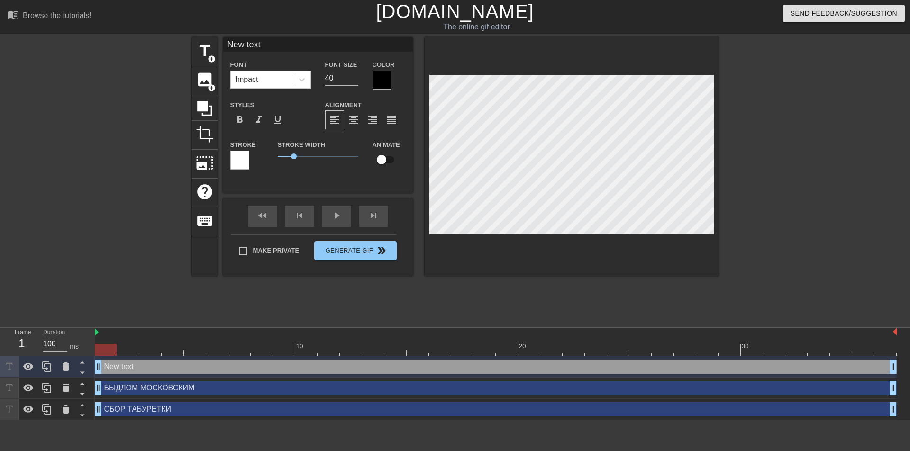
type input "New tex"
type textarea "New tex"
type input "New te"
type textarea "New te"
type input "New t"
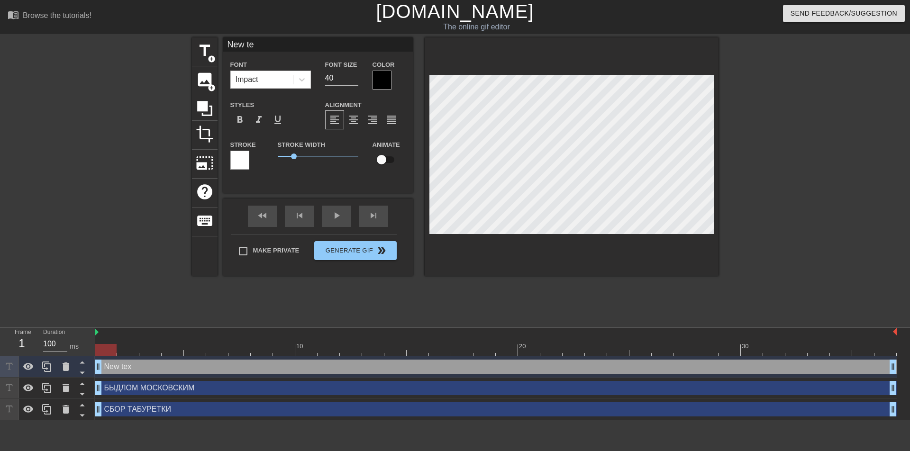
type textarea "New t"
type input "New"
type textarea "New"
type input "New"
type textarea "New"
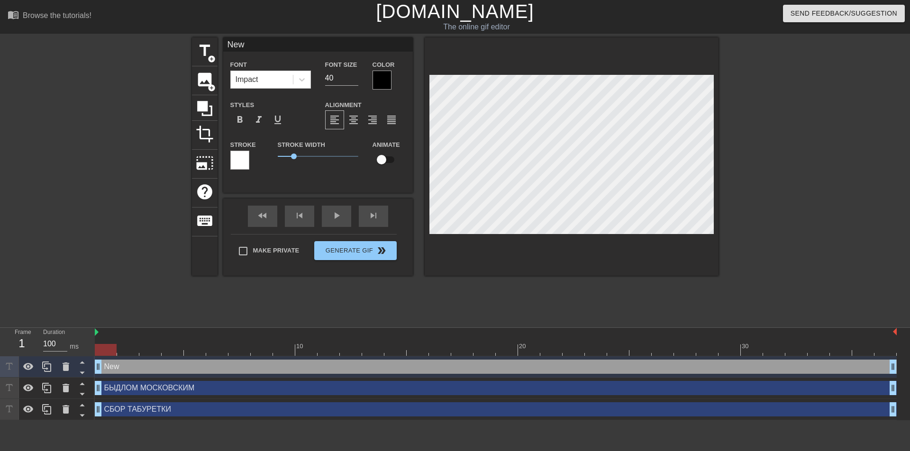
type input "Ne"
type textarea "Ne"
type input "N"
type textarea "N"
click at [381, 82] on div at bounding box center [382, 80] width 19 height 19
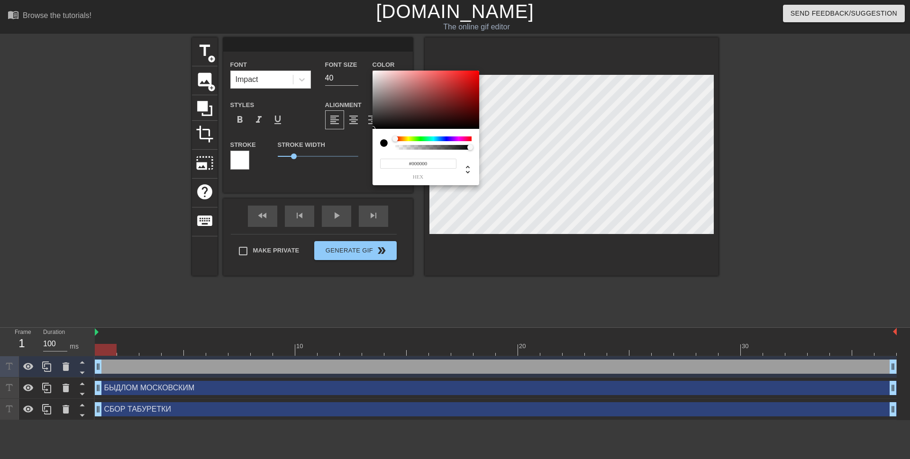
type input "#E71D1D"
click at [466, 76] on div at bounding box center [426, 100] width 107 height 59
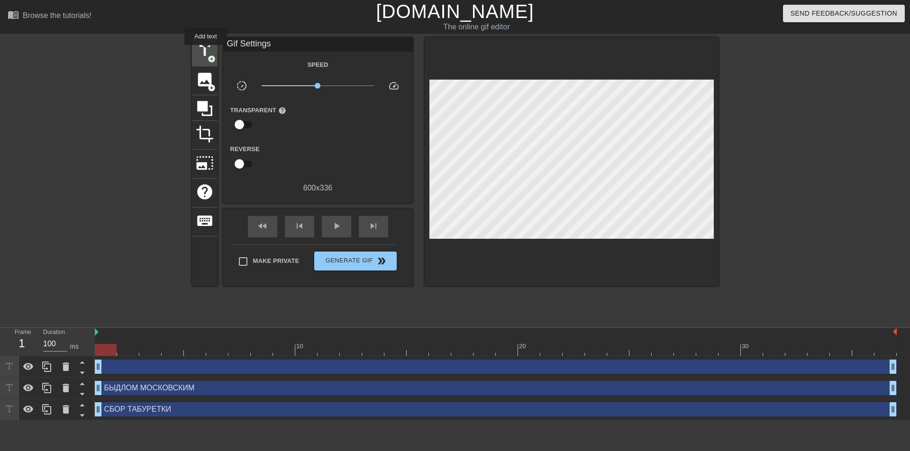
click at [208, 50] on span "title" at bounding box center [205, 51] width 18 height 18
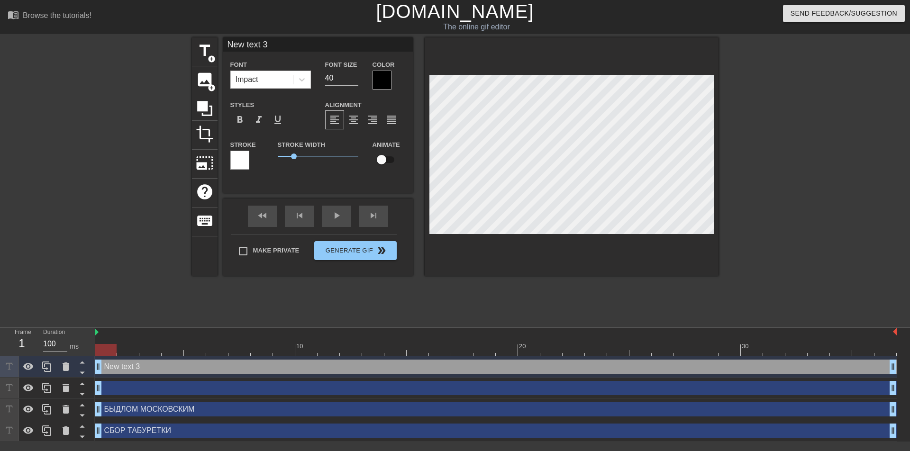
scroll to position [1, 2]
type input "New tet 3"
type textarea "New tet 3"
type input "New tt 3"
type textarea "New tt 3"
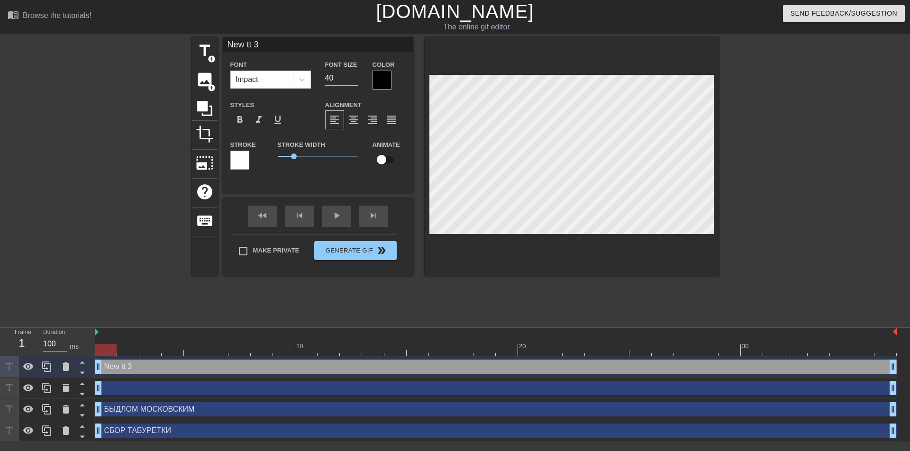
type input "New t 3"
type textarea "New t 3"
type input "Newt 3"
type textarea "Newt 3"
type input "Net 3"
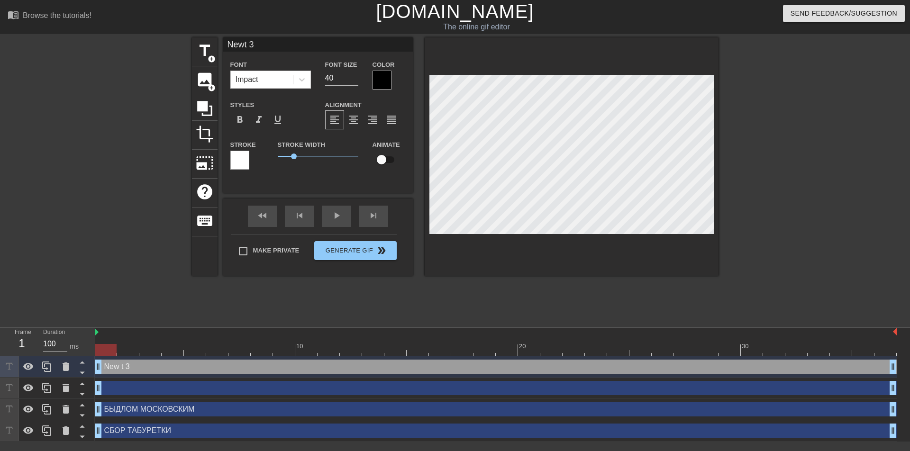
type textarea "Net 3"
type input "Nt 3"
type textarea "Nt 3"
type input "t 3"
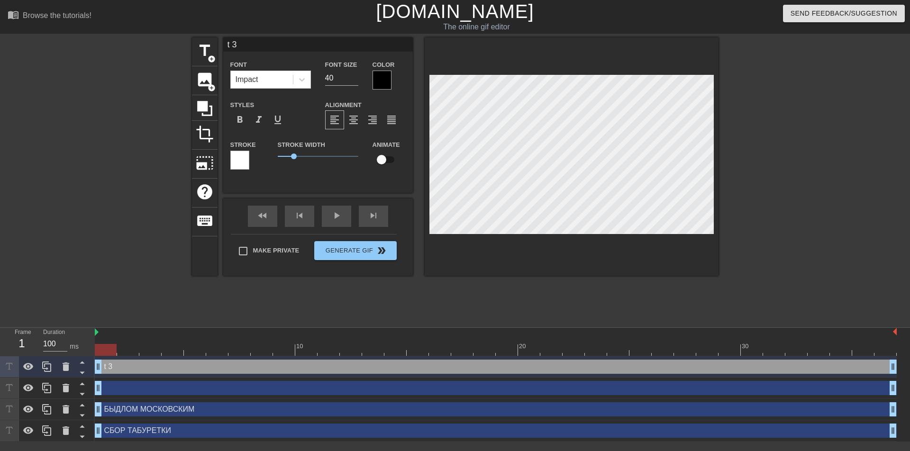
type textarea "t 3"
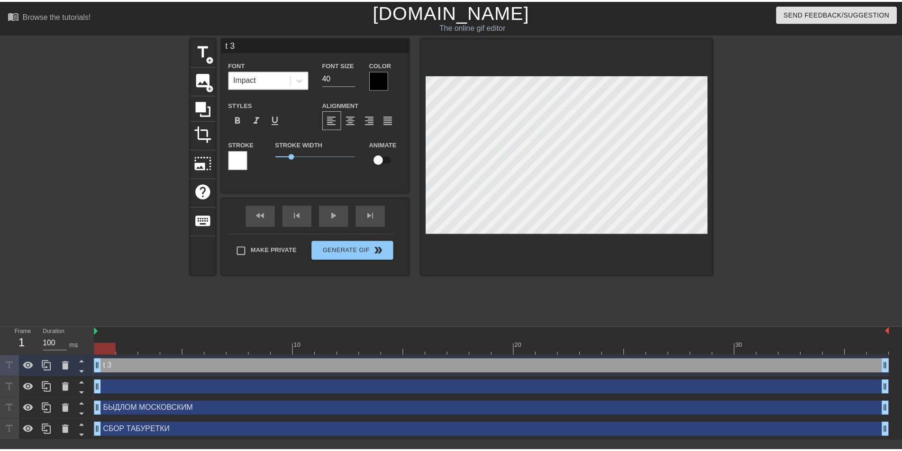
scroll to position [1, 1]
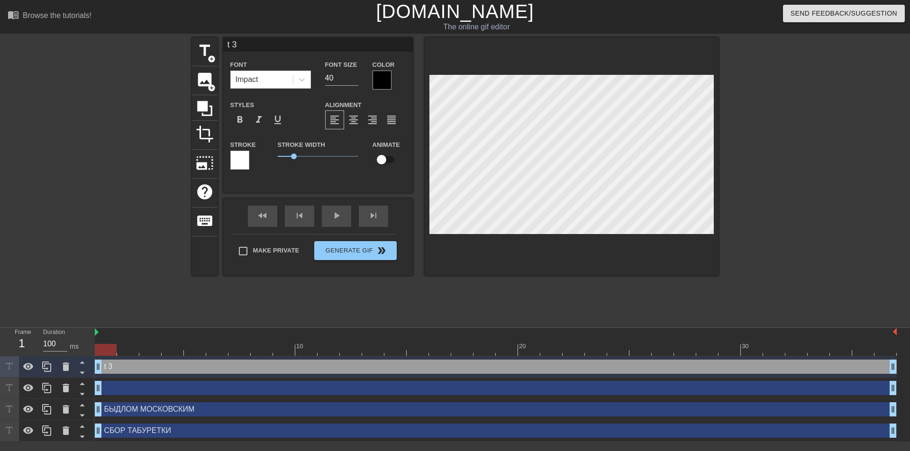
type input "t"
type textarea "t"
type input "t"
type textarea "t"
type input "о"
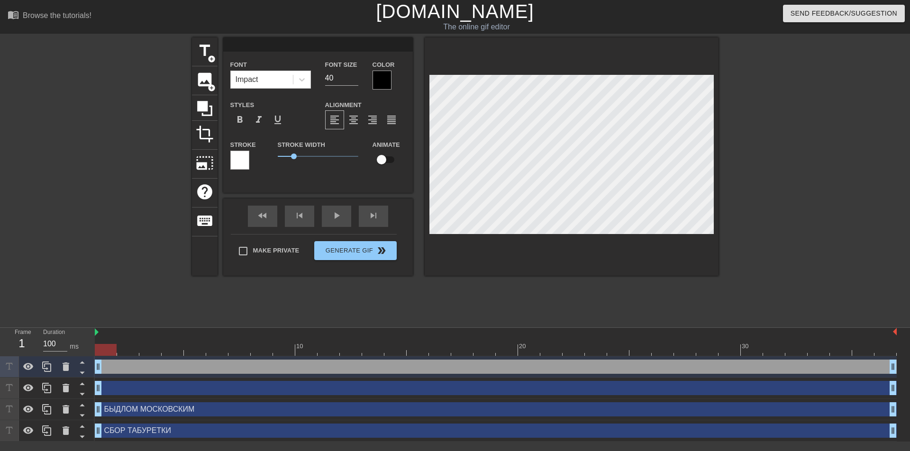
type textarea "о"
click at [380, 80] on div at bounding box center [382, 80] width 19 height 19
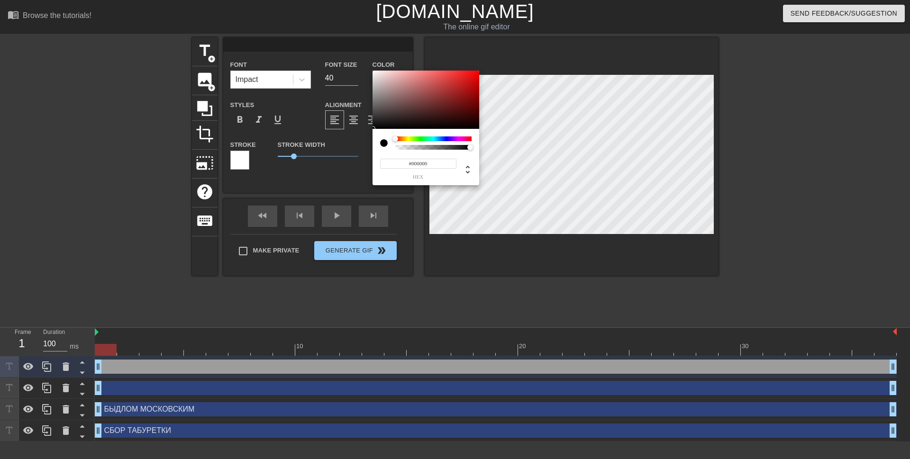
type input "#E71A1A"
click at [467, 76] on div at bounding box center [426, 100] width 107 height 59
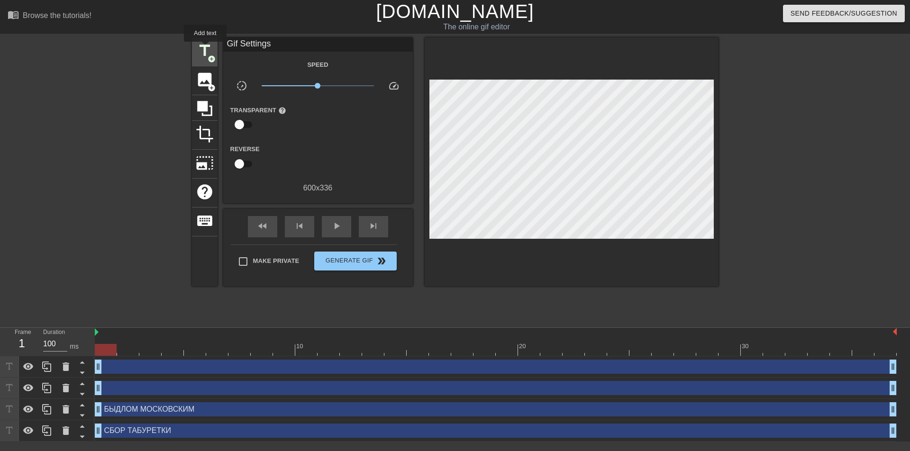
click at [205, 48] on span "title" at bounding box center [205, 51] width 18 height 18
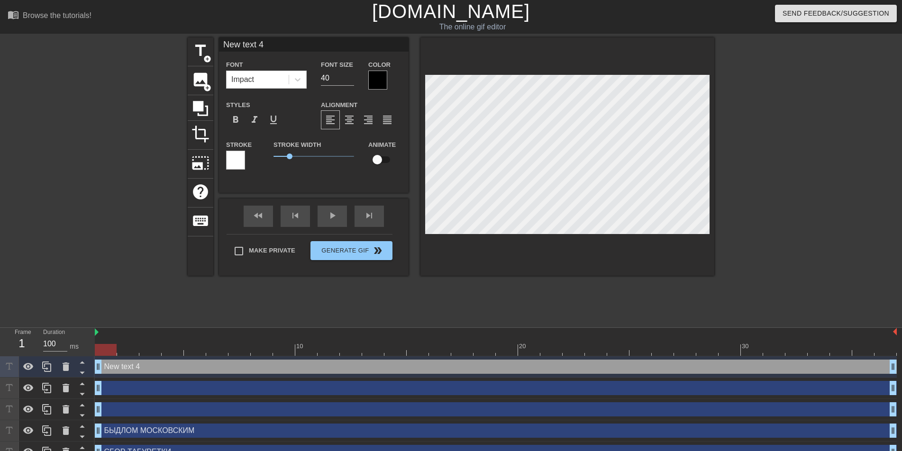
scroll to position [1, 2]
type input "New tex 4"
type textarea "New tex 4"
type input "New te 4"
type textarea "New te 4"
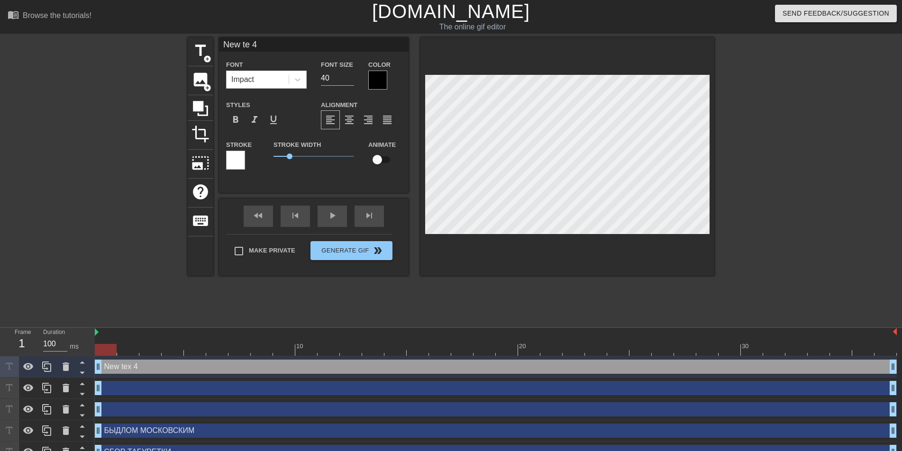
type input "New t 4"
type textarea "New t 4"
type input "New 4"
type textarea "New 4"
type input "New 4"
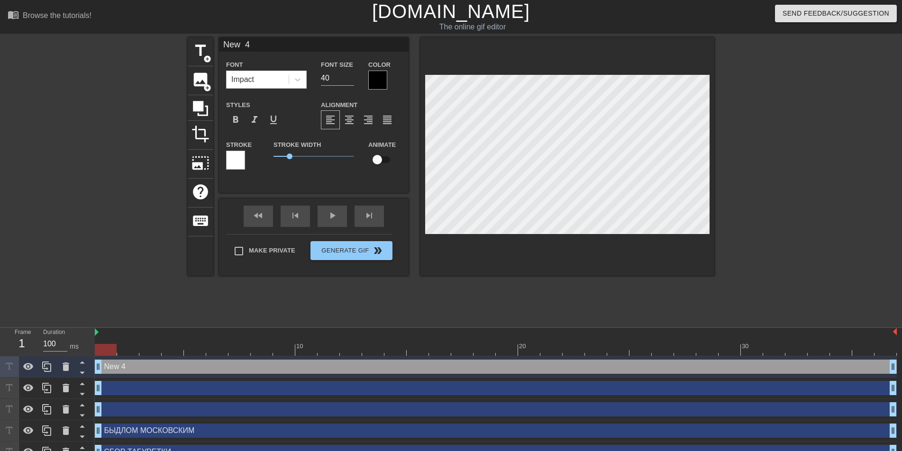
type textarea "New 4"
type input "Ne 4"
type textarea "Ne 4"
type input "N 4"
type textarea "N 4"
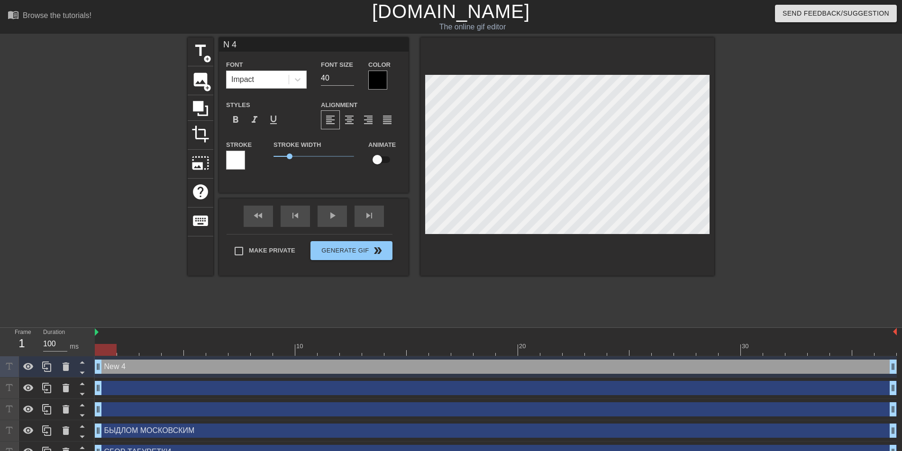
scroll to position [1, 1]
type input "4"
type textarea "4"
type input "j 4"
type textarea "j 4"
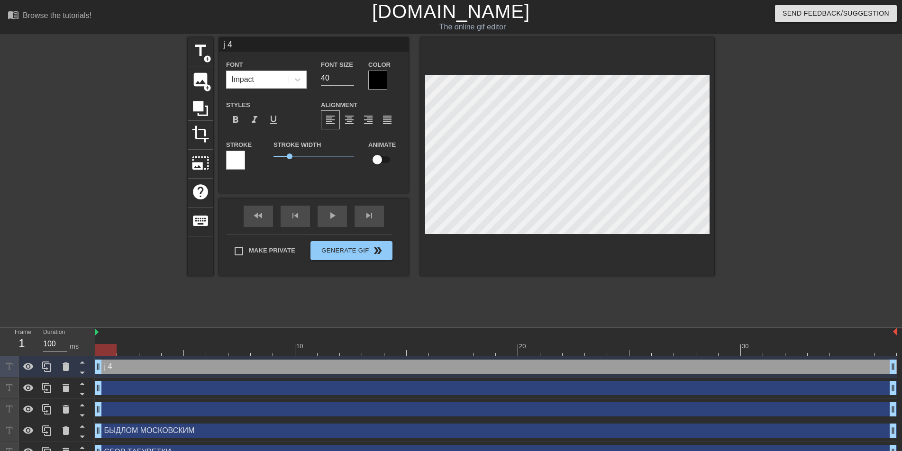
type input "4"
type textarea "4"
type input "О 4"
type textarea "О 4"
type input "ОЛ 4"
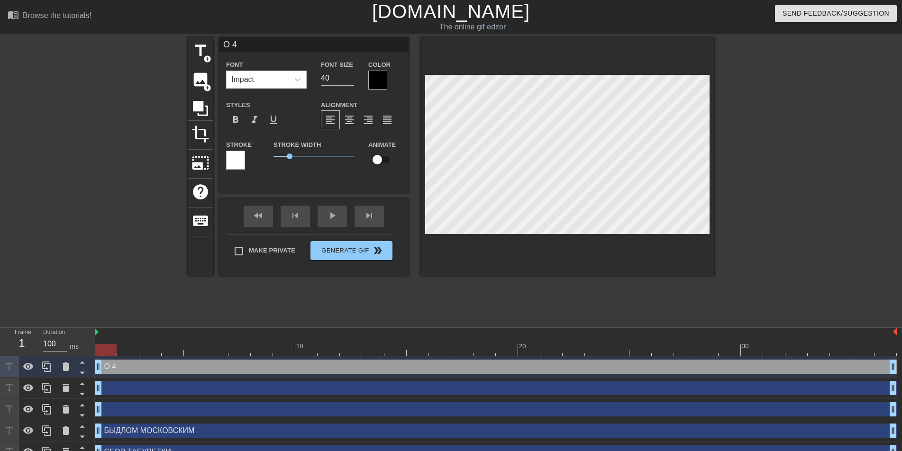
type textarea "ОЛ 4"
type input "ОЛЕ 4"
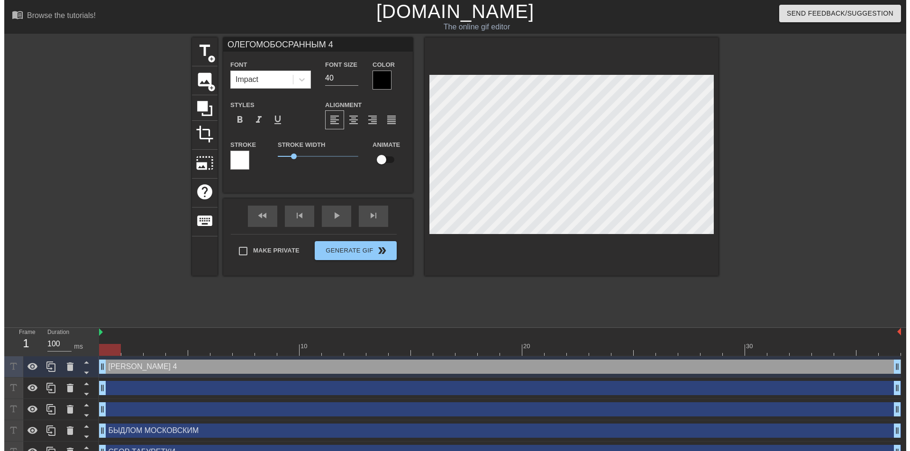
scroll to position [2, 4]
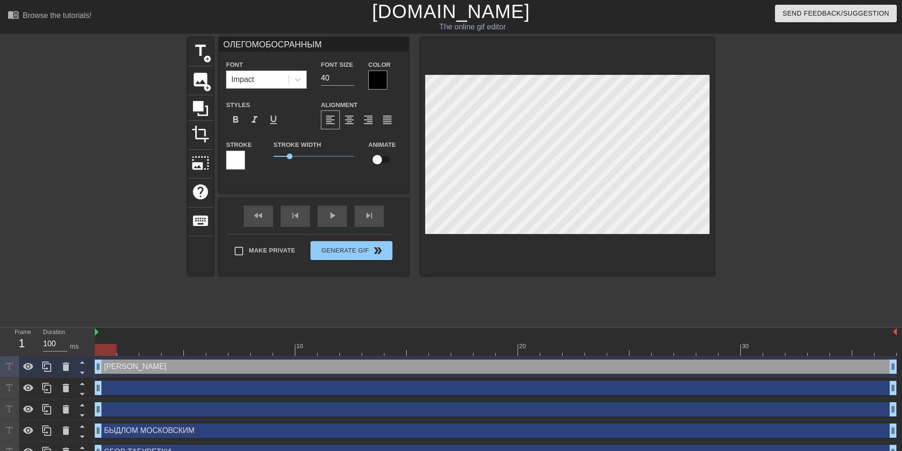
click at [383, 78] on div at bounding box center [377, 80] width 19 height 19
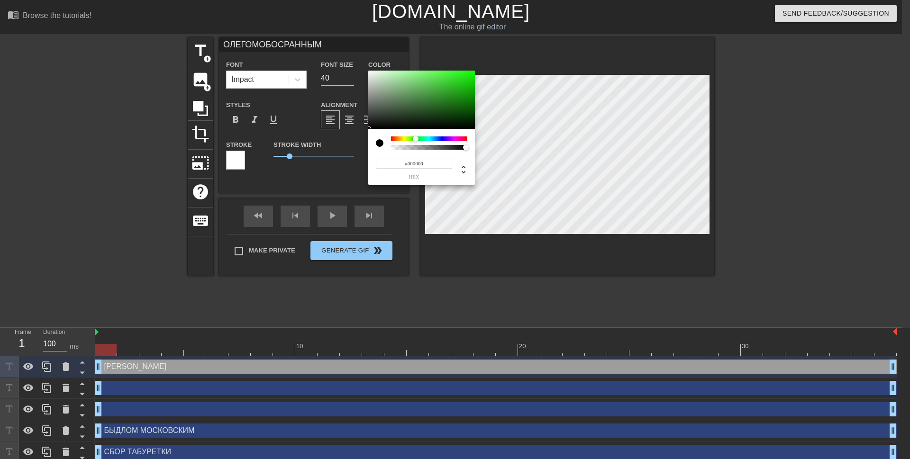
click at [416, 137] on div at bounding box center [429, 139] width 76 height 5
click at [465, 74] on div at bounding box center [421, 100] width 107 height 59
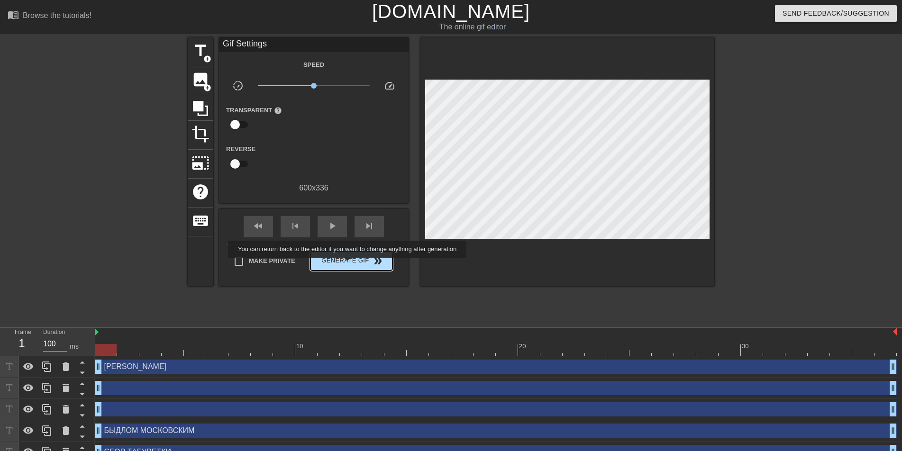
click at [349, 264] on span "Generate Gif double_arrow" at bounding box center [351, 261] width 74 height 11
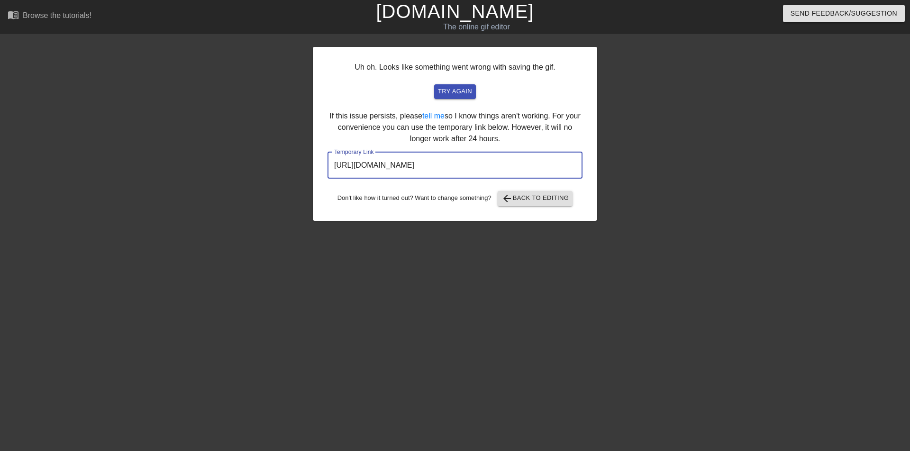
drag, startPoint x: 542, startPoint y: 165, endPoint x: 333, endPoint y: 158, distance: 208.7
click at [333, 158] on input "https://www.gifntext.com/temp_generations/wLXKGDaX.gif" at bounding box center [455, 165] width 255 height 27
